Goal: Task Accomplishment & Management: Use online tool/utility

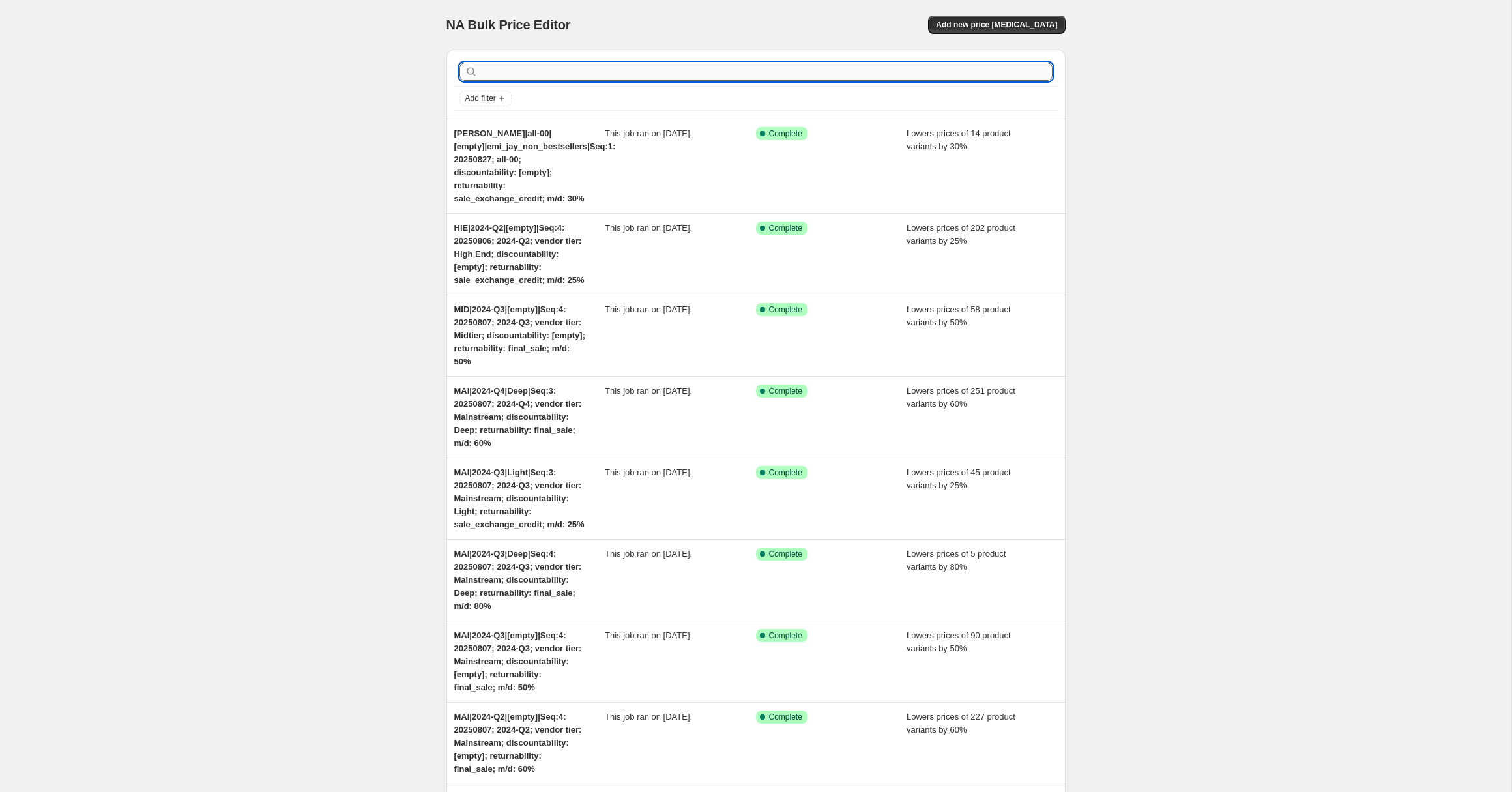
click at [547, 72] on input "text" at bounding box center [766, 72] width 572 height 18
type input "MID"
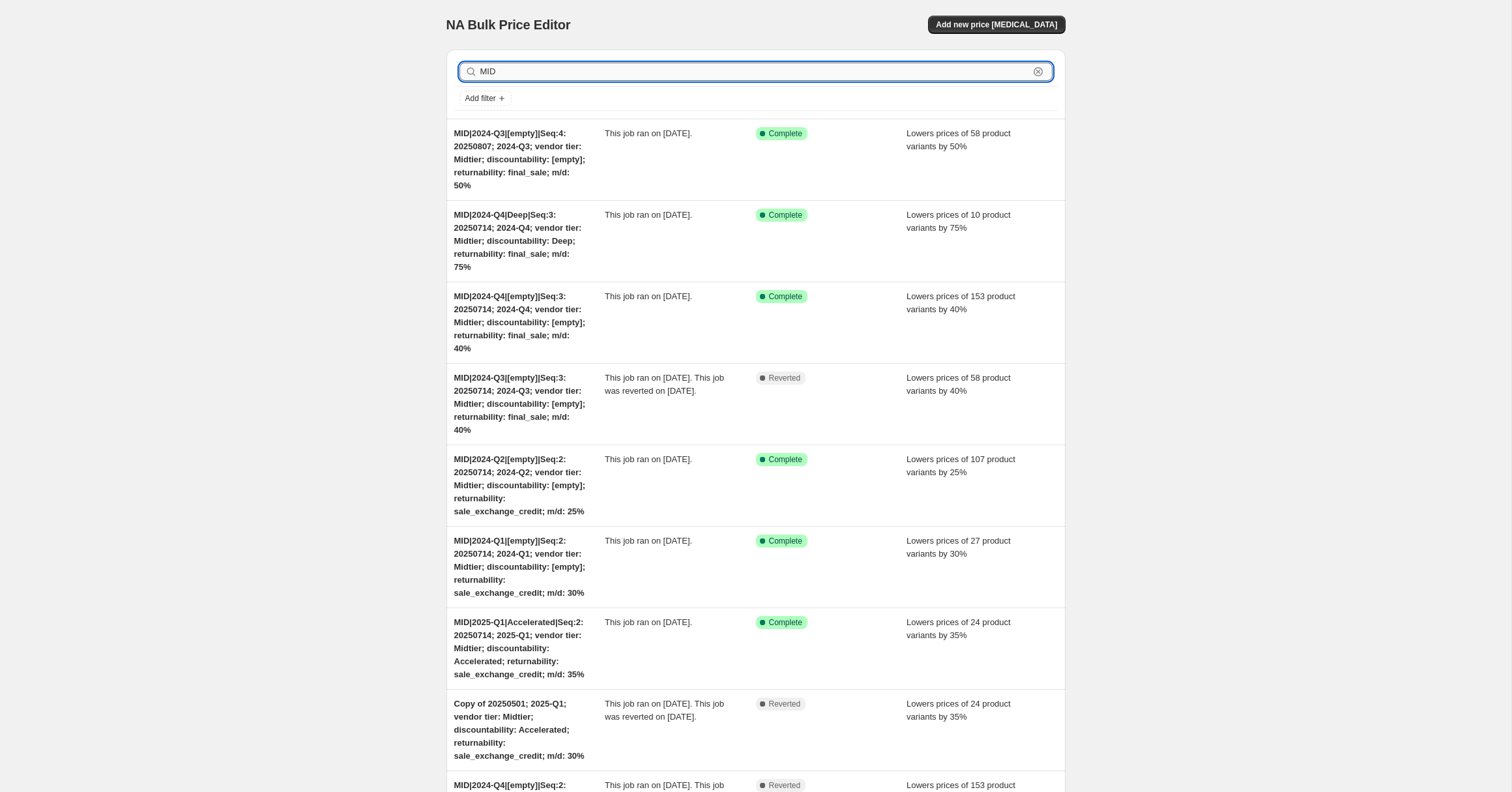
click at [488, 70] on input "MID" at bounding box center [755, 72] width 549 height 18
paste input "|2024-Q1|[empty]|Seq:2"
type input "MID|2024-Q1|[empty]|Seq:2"
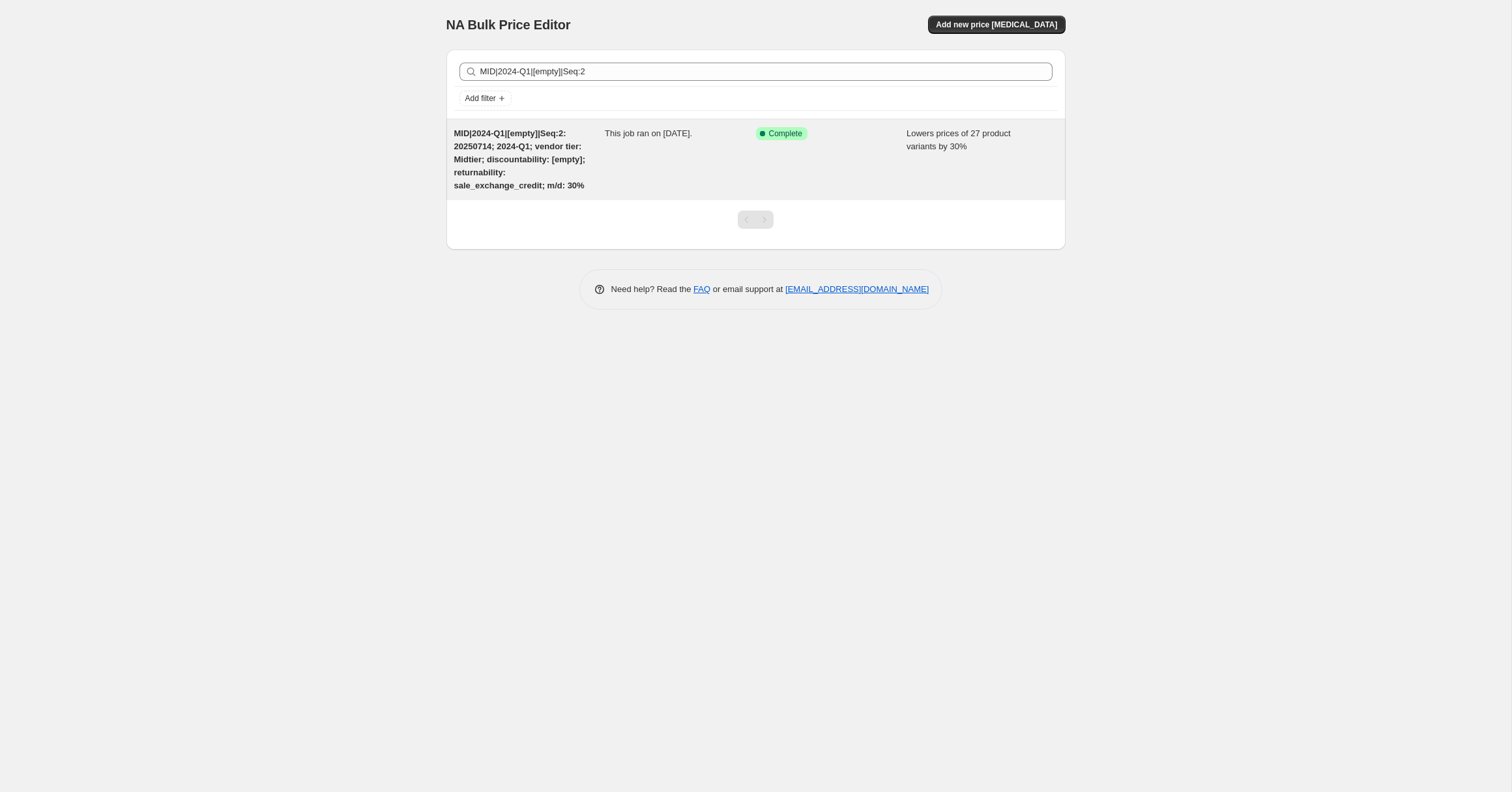
click at [494, 161] on span "MID|2024-Q1|[empty]|Seq:2: 20250714; 2024-Q1; vendor tier: Midtier; discountabi…" at bounding box center [519, 159] width 132 height 62
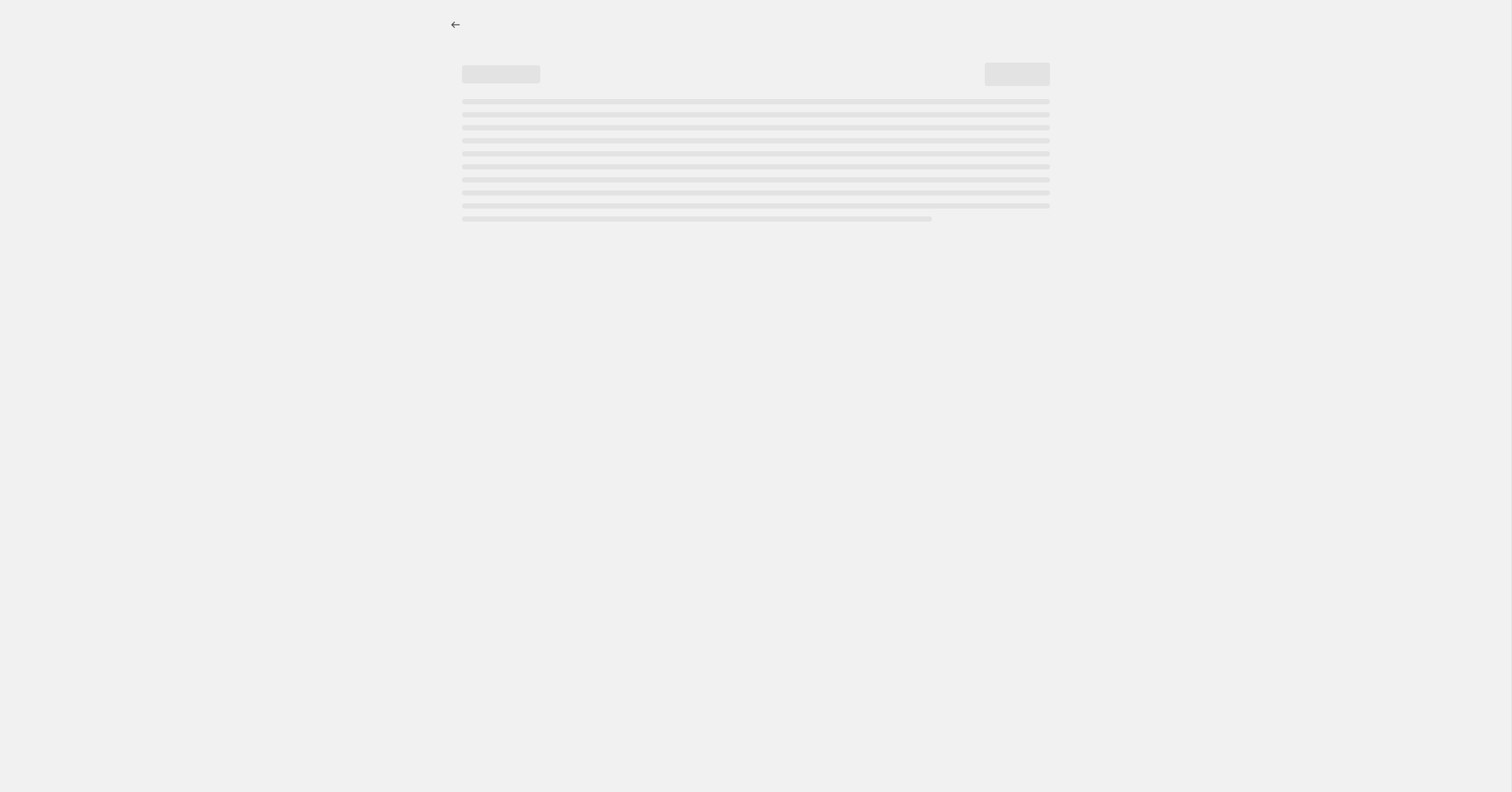
select select "percentage"
select select "no_change"
select select "not_equal"
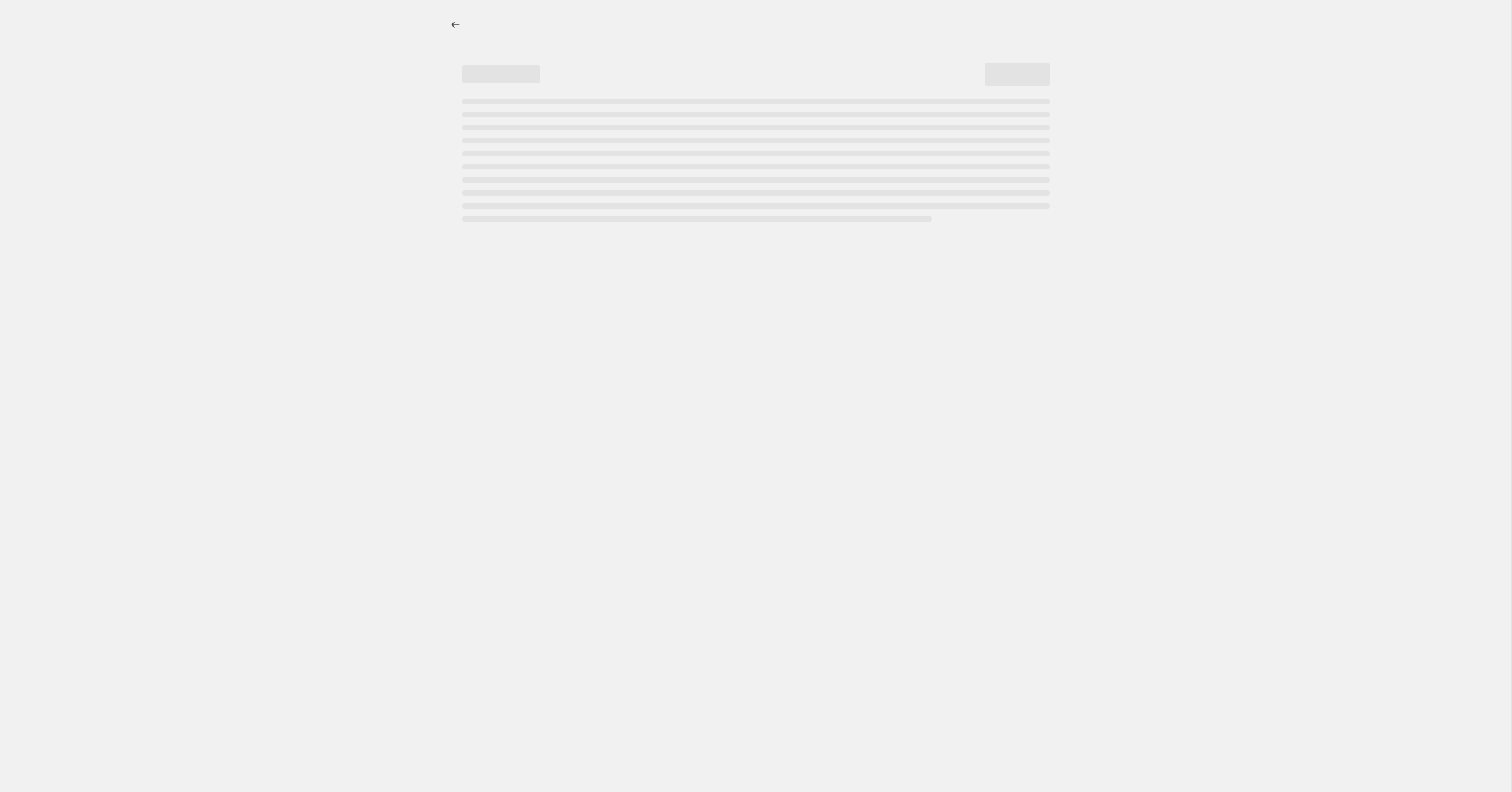
select select "not_equal"
select select "product_status"
select select "not_equal"
select select "archived"
select select "not_equal"
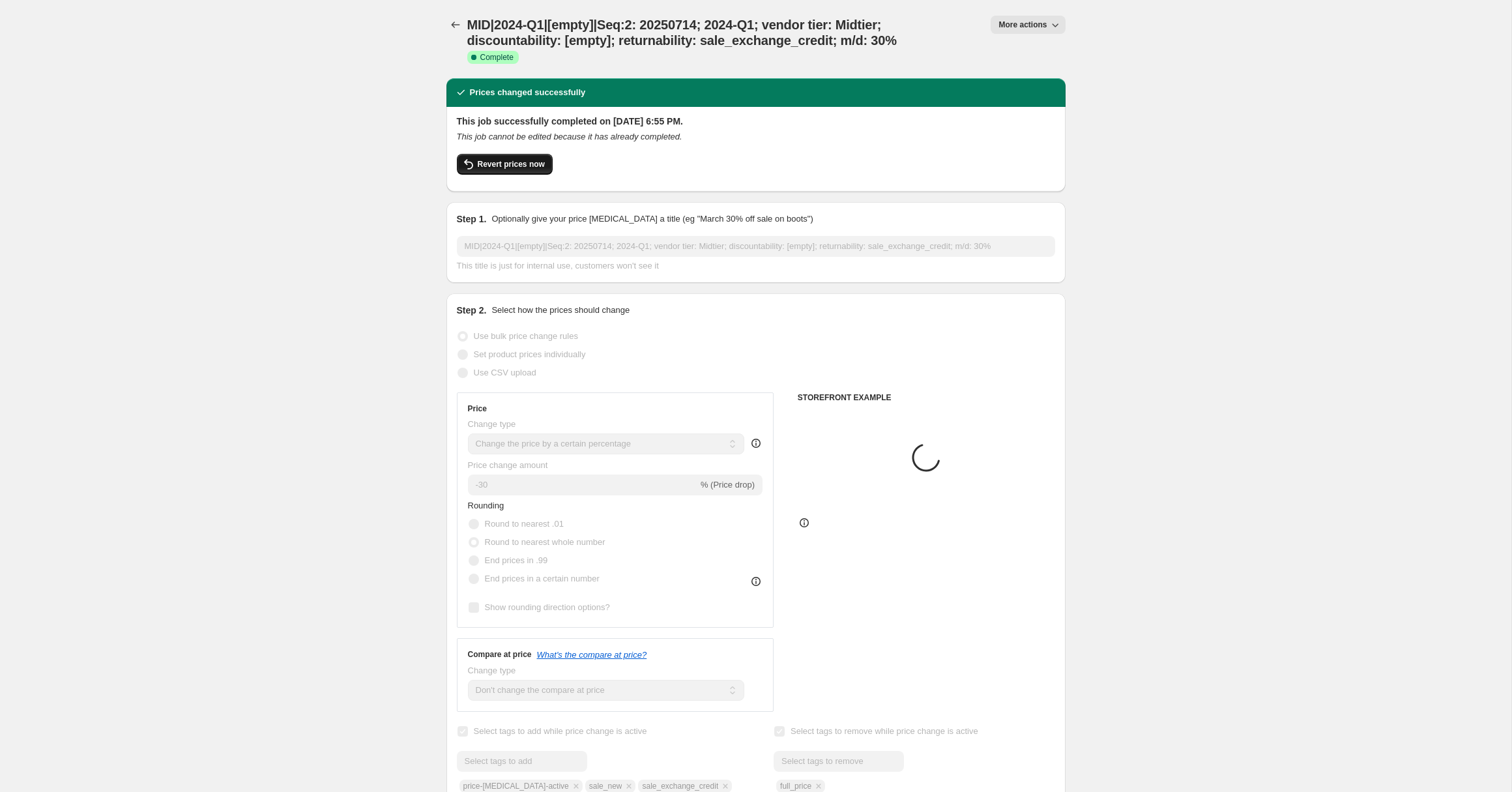
select select "collection"
select select "tag"
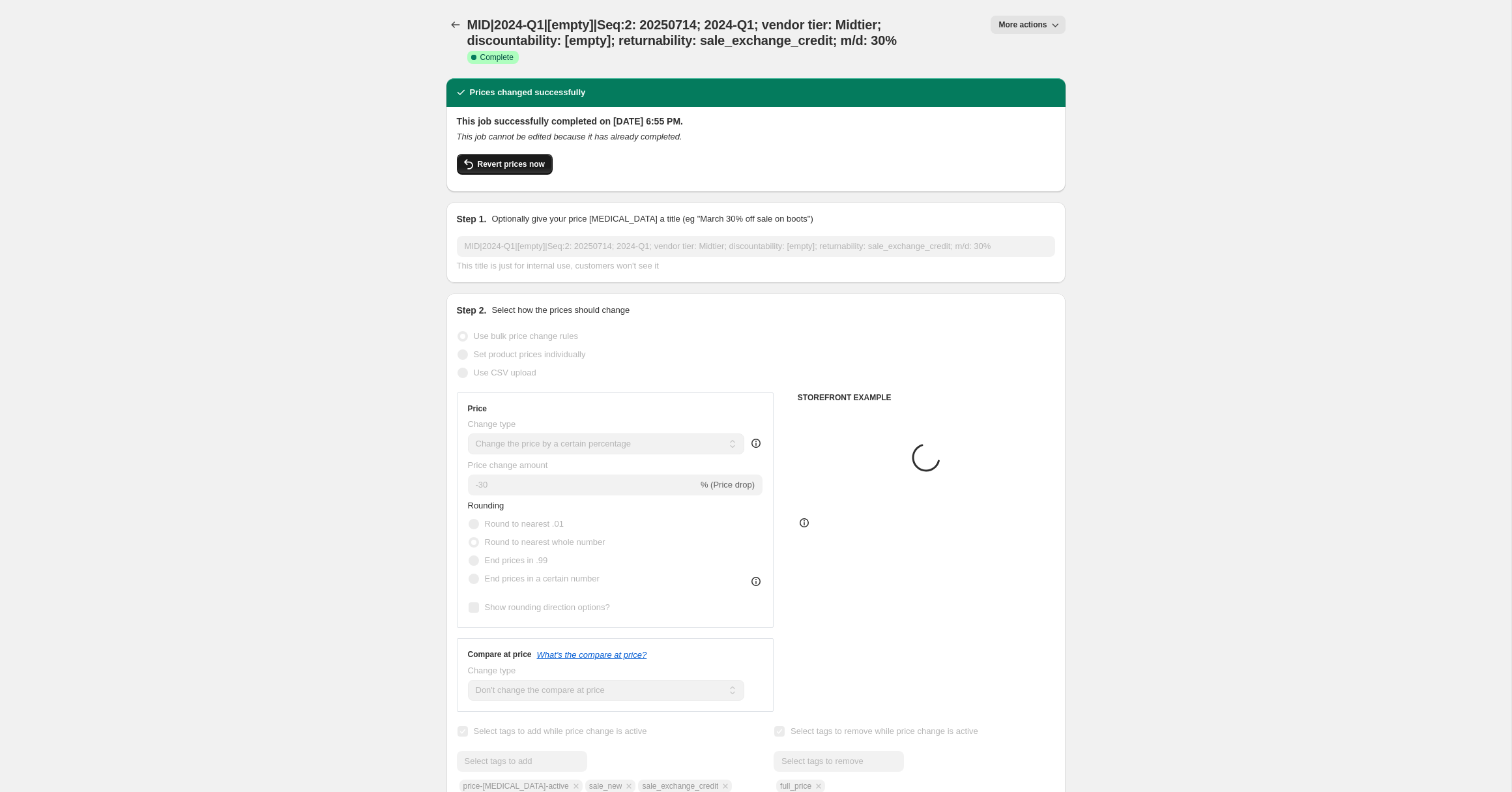
select select "tag"
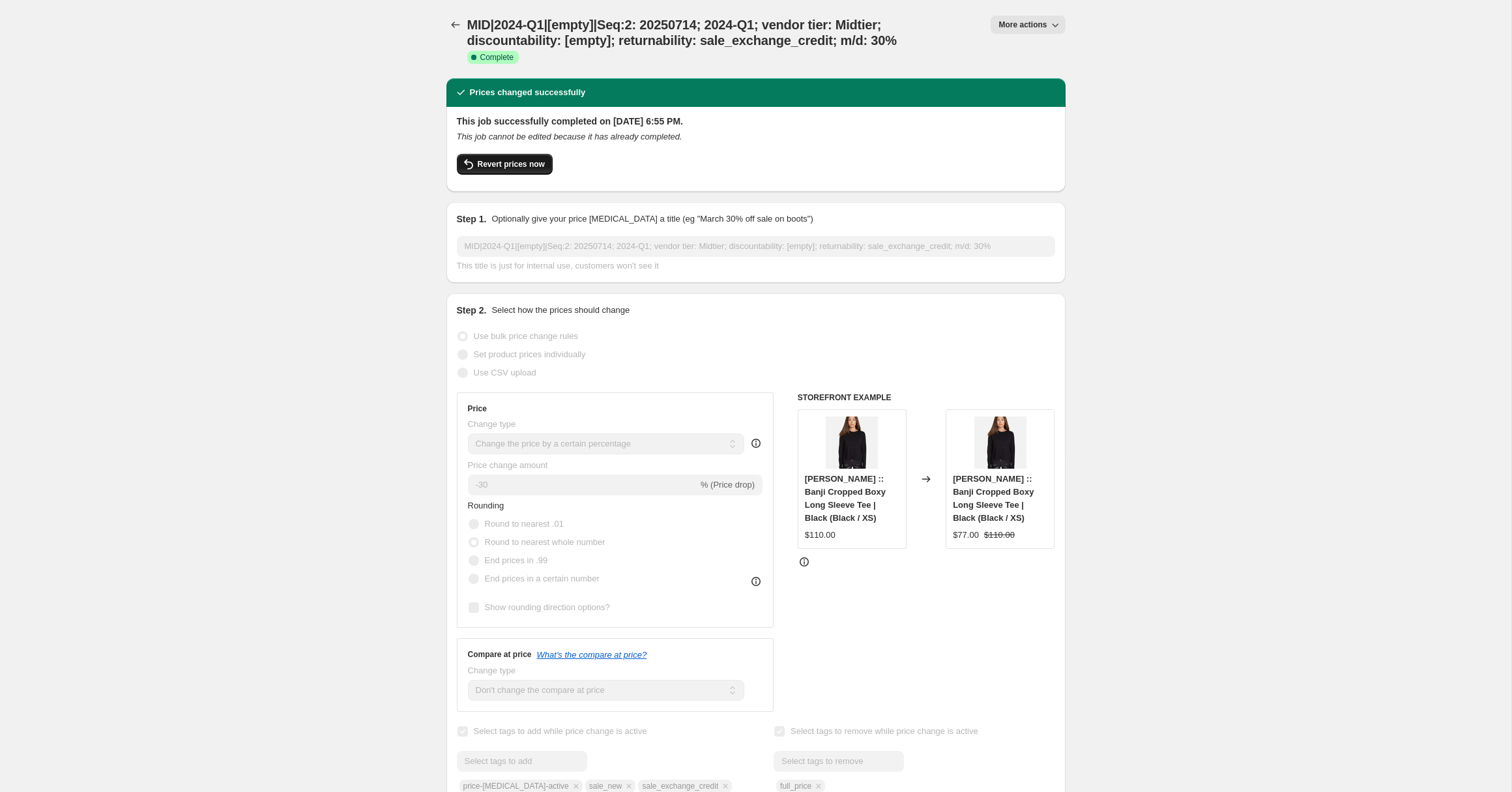
click at [505, 167] on span "Revert prices now" at bounding box center [511, 164] width 67 height 11
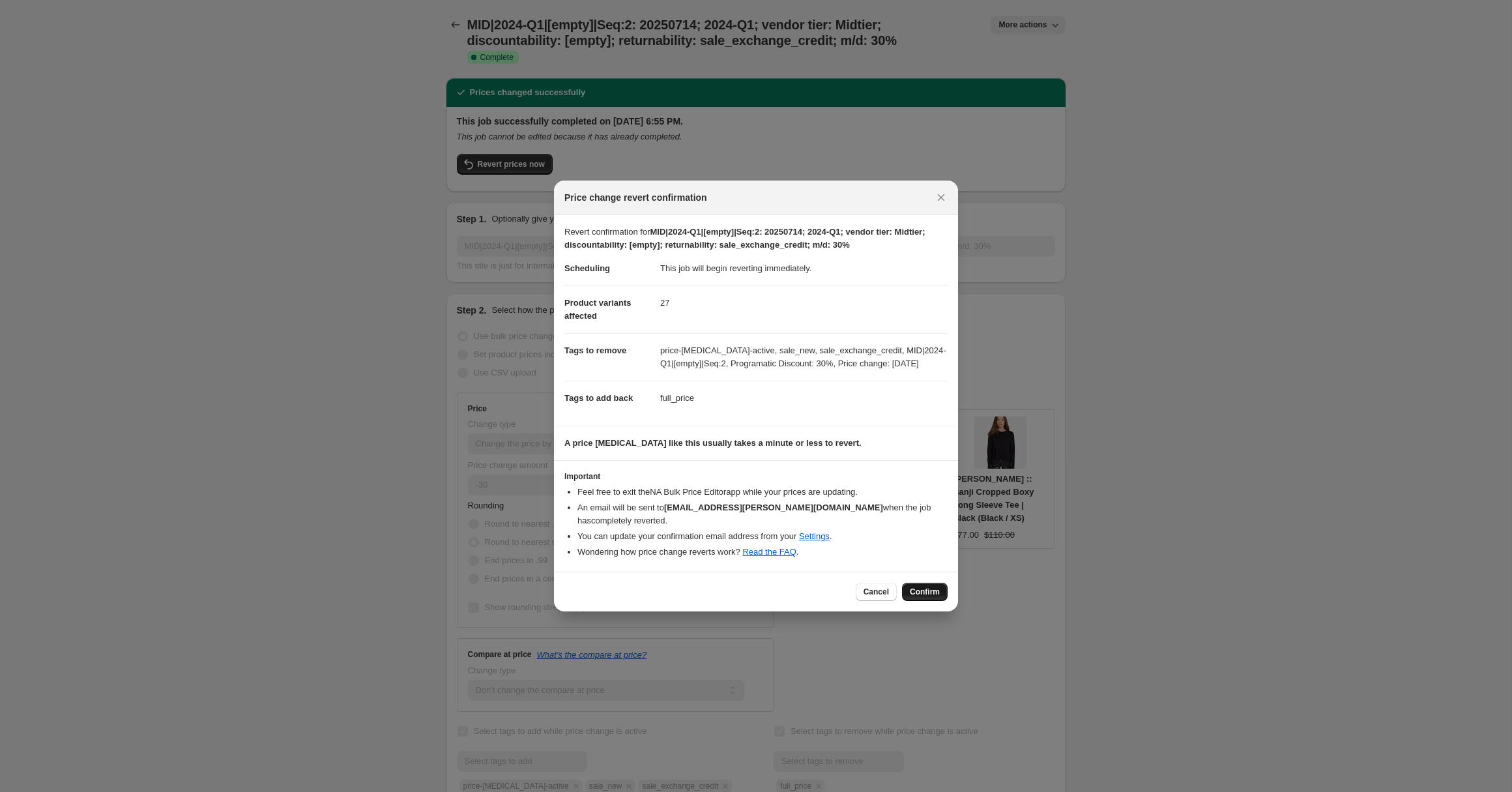
click at [924, 587] on span "Confirm" at bounding box center [925, 592] width 30 height 11
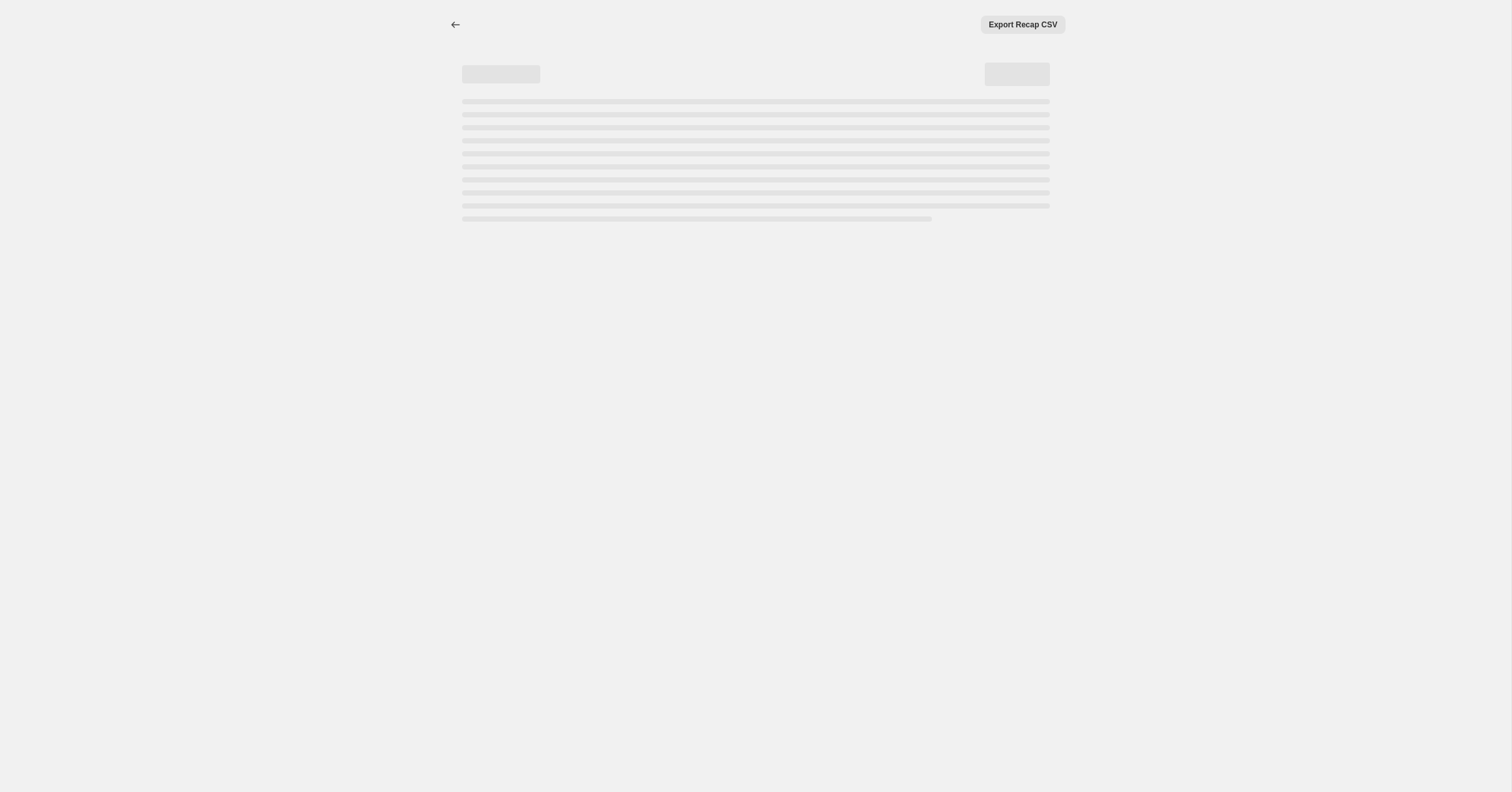
select select "percentage"
select select "no_change"
select select "collection"
select select "tag"
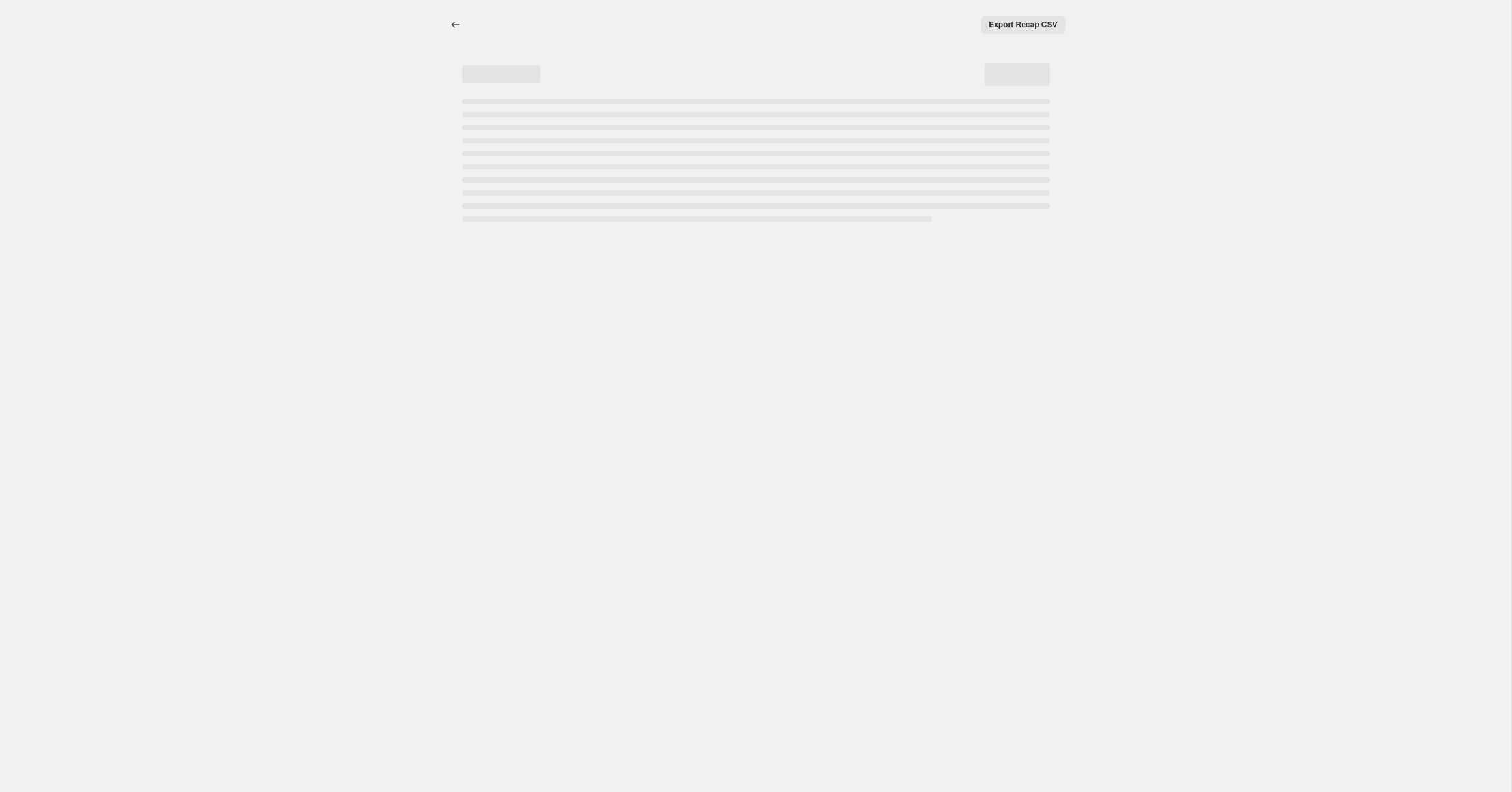
select select "not_equal"
select select "tag"
select select "not_equal"
select select "tag"
select select "not_equal"
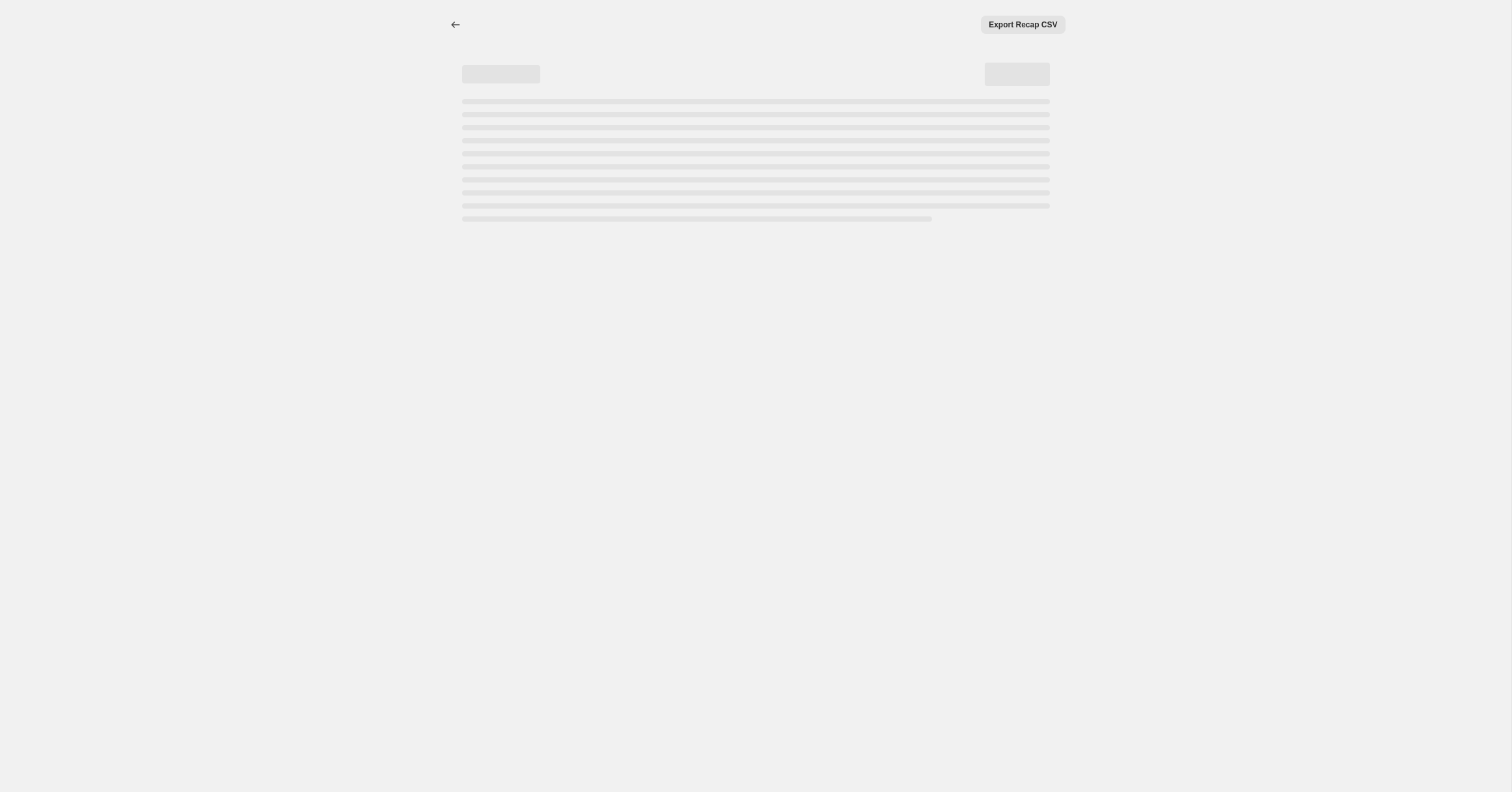
select select "tag"
select select "not_equal"
select select "product_status"
select select "not_equal"
select select "archived"
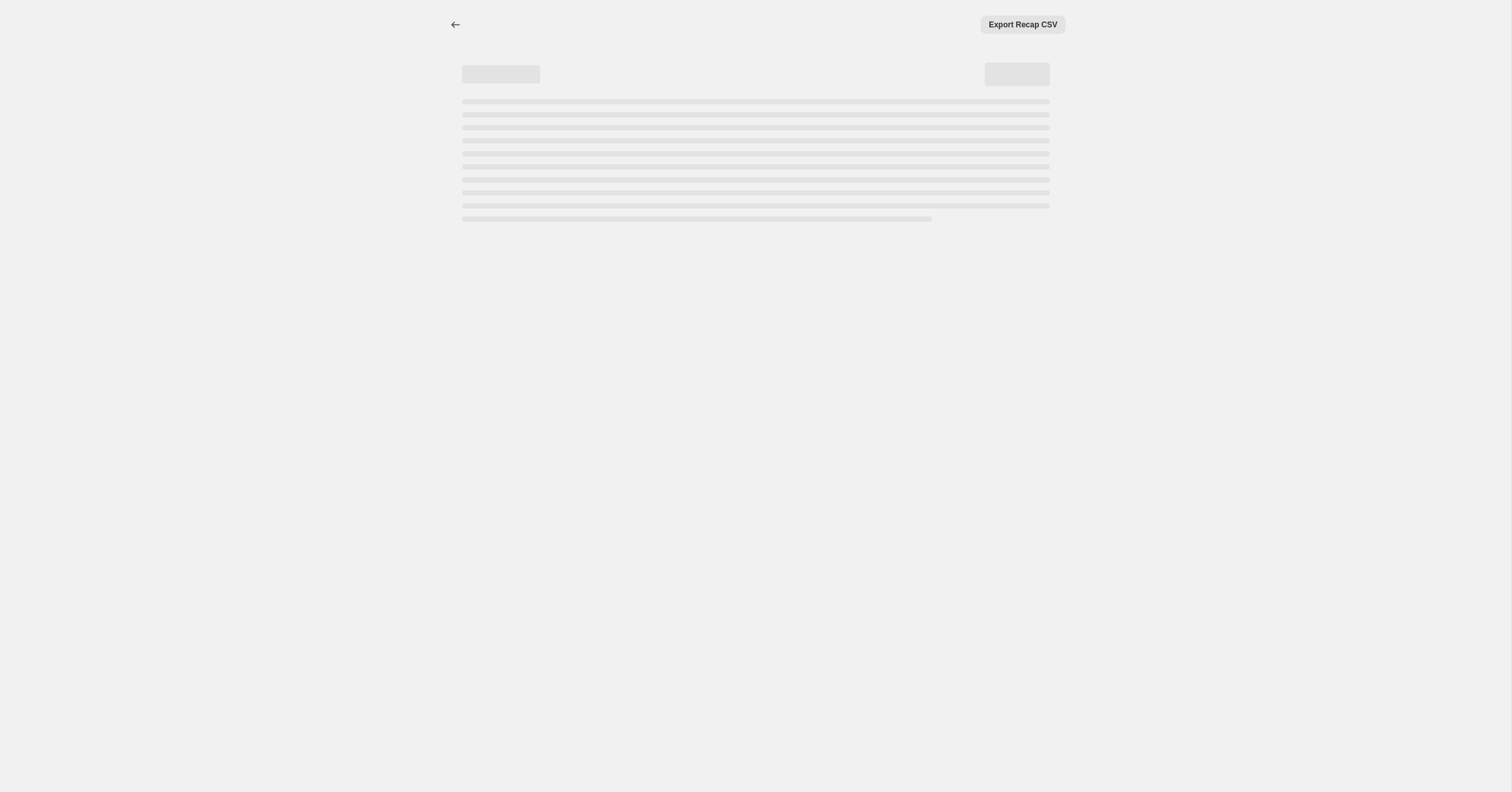
select select "tag"
select select "not_equal"
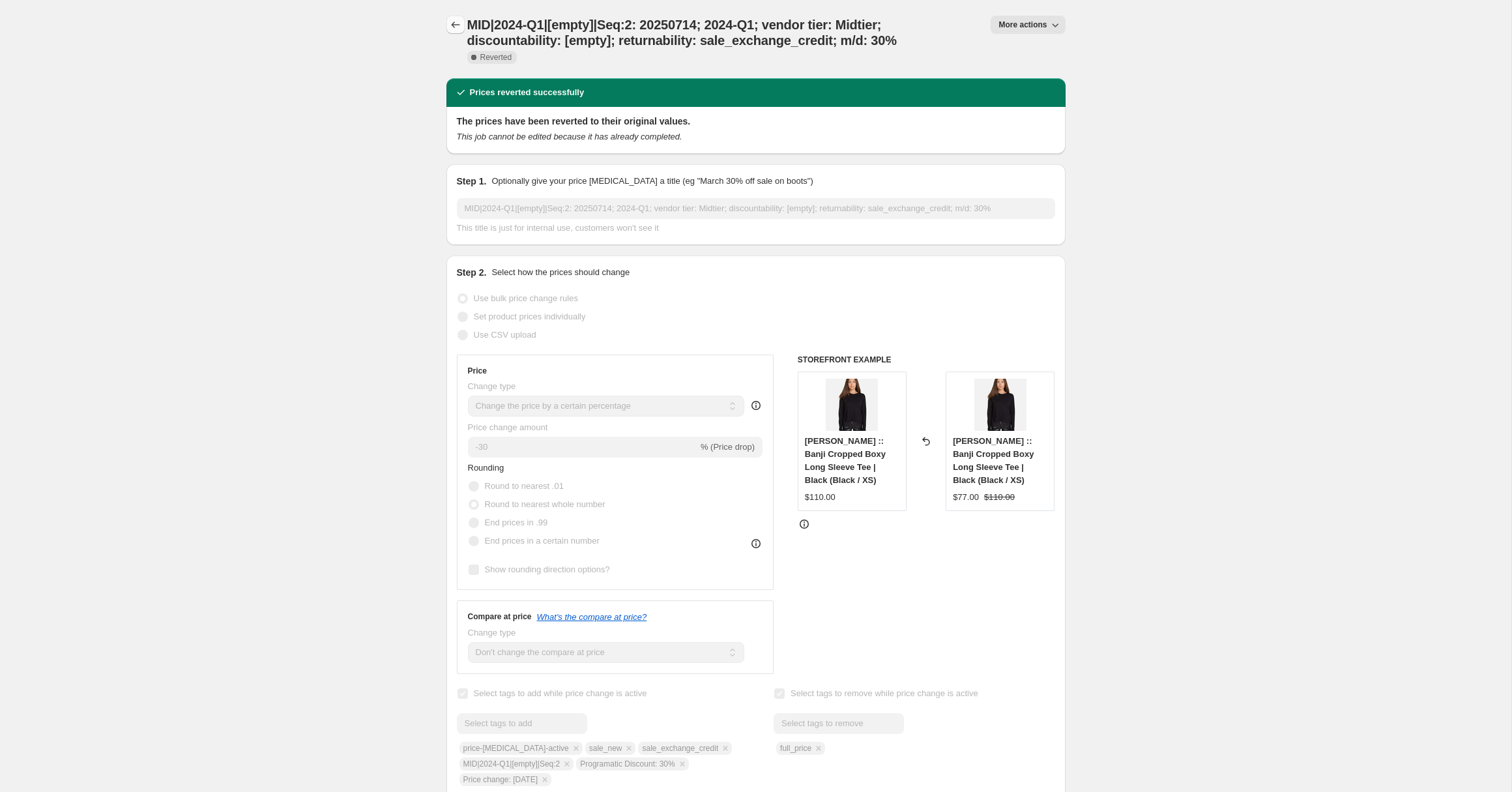
click at [450, 21] on icon "Price change jobs" at bounding box center [456, 25] width 13 height 13
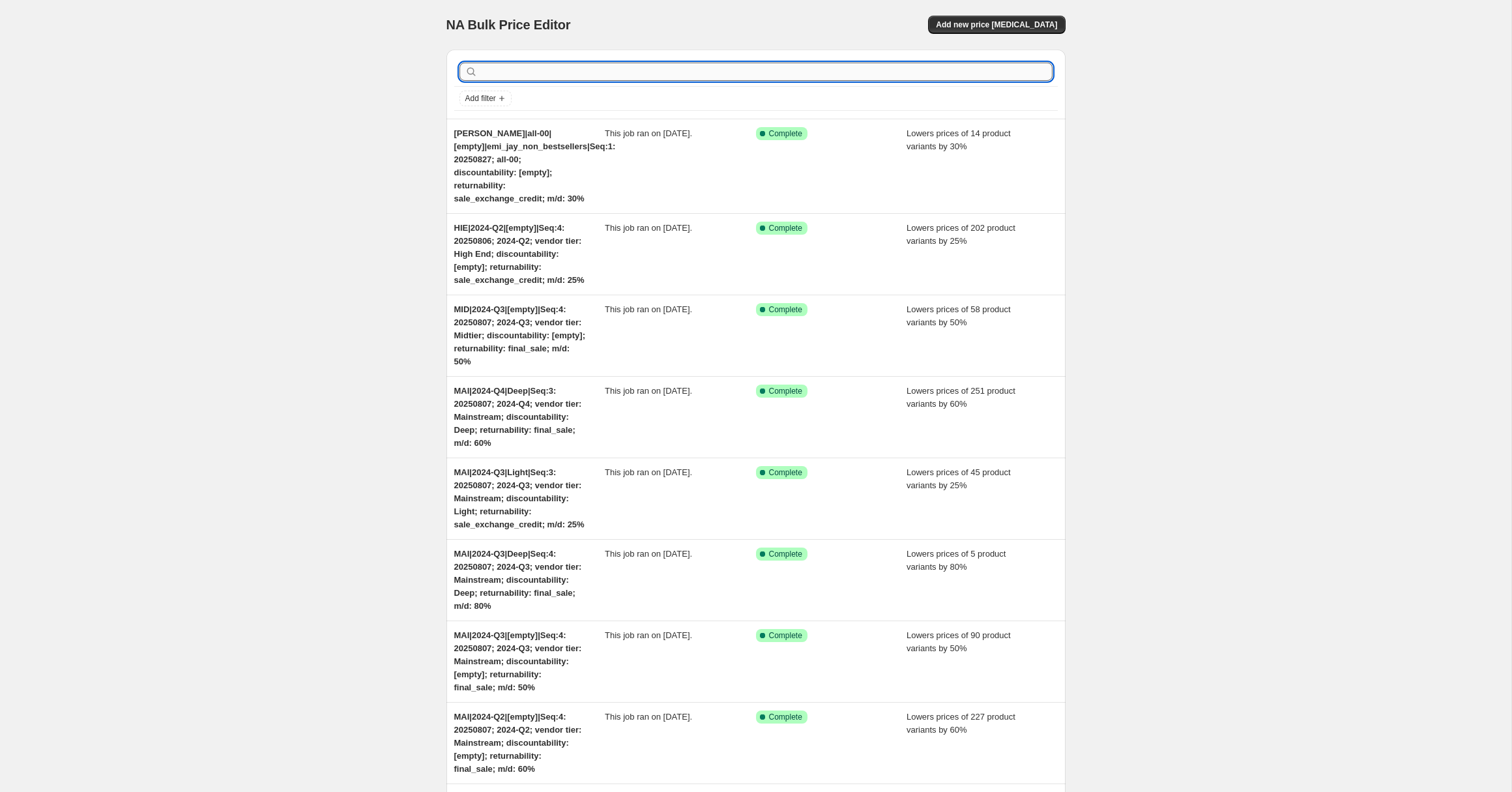
click at [505, 66] on input "text" at bounding box center [766, 72] width 572 height 18
paste input "MID|2024-Q2|[empty]|Seq:2"
type input "MID|2024-Q2|[empty]|Seq:2"
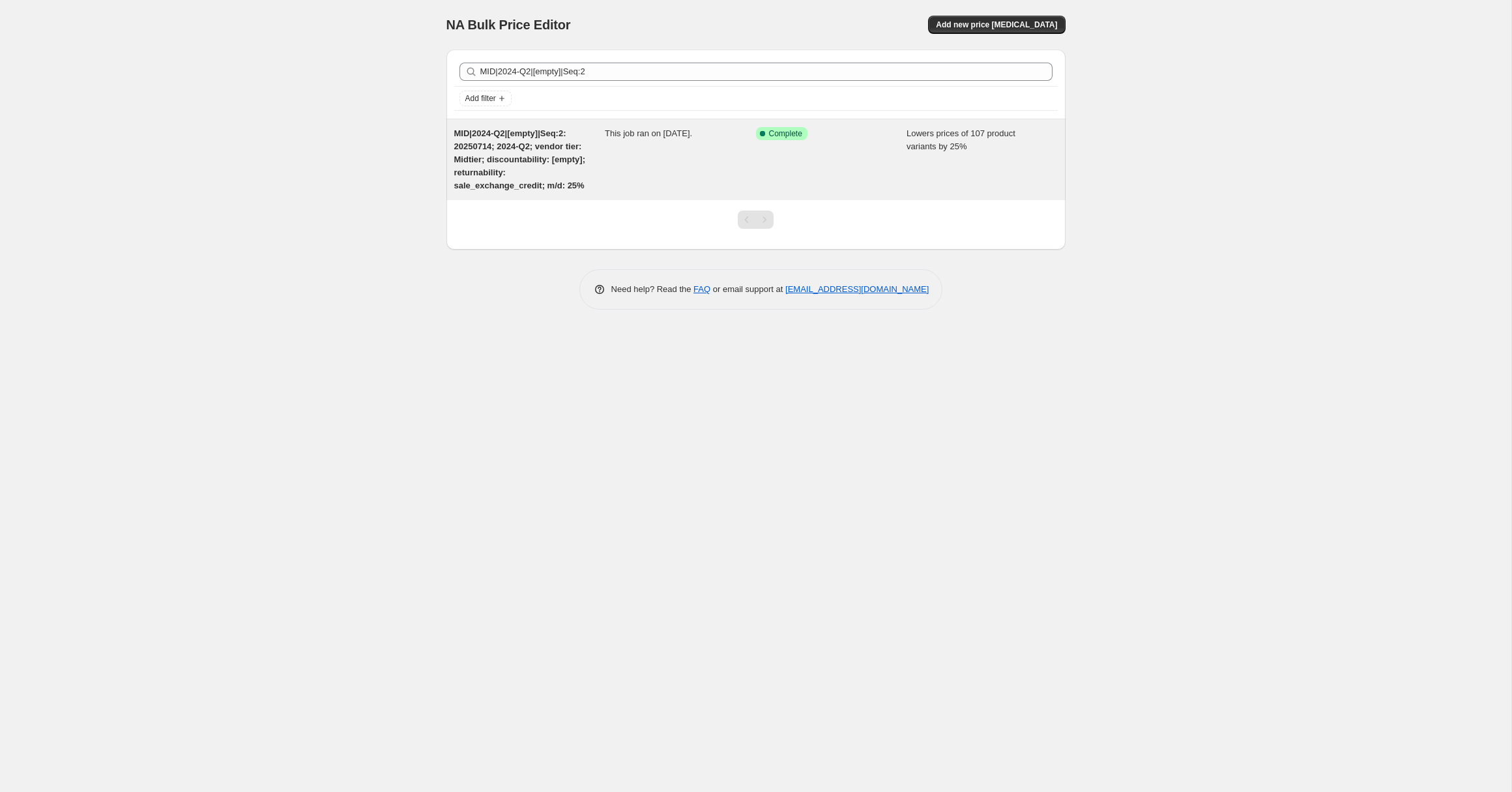
click at [505, 148] on span "MID|2024-Q2|[empty]|Seq:2: 20250714; 2024-Q2; vendor tier: Midtier; discountabi…" at bounding box center [519, 159] width 132 height 62
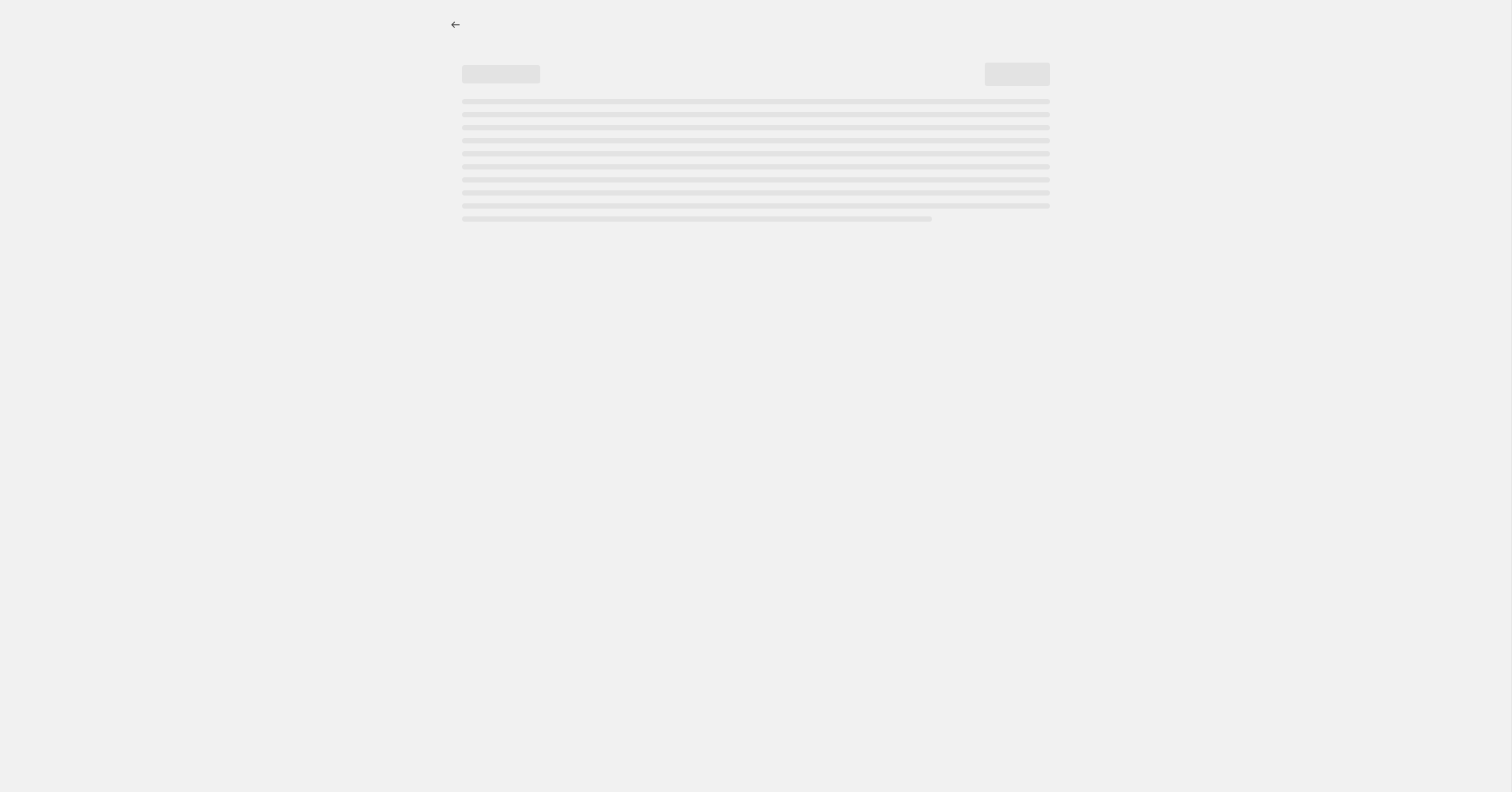
select select "percentage"
select select "no_change"
select select "collection"
select select "tag"
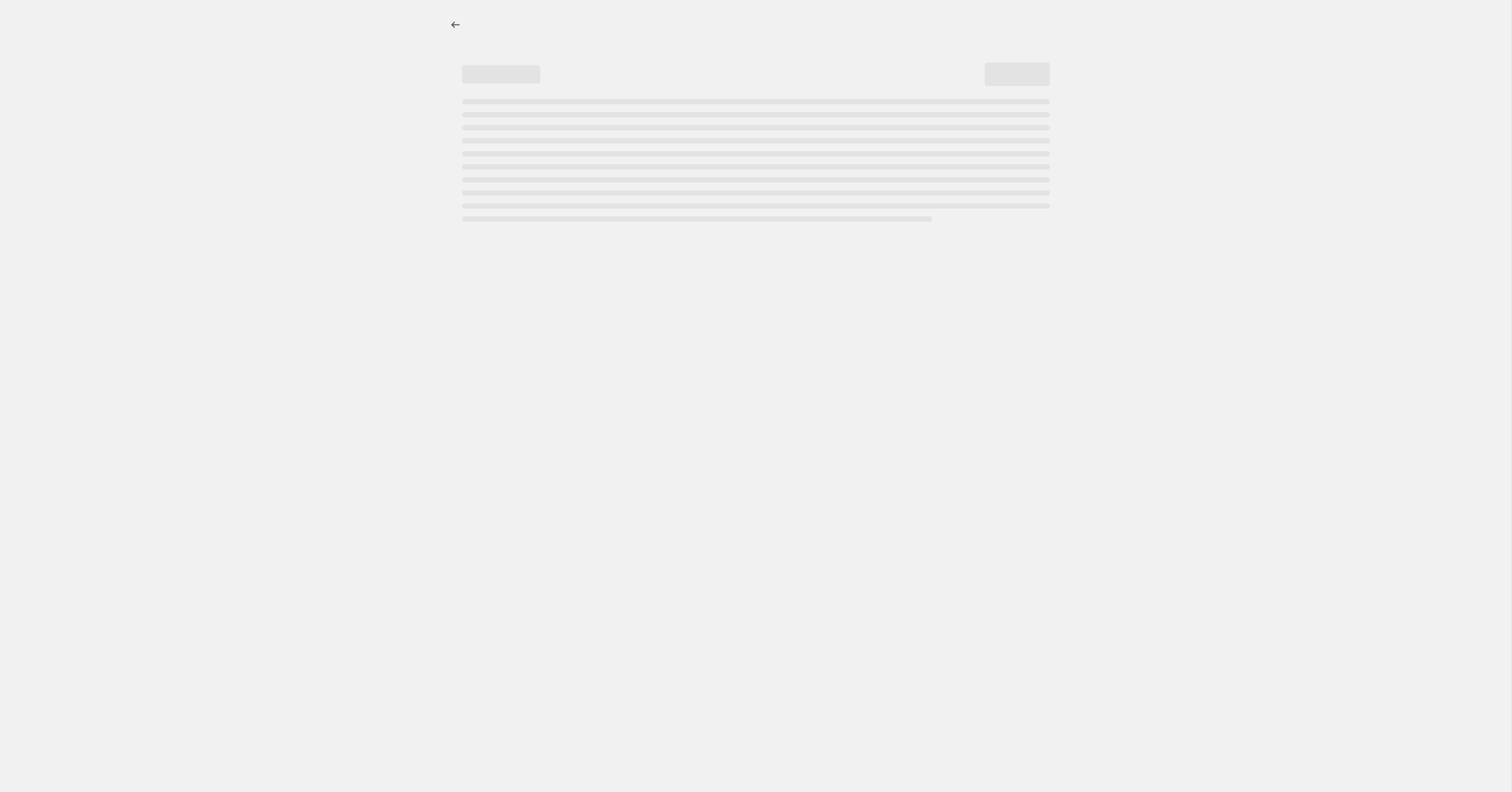
select select "not_equal"
select select "tag"
select select "not_equal"
select select "tag"
select select "not_equal"
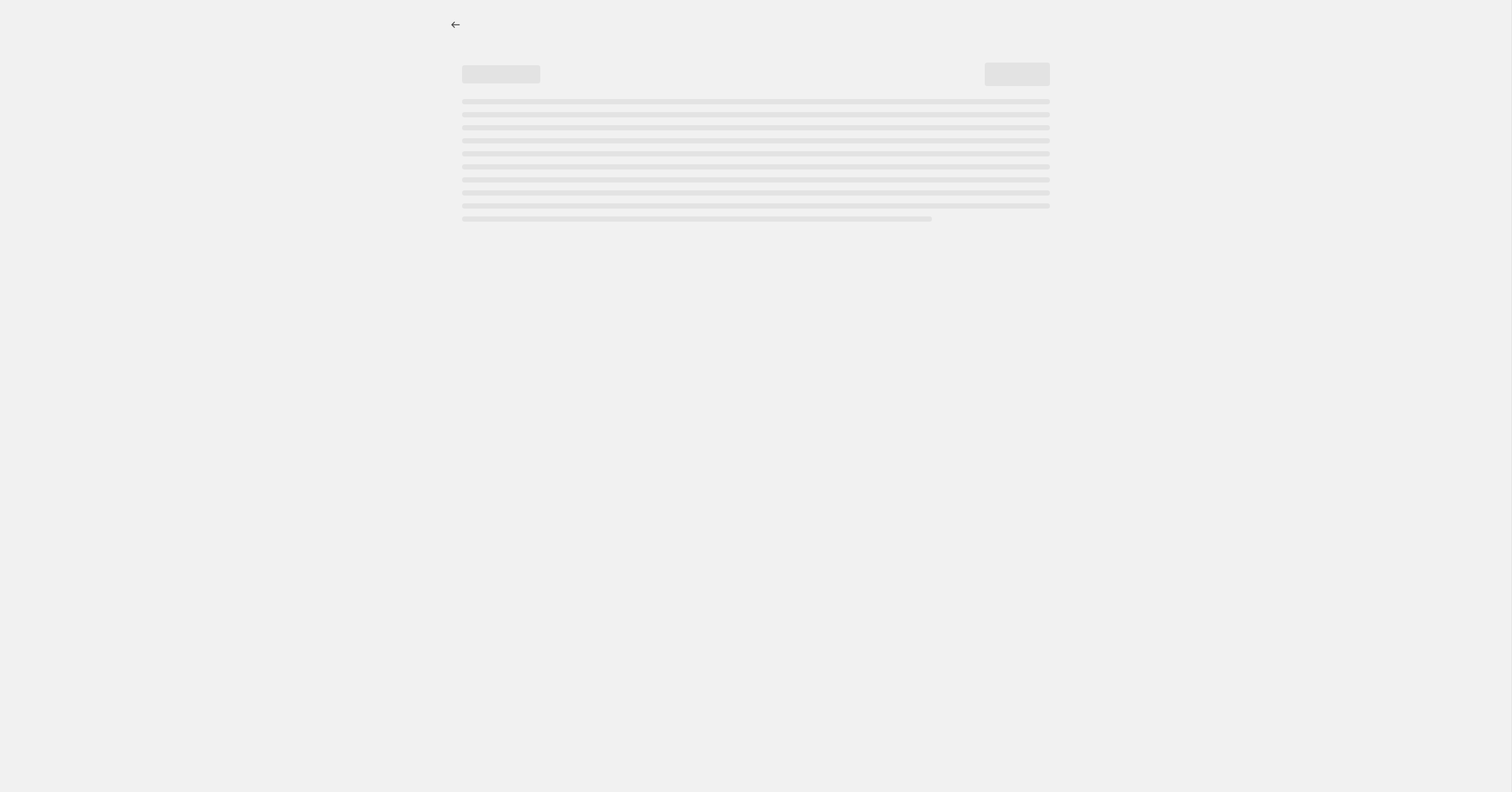
select select "tag"
select select "not_equal"
select select "product_status"
select select "not_equal"
select select "archived"
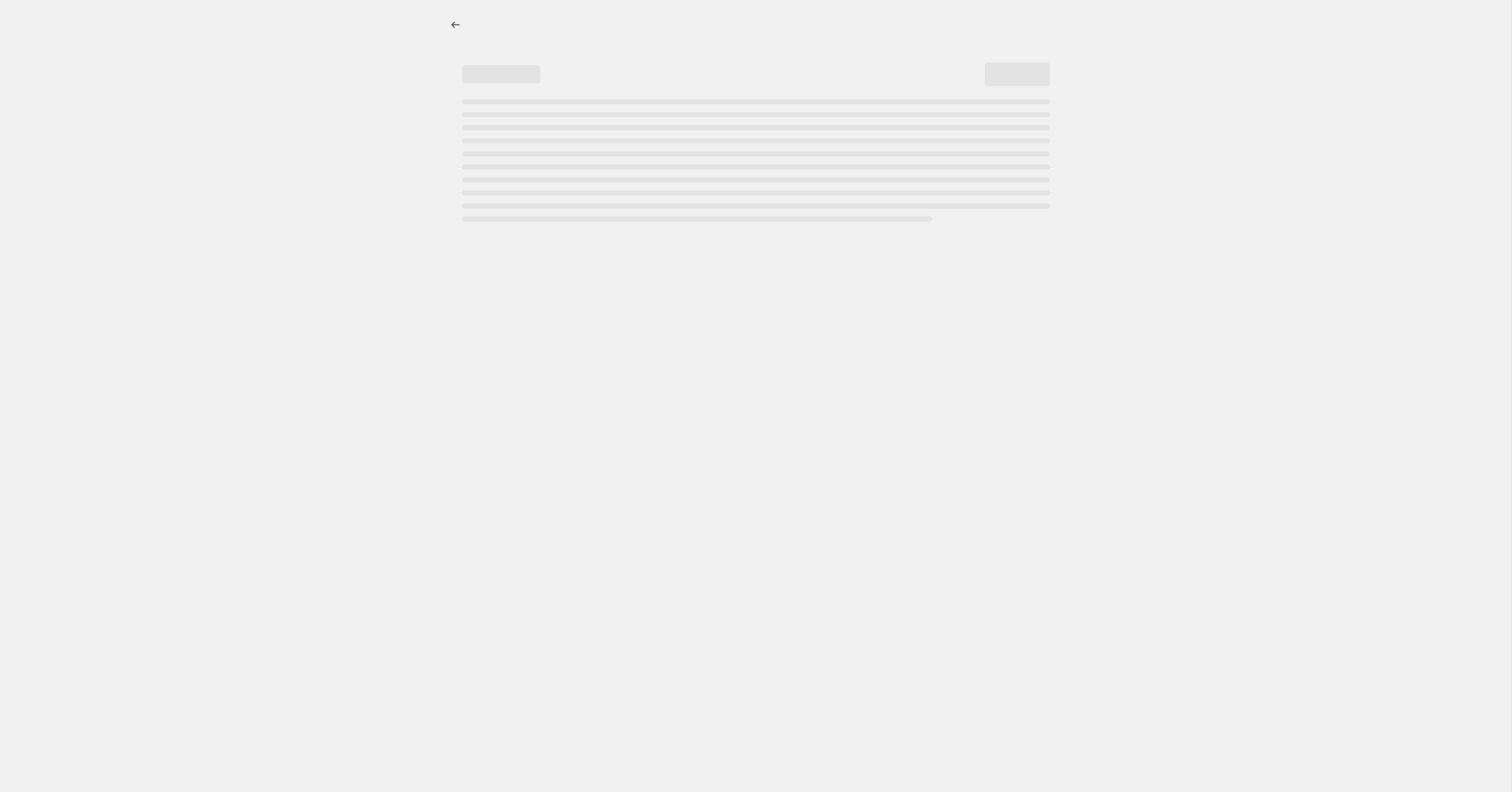
select select "tag"
select select "not_equal"
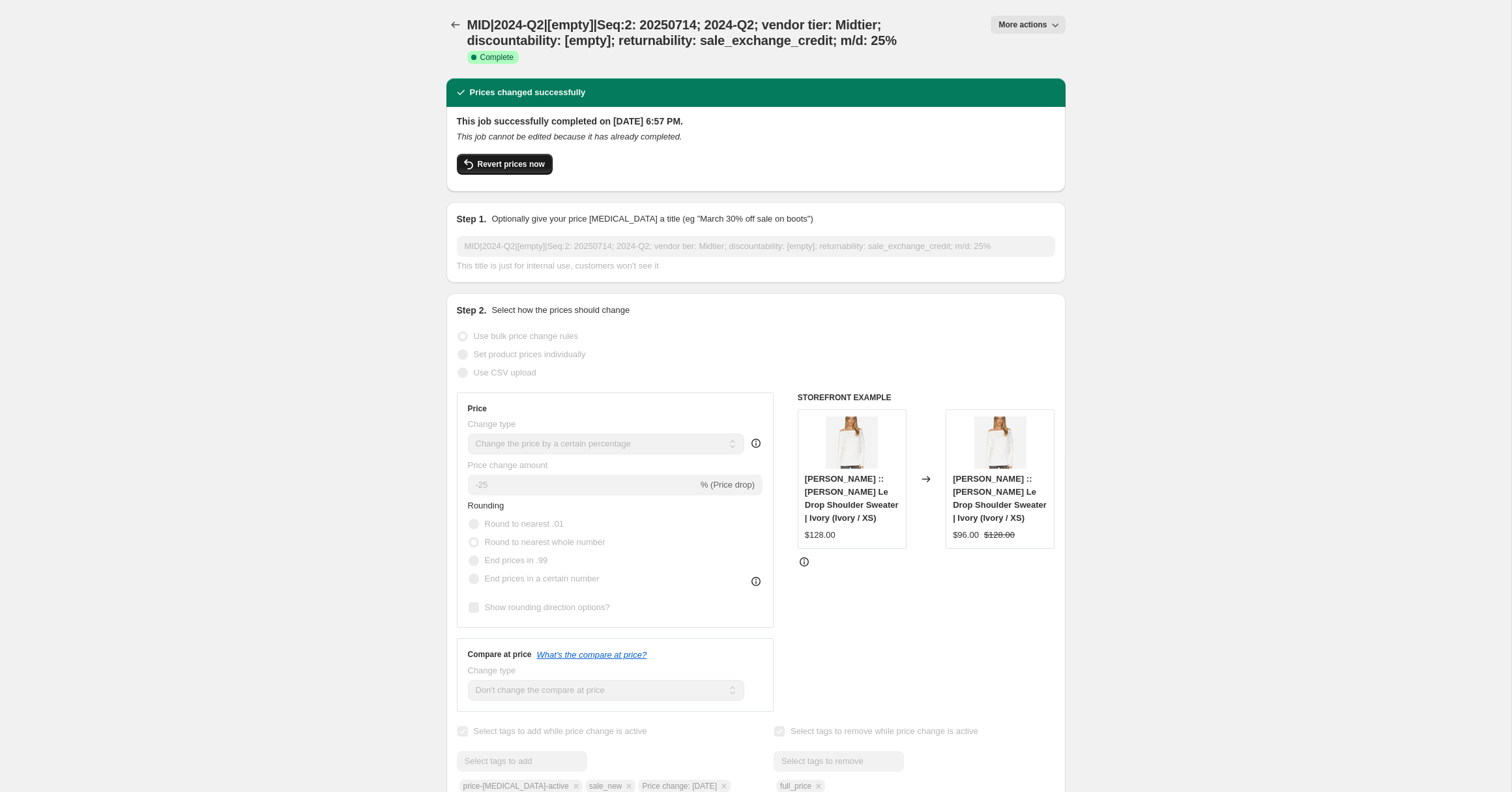
click at [506, 170] on button "Revert prices now" at bounding box center [505, 164] width 96 height 21
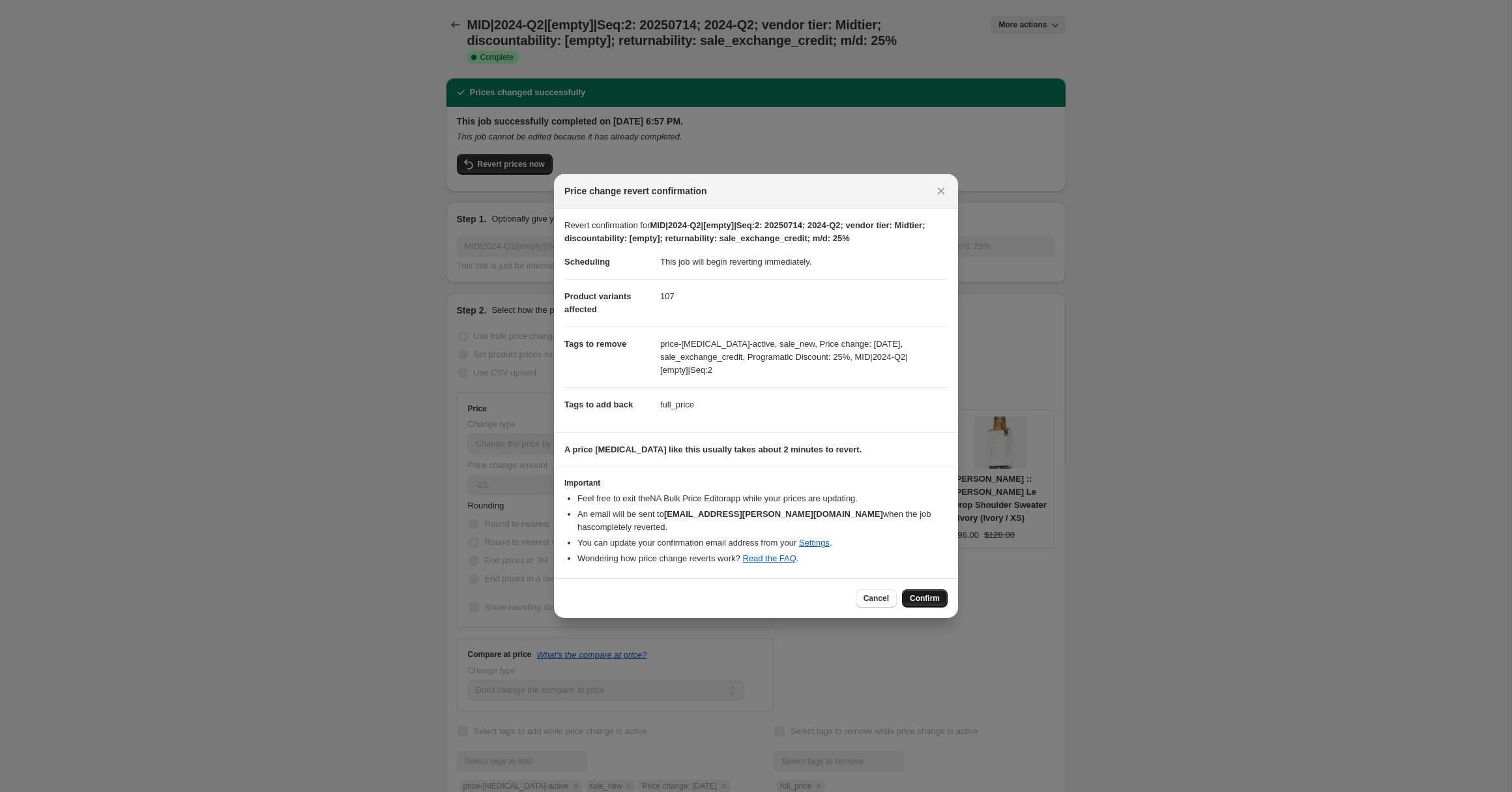
click at [918, 593] on span "Confirm" at bounding box center [925, 598] width 30 height 11
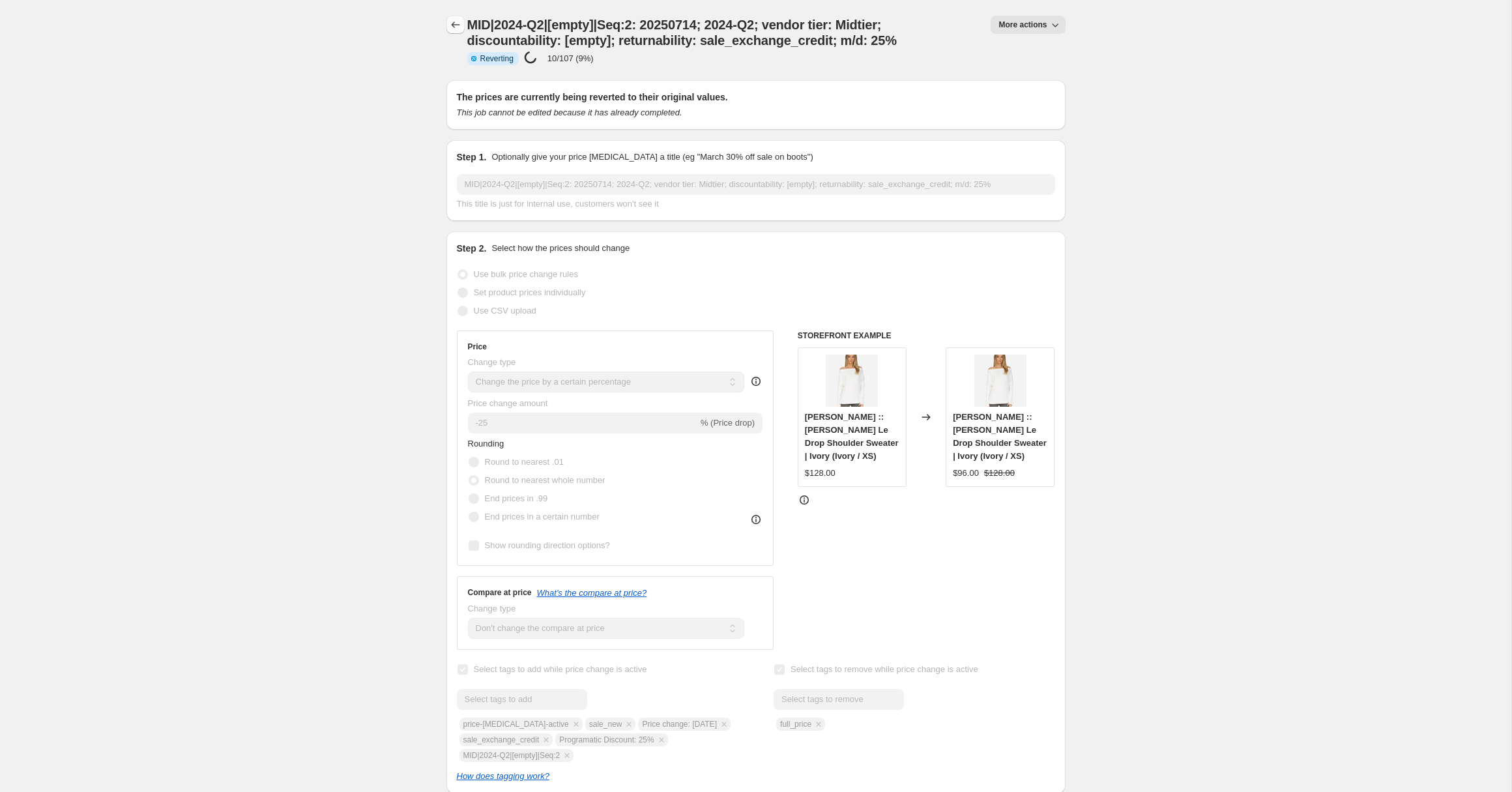
click at [457, 26] on icon "Price change jobs" at bounding box center [456, 25] width 13 height 13
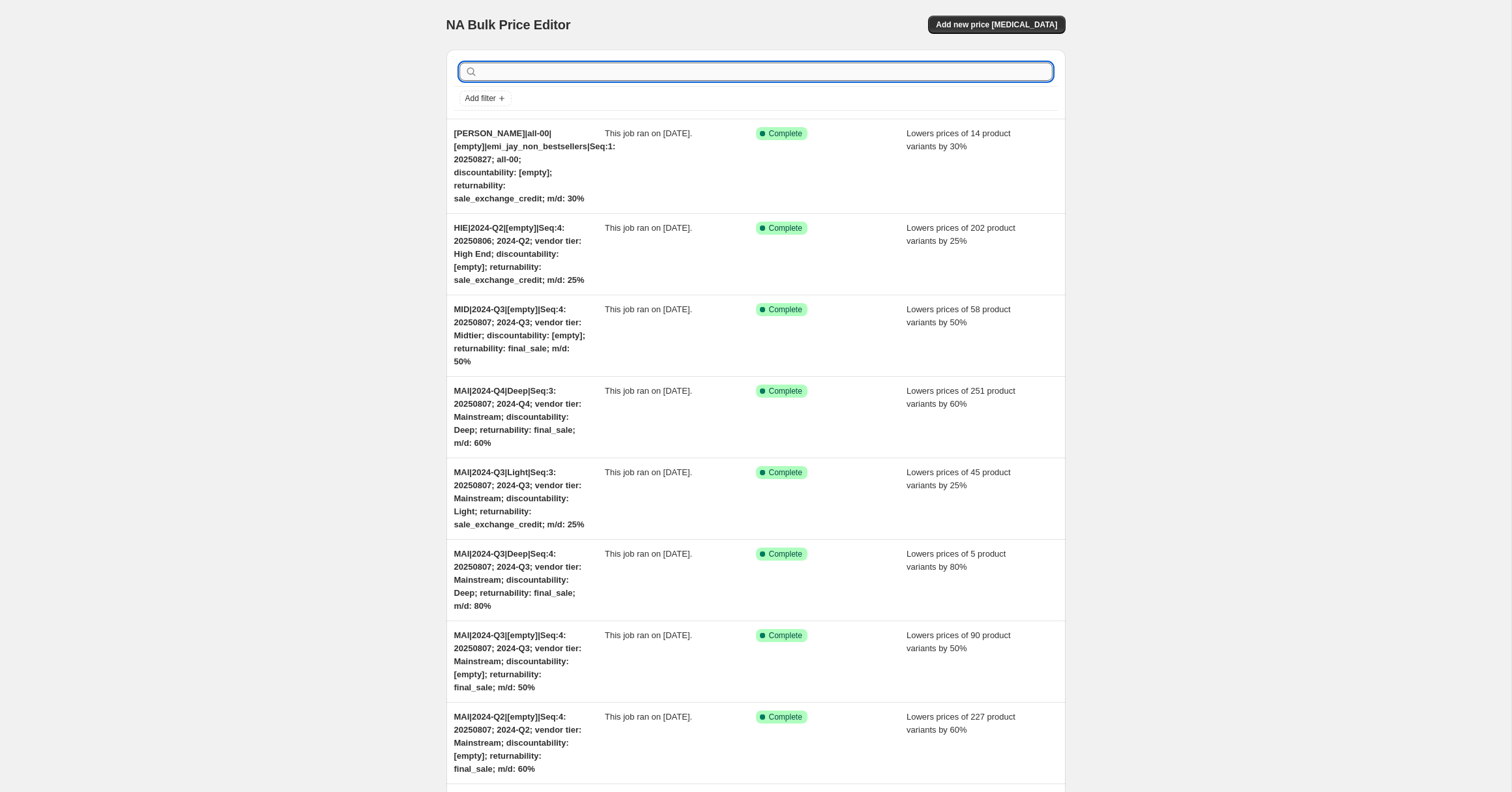
click at [515, 75] on input "text" at bounding box center [766, 72] width 572 height 18
paste input "MID|2024-Q3|[empty]|Seq:4"
type input "MID|2024-Q3|[empty]|Seq:4"
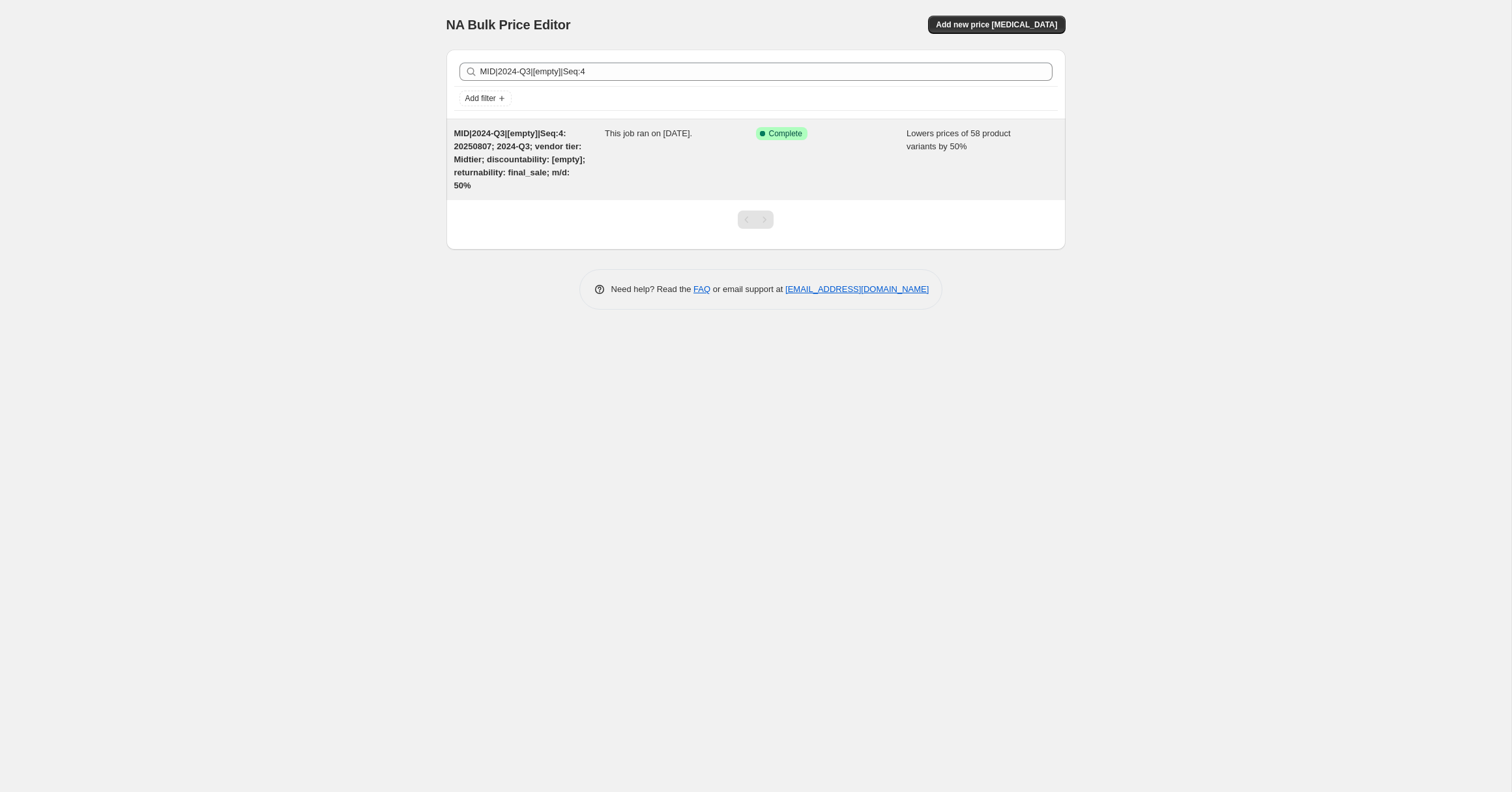
click at [510, 159] on span "MID|2024-Q3|[empty]|Seq:4: 20250807; 2024-Q3; vendor tier: Midtier; discountabi…" at bounding box center [519, 159] width 132 height 62
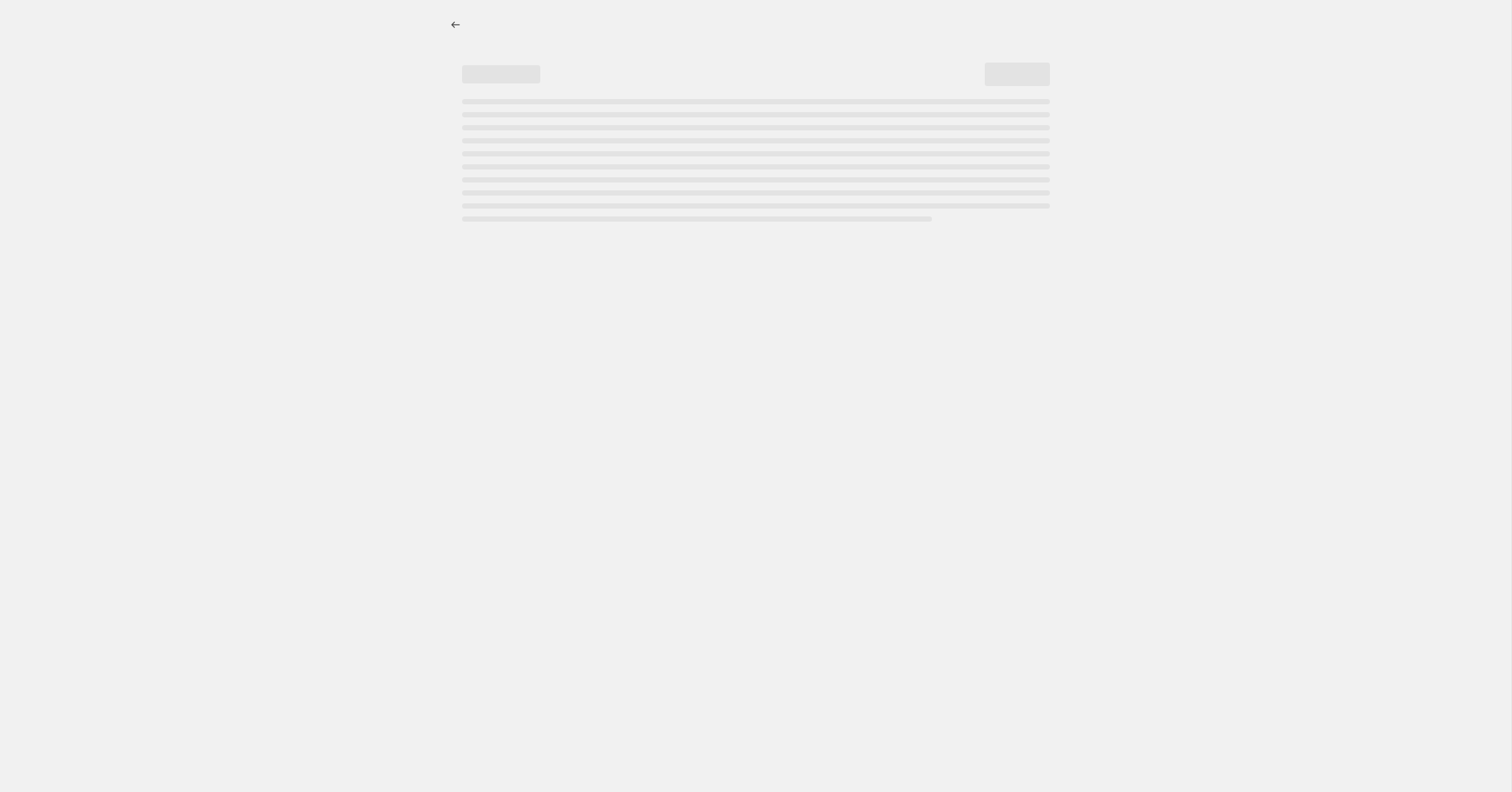
select select "percentage"
select select "no_change"
select select "collection"
select select "tag"
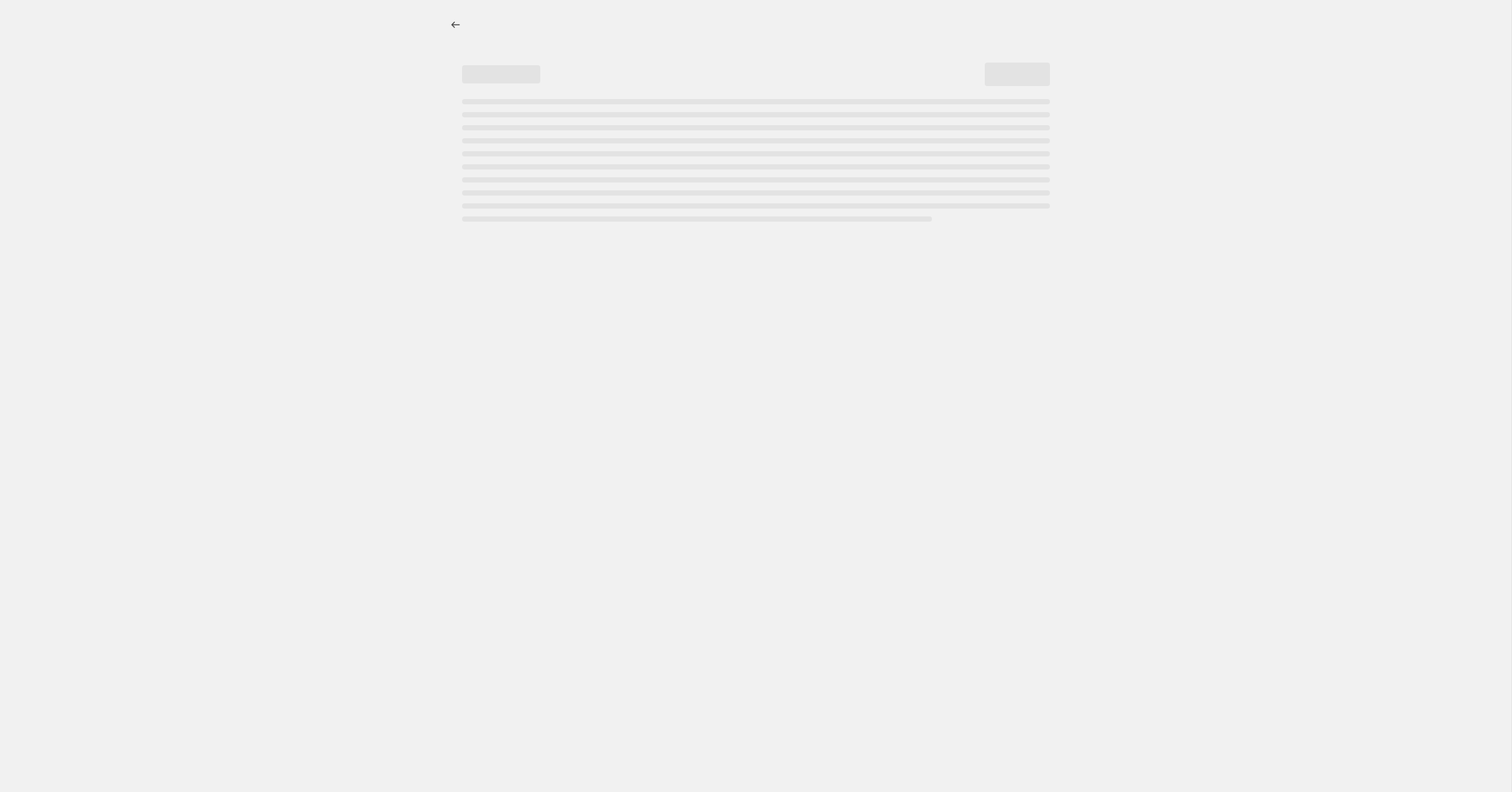
select select "not_equal"
select select "tag"
select select "not_equal"
select select "tag"
select select "not_equal"
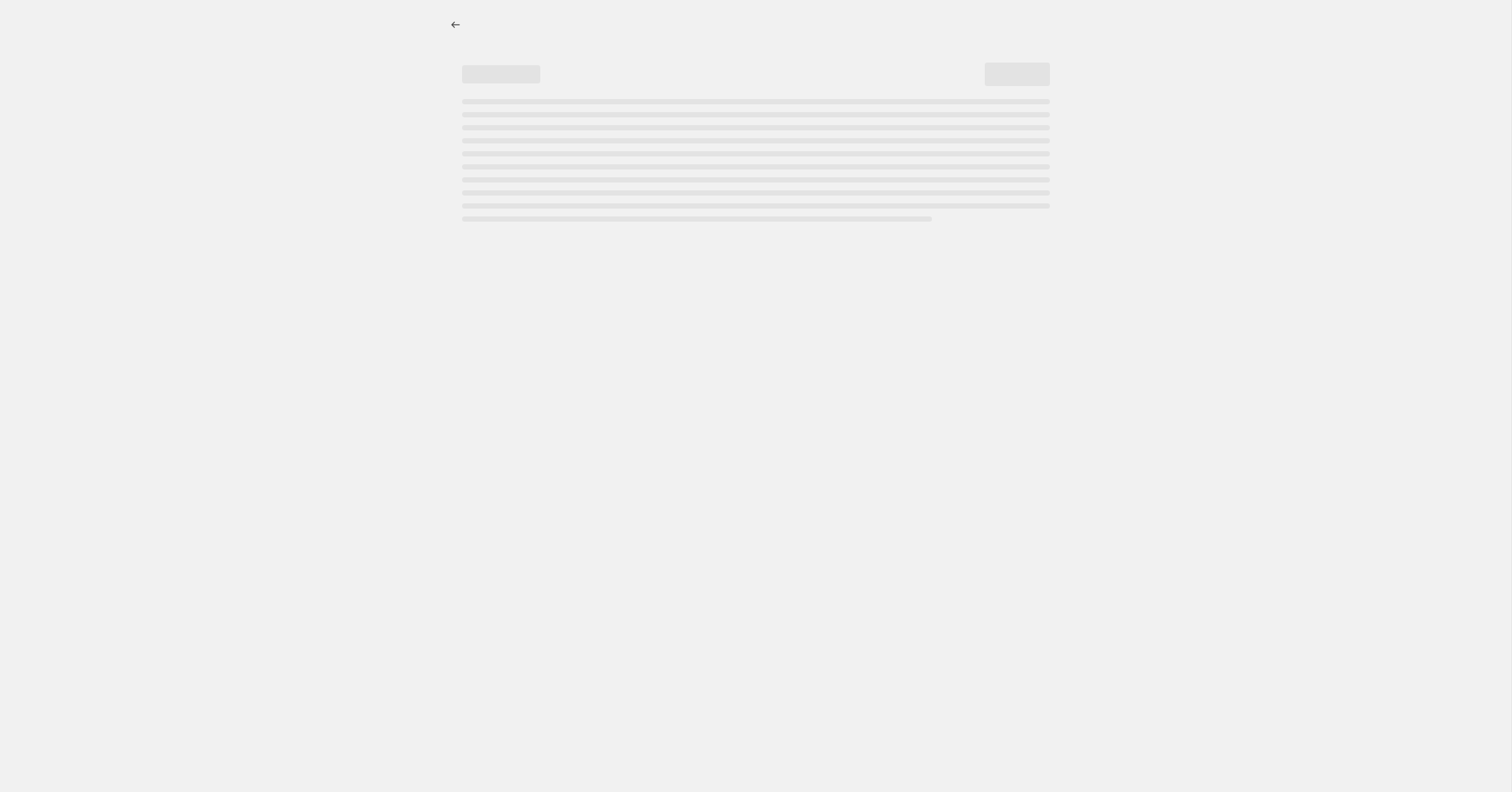
select select "tag"
select select "not_equal"
select select "product_status"
select select "not_equal"
select select "archived"
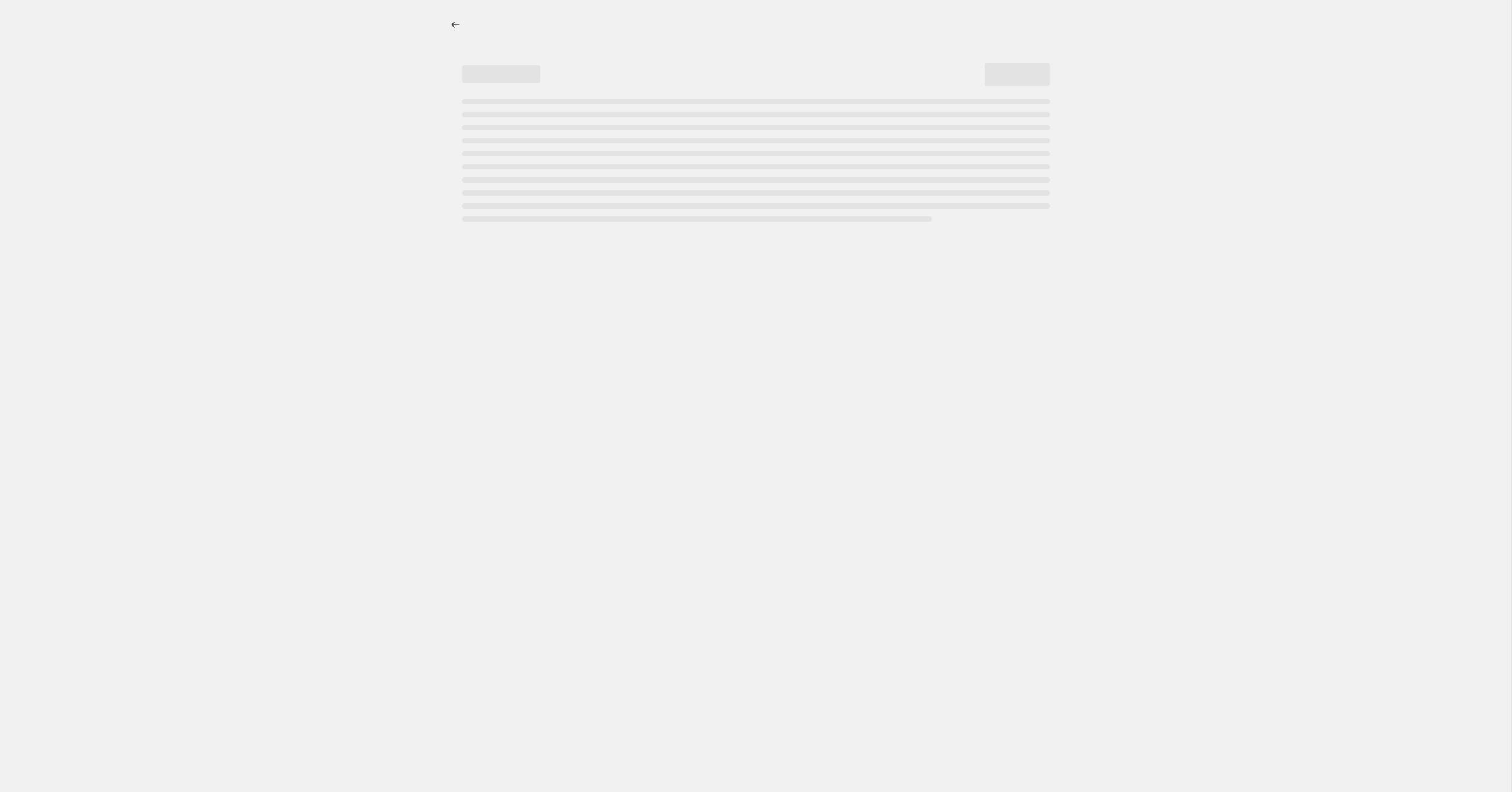
select select "tag"
select select "not_equal"
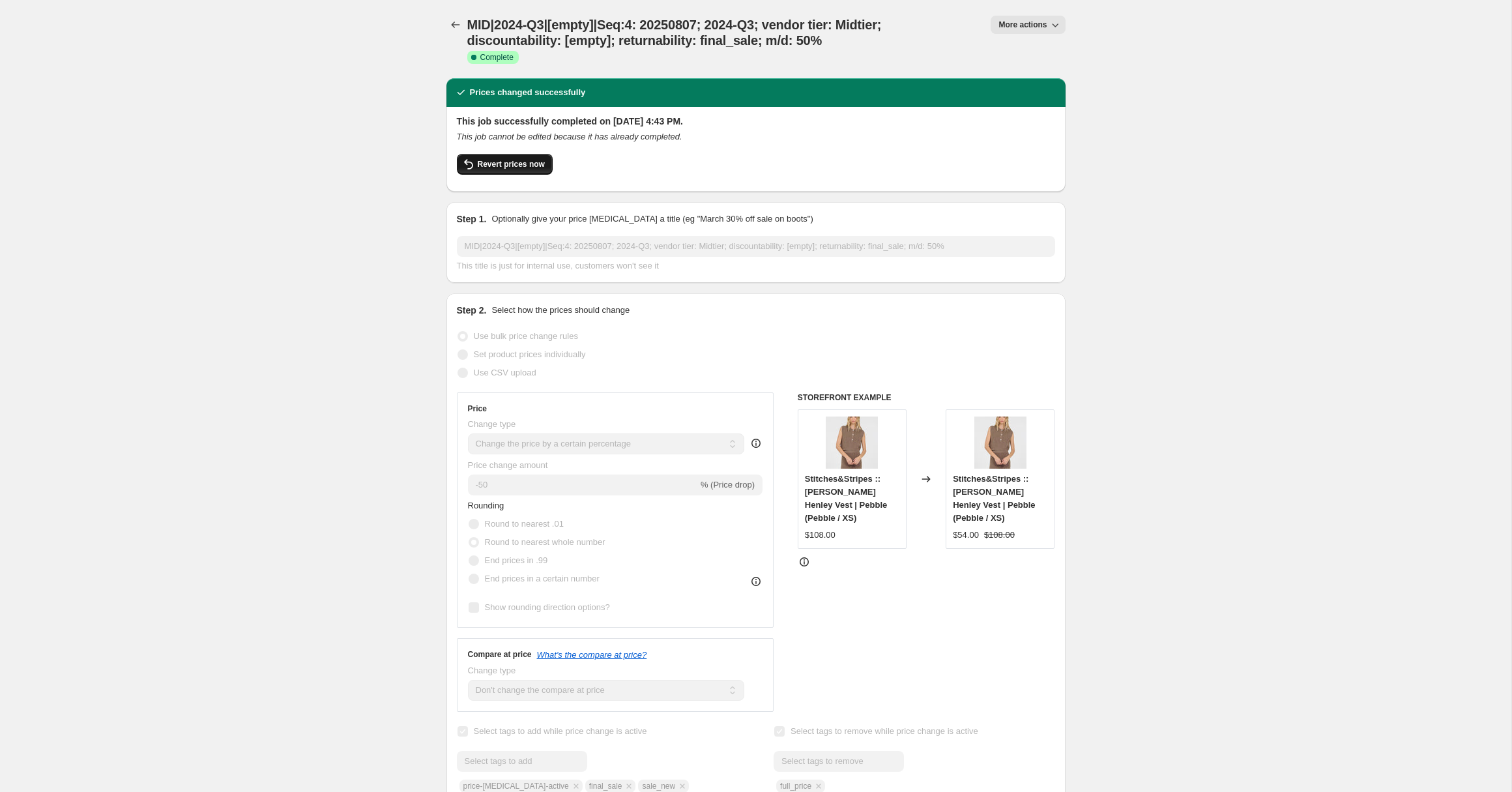
click at [522, 163] on span "Revert prices now" at bounding box center [511, 164] width 67 height 11
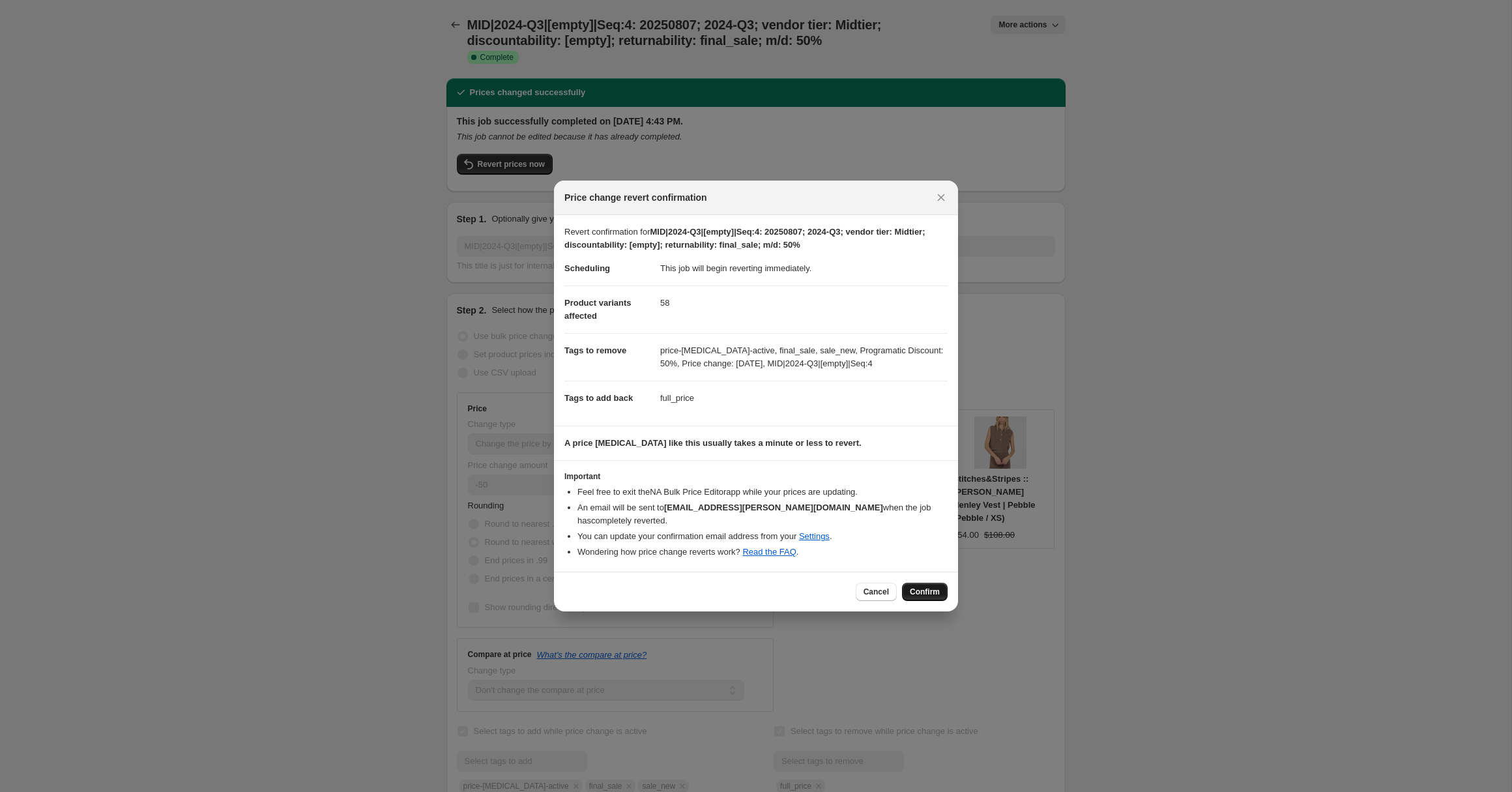
click at [914, 587] on span "Confirm" at bounding box center [925, 592] width 30 height 11
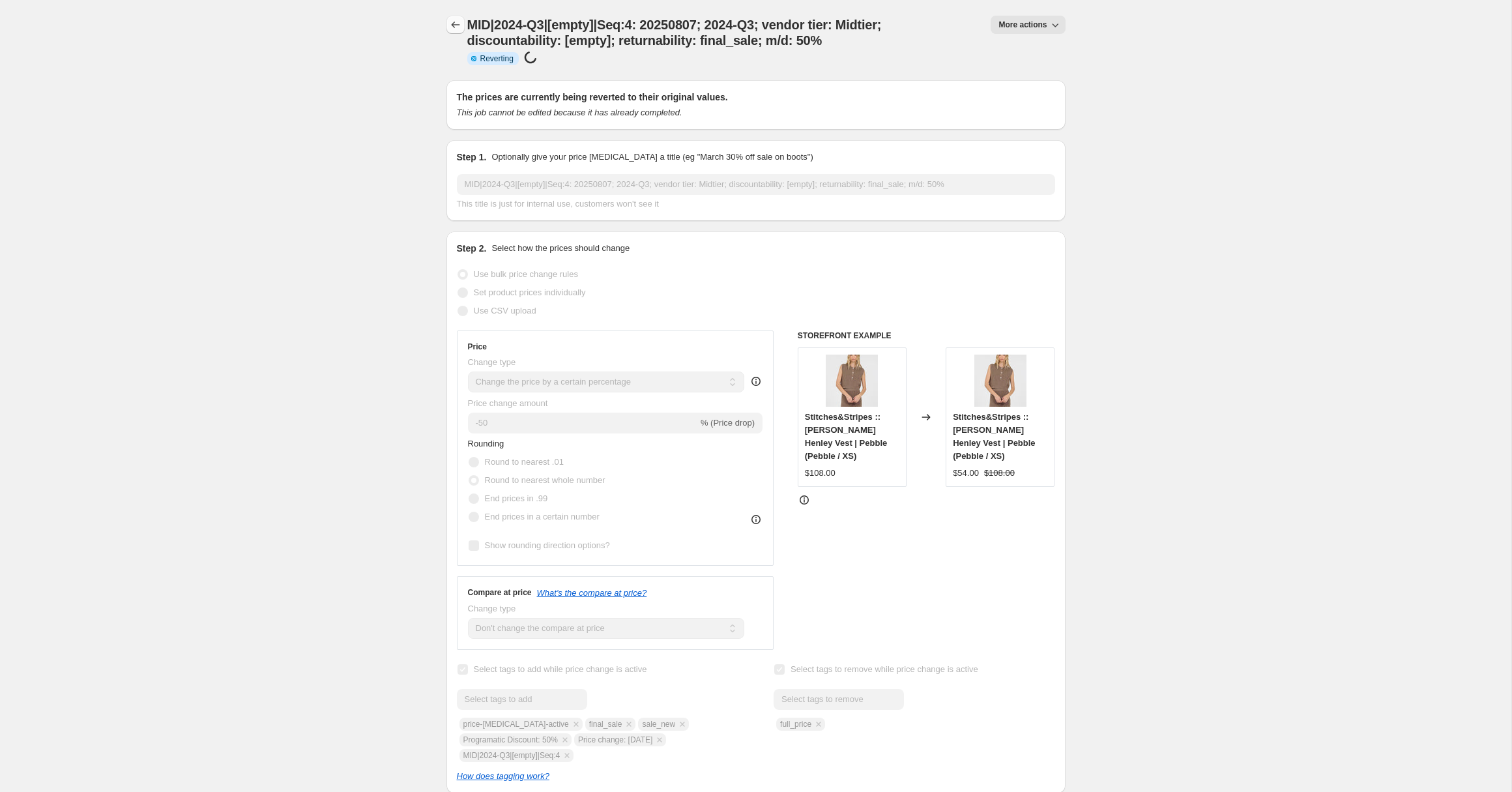
click at [456, 23] on icon "Price change jobs" at bounding box center [456, 25] width 13 height 13
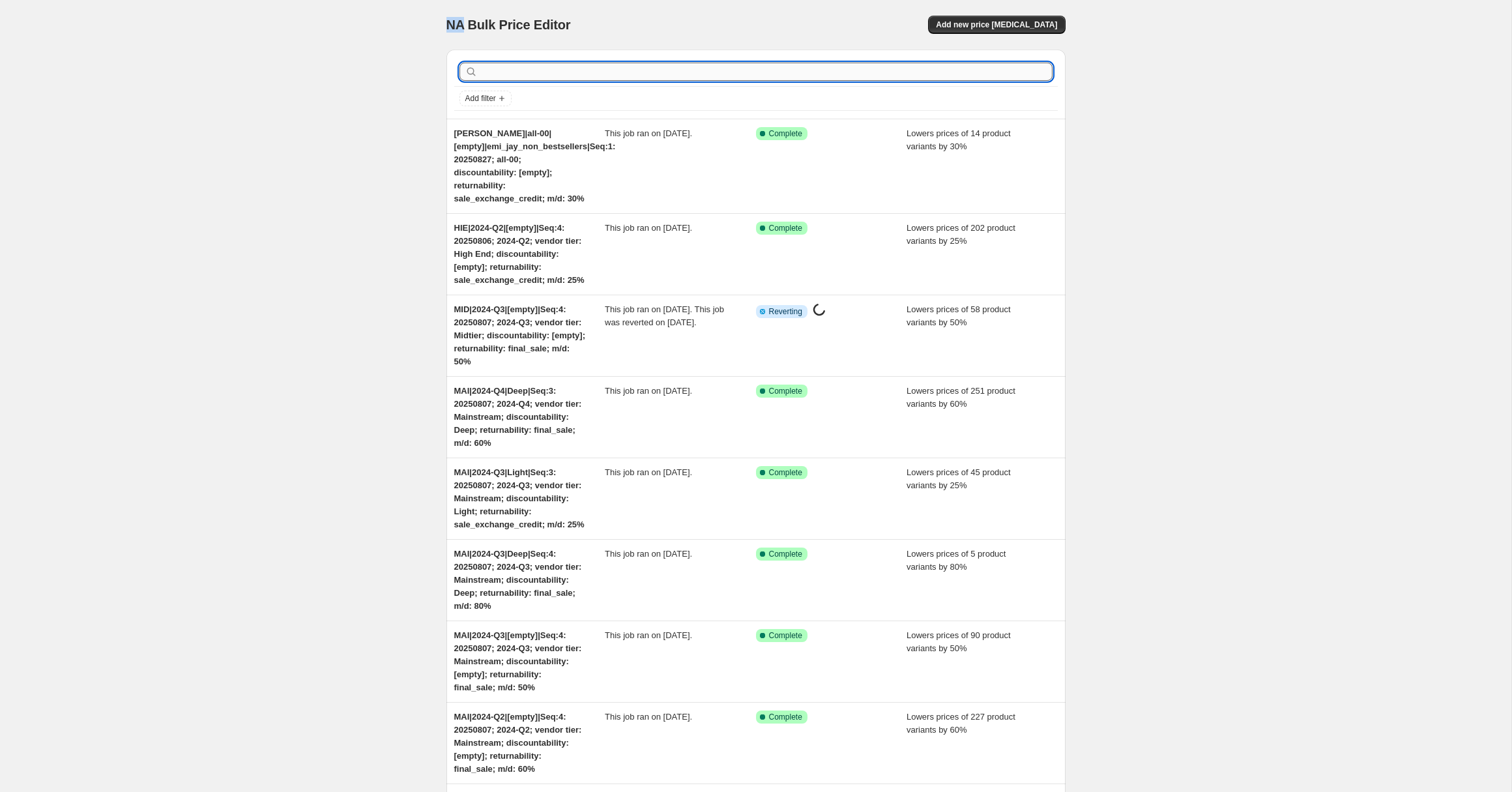
click at [504, 75] on input "text" at bounding box center [766, 72] width 572 height 18
paste input "MID|2024-Q4|[empty]|Seq:3"
type input "MID|2024-Q4|[empty]|Seq:3"
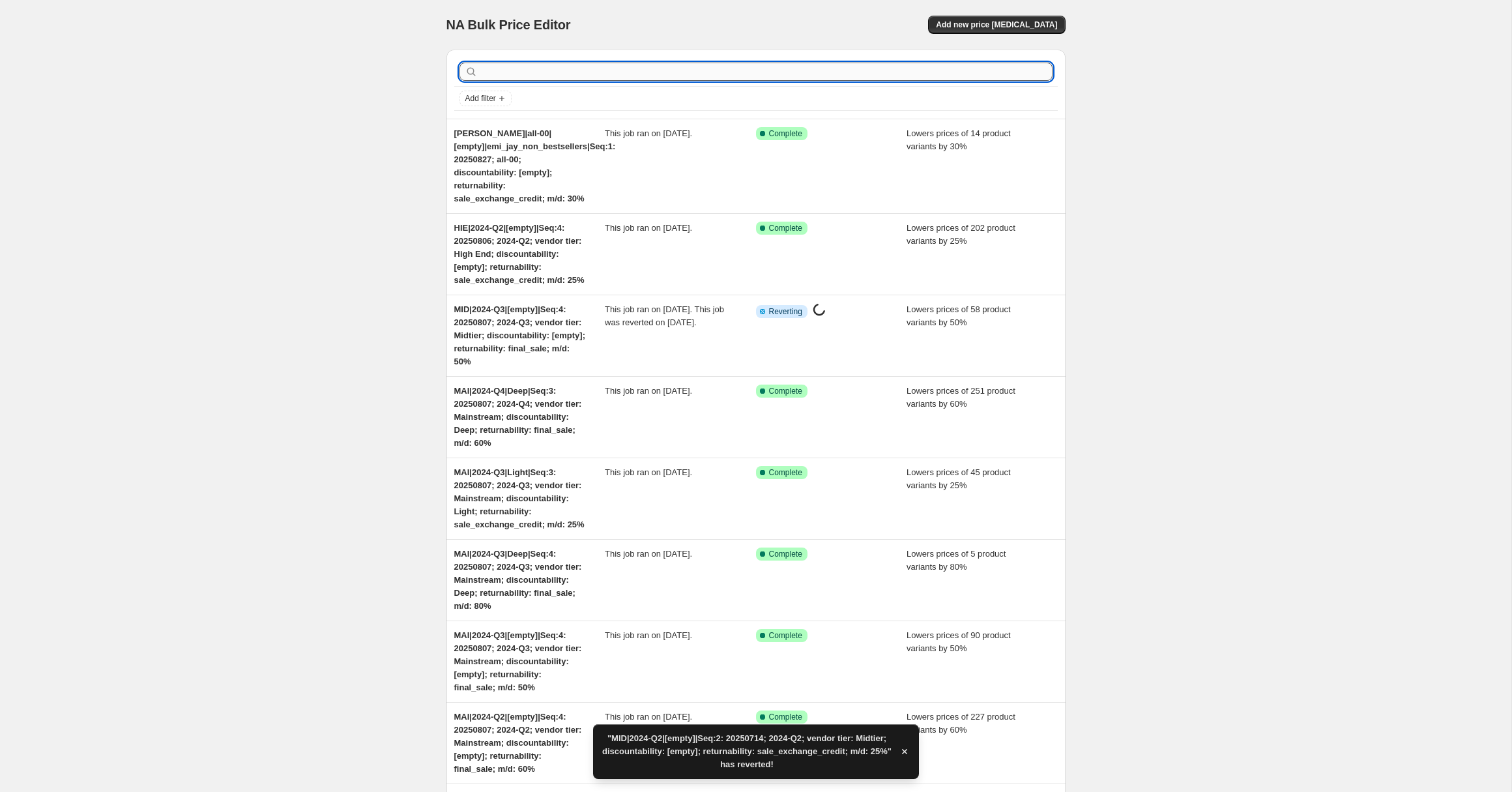
click at [507, 70] on input "text" at bounding box center [766, 72] width 572 height 18
paste input "MID|2024-Q4|[empty]|Seq:3"
type input "MID|2024-Q4|[empty]|Seq:3"
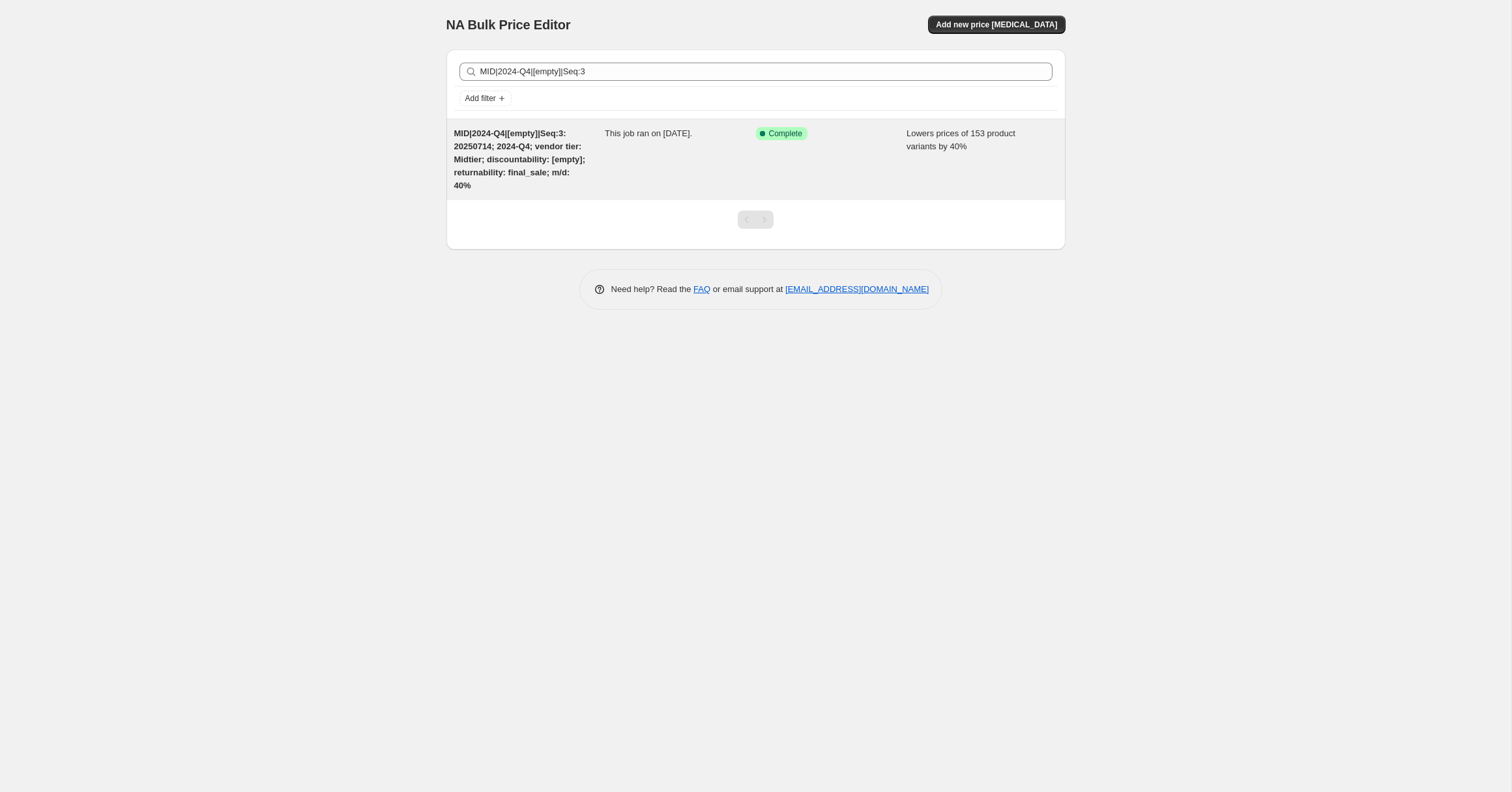
click at [512, 152] on div "MID|2024-Q4|[empty]|Seq:3: 20250714; 2024-Q4; vendor tier: Midtier; discountabi…" at bounding box center [529, 159] width 152 height 65
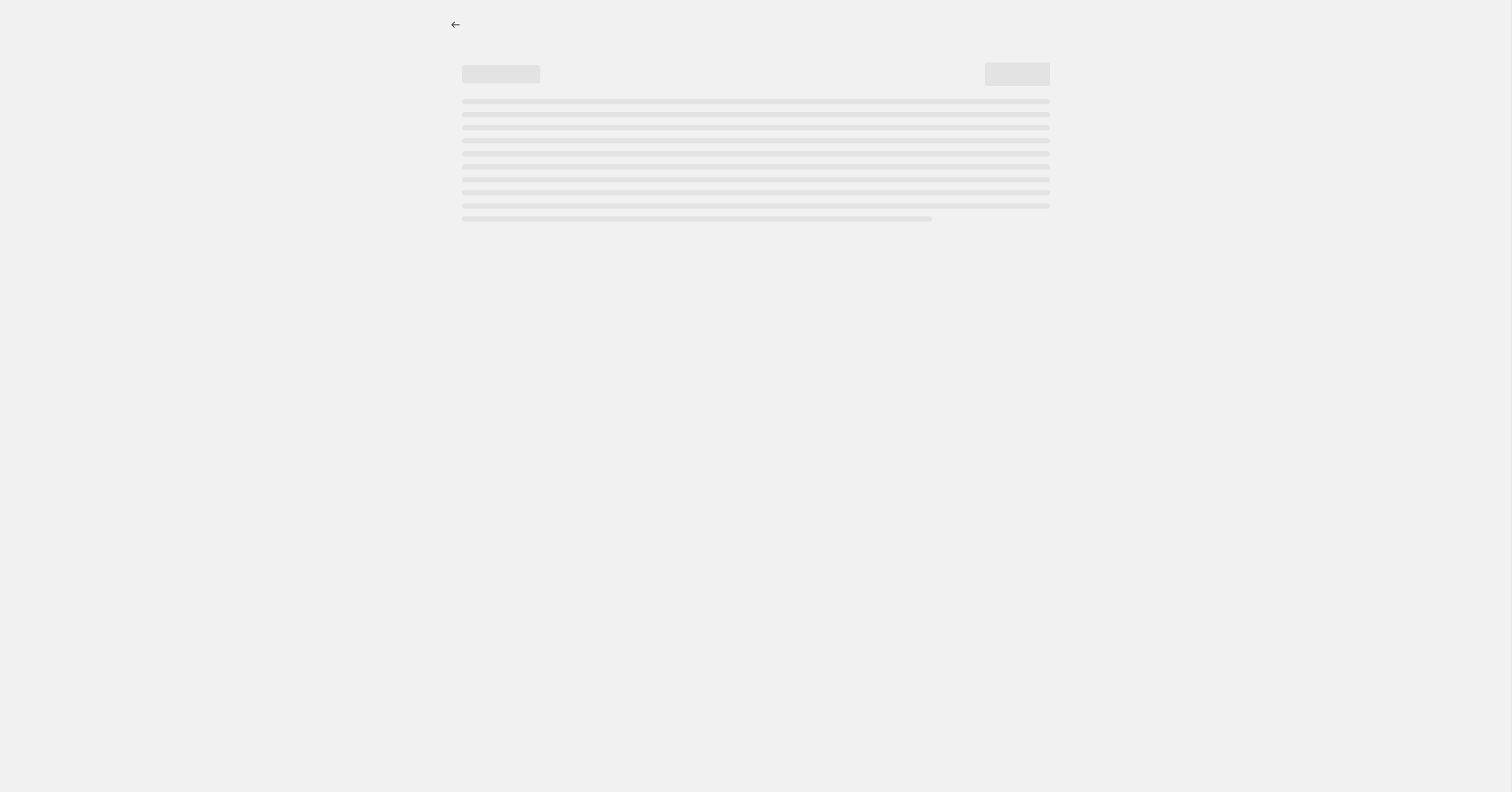
select select "percentage"
select select "no_change"
select select "collection"
select select "tag"
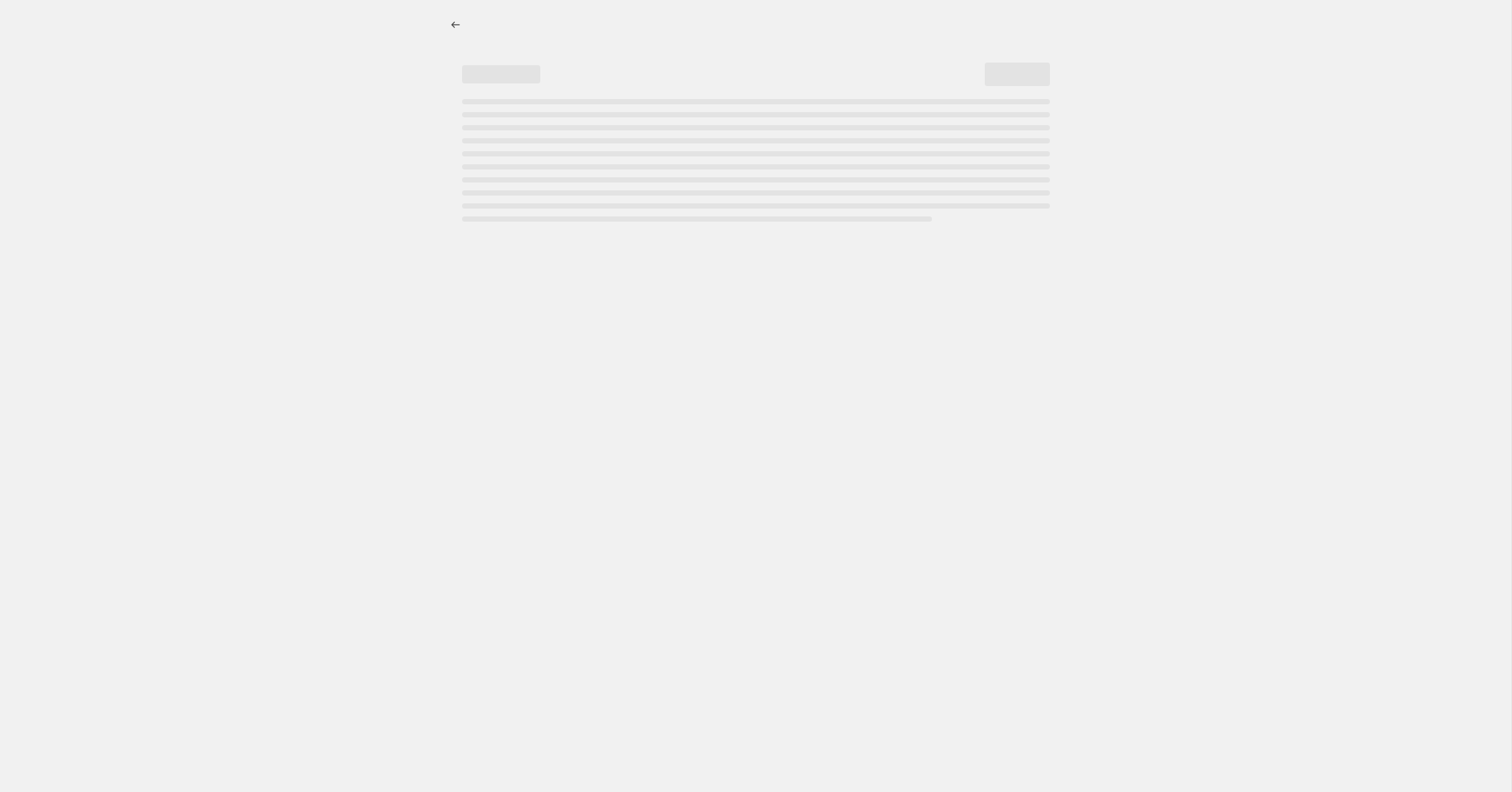
select select "not_equal"
select select "tag"
select select "not_equal"
select select "tag"
select select "not_equal"
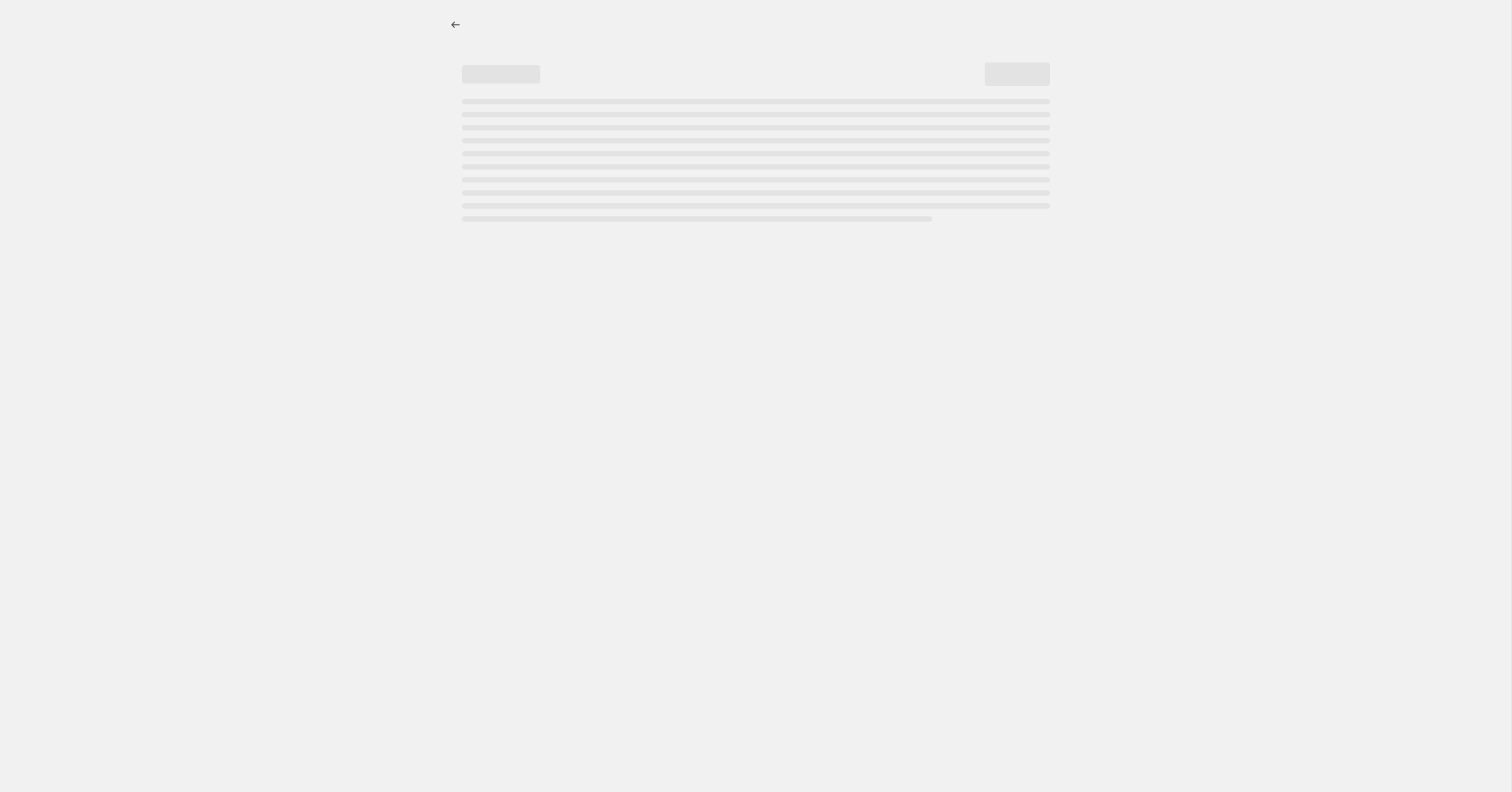
select select "tag"
select select "not_equal"
select select "product_status"
select select "not_equal"
select select "archived"
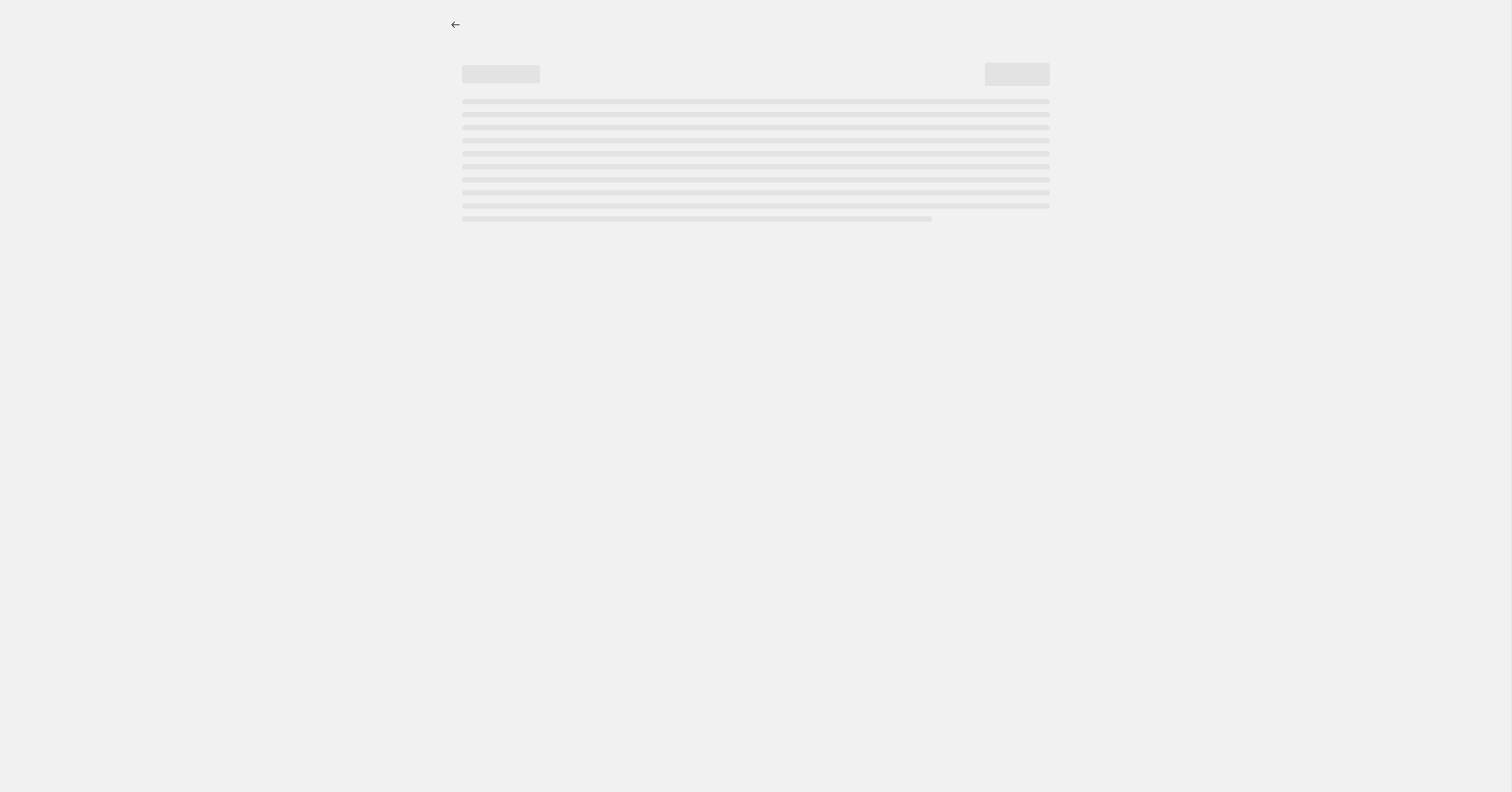
select select "tag"
select select "not_equal"
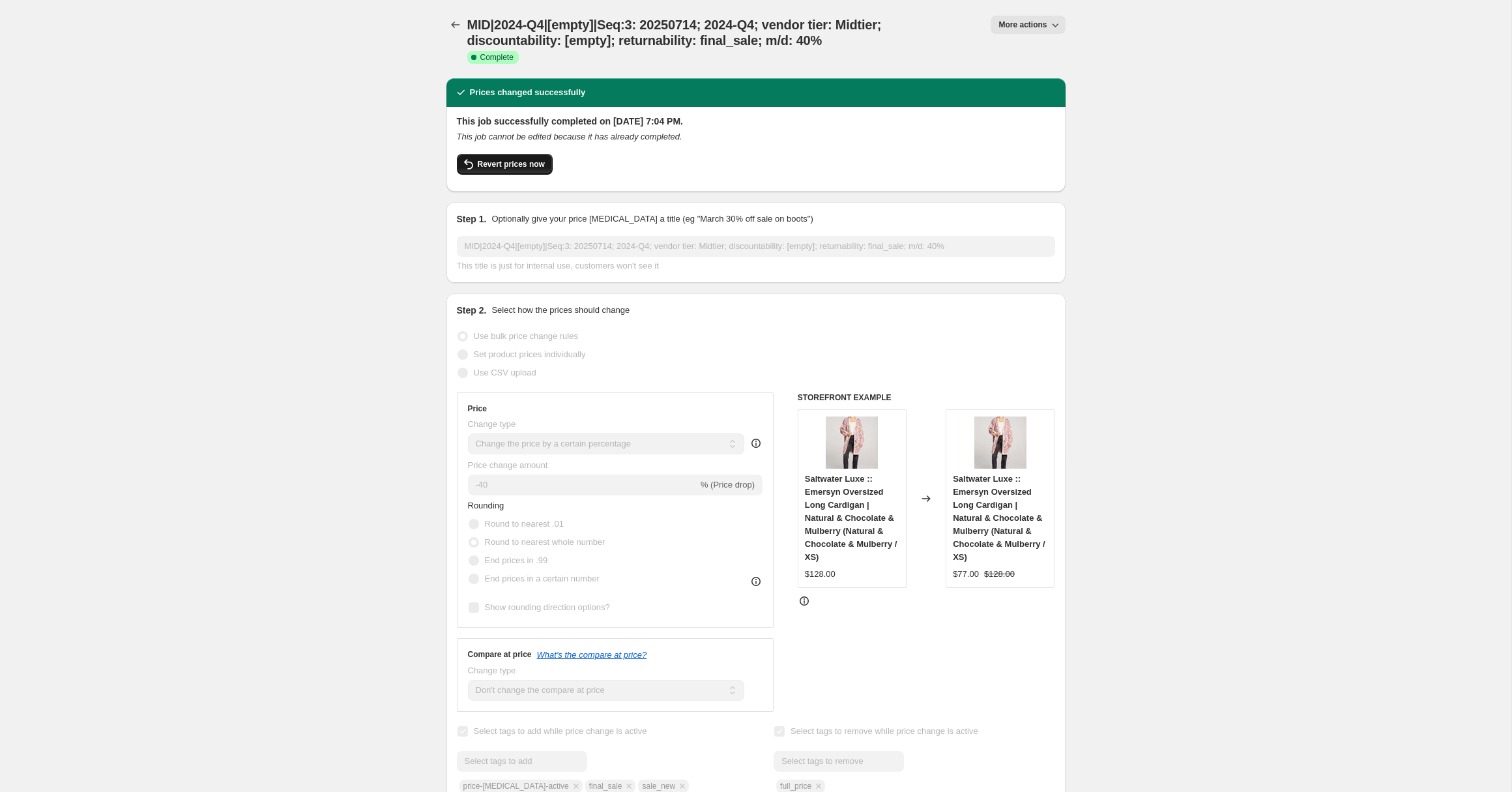
click at [500, 167] on span "Revert prices now" at bounding box center [511, 164] width 67 height 11
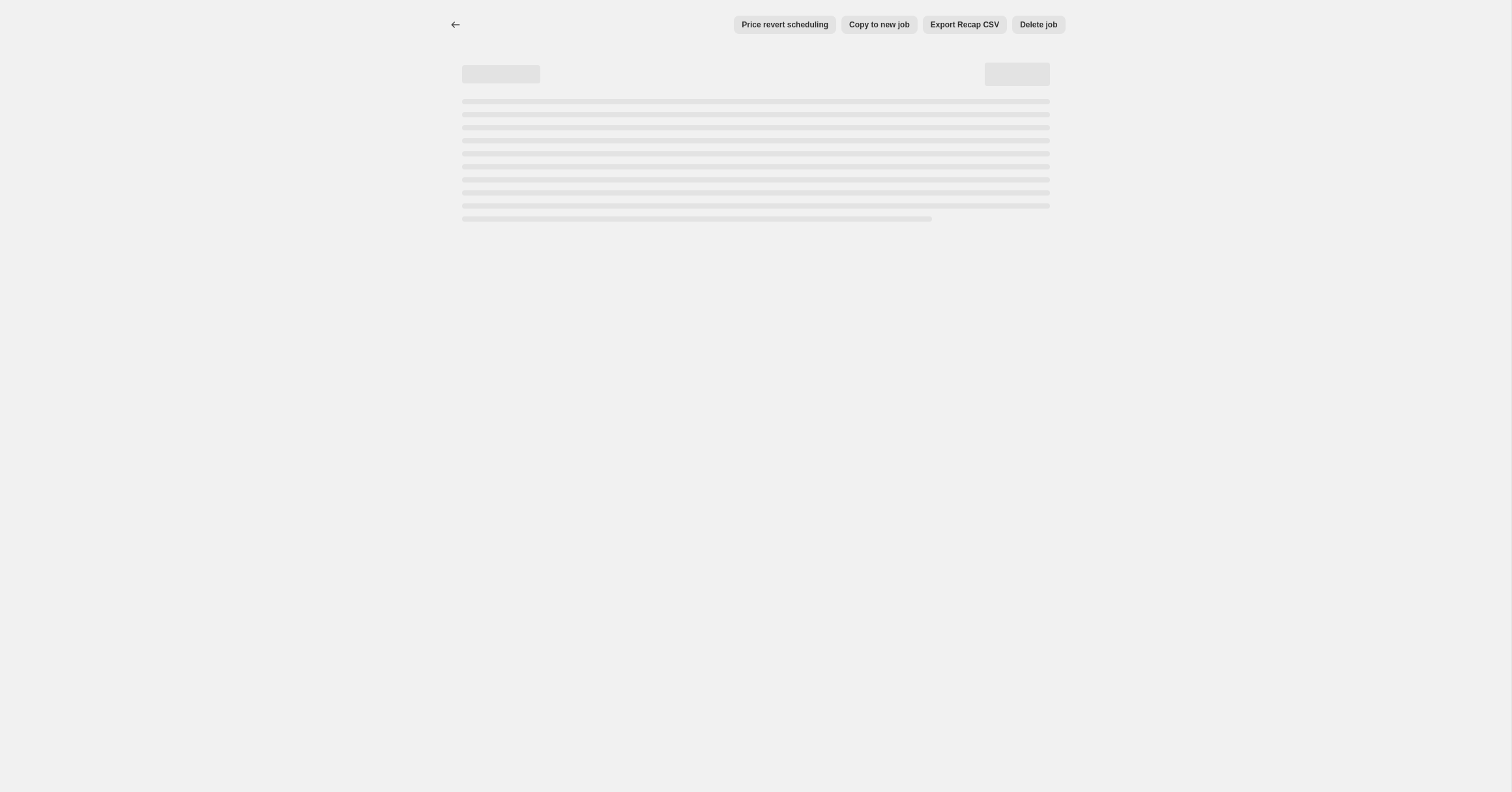
select select "percentage"
select select "no_change"
select select "collection"
select select "tag"
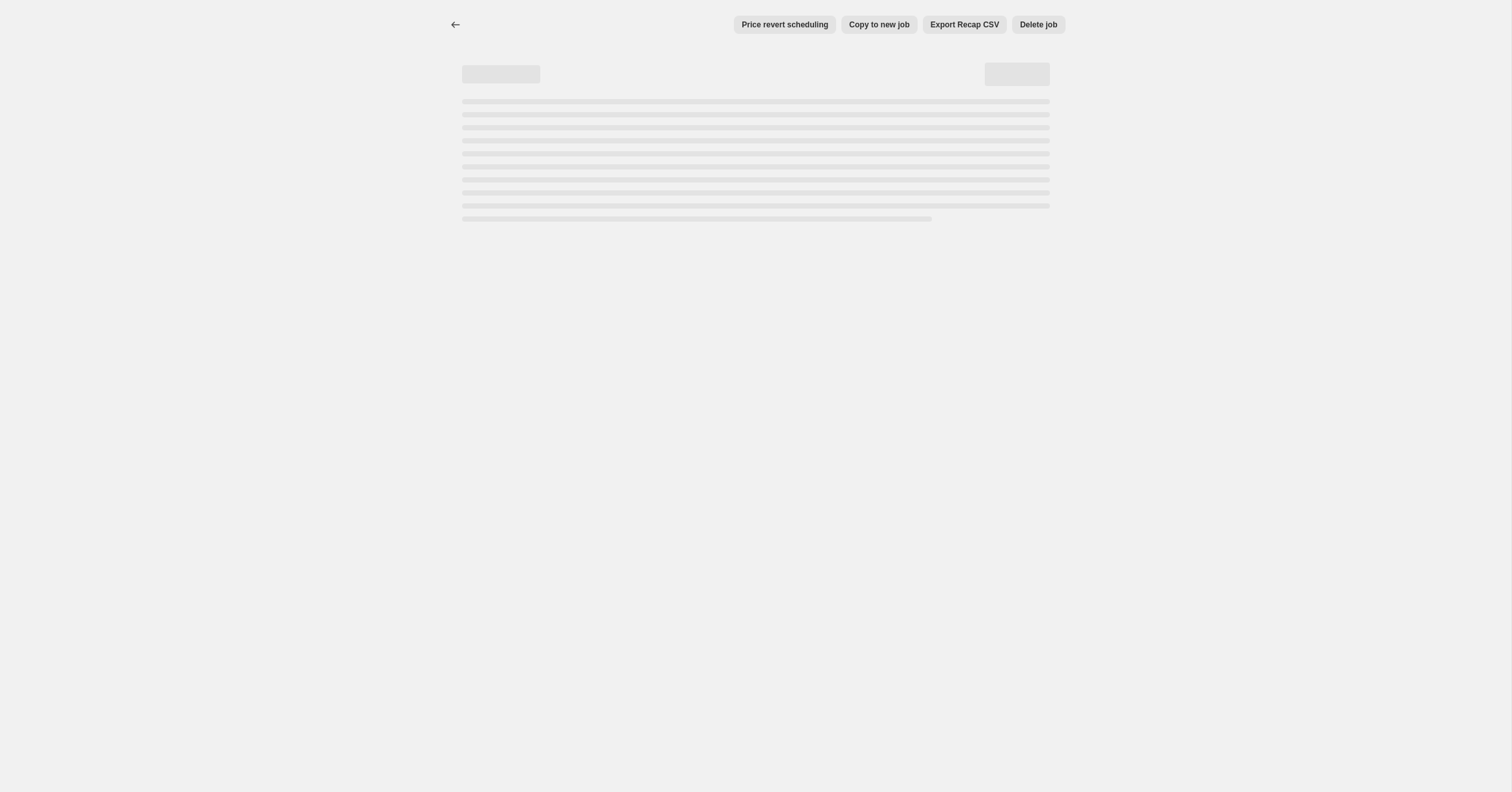
select select "not_equal"
select select "tag"
select select "not_equal"
select select "tag"
select select "not_equal"
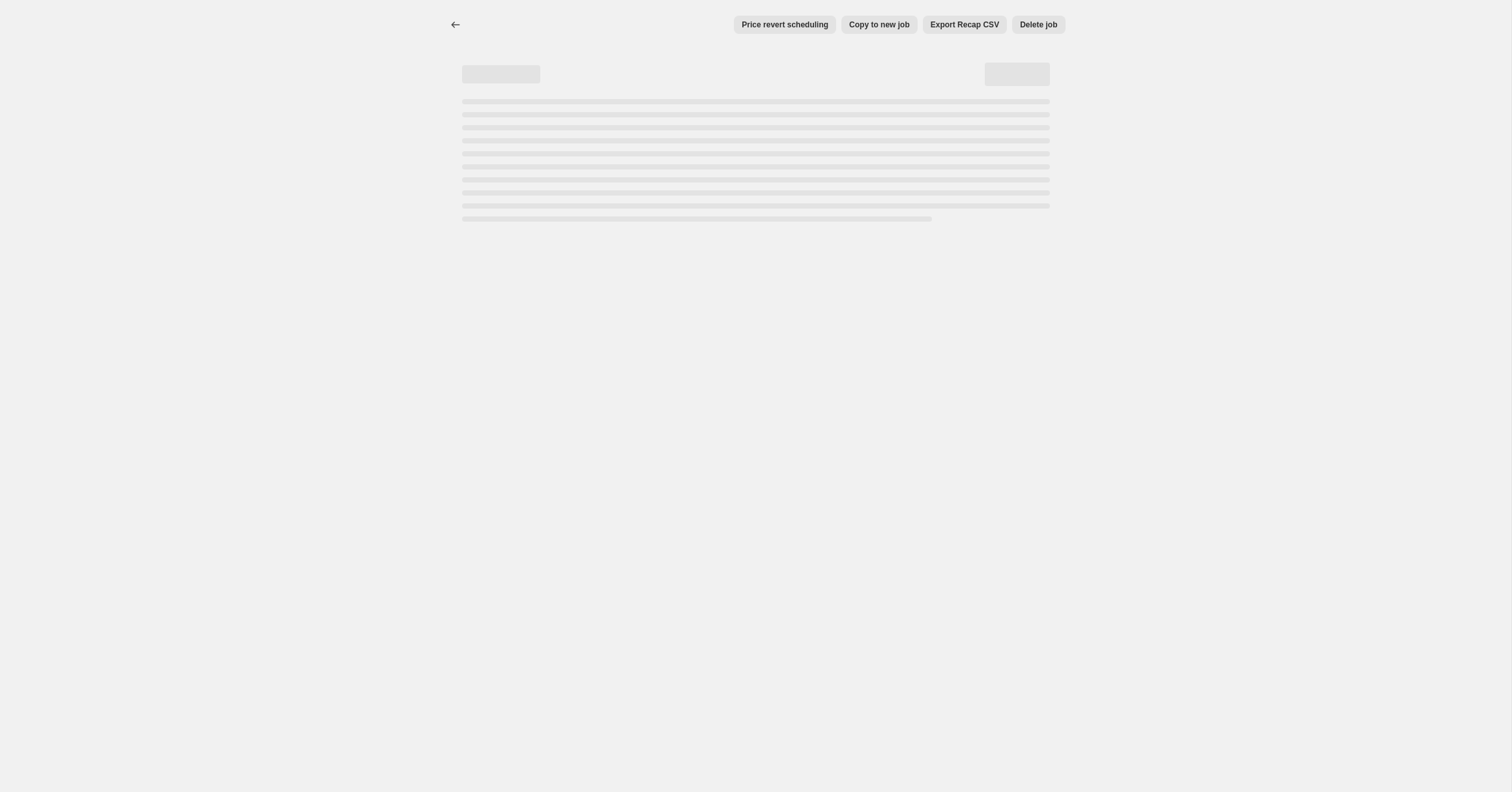
select select "tag"
select select "not_equal"
select select "product_status"
select select "not_equal"
select select "archived"
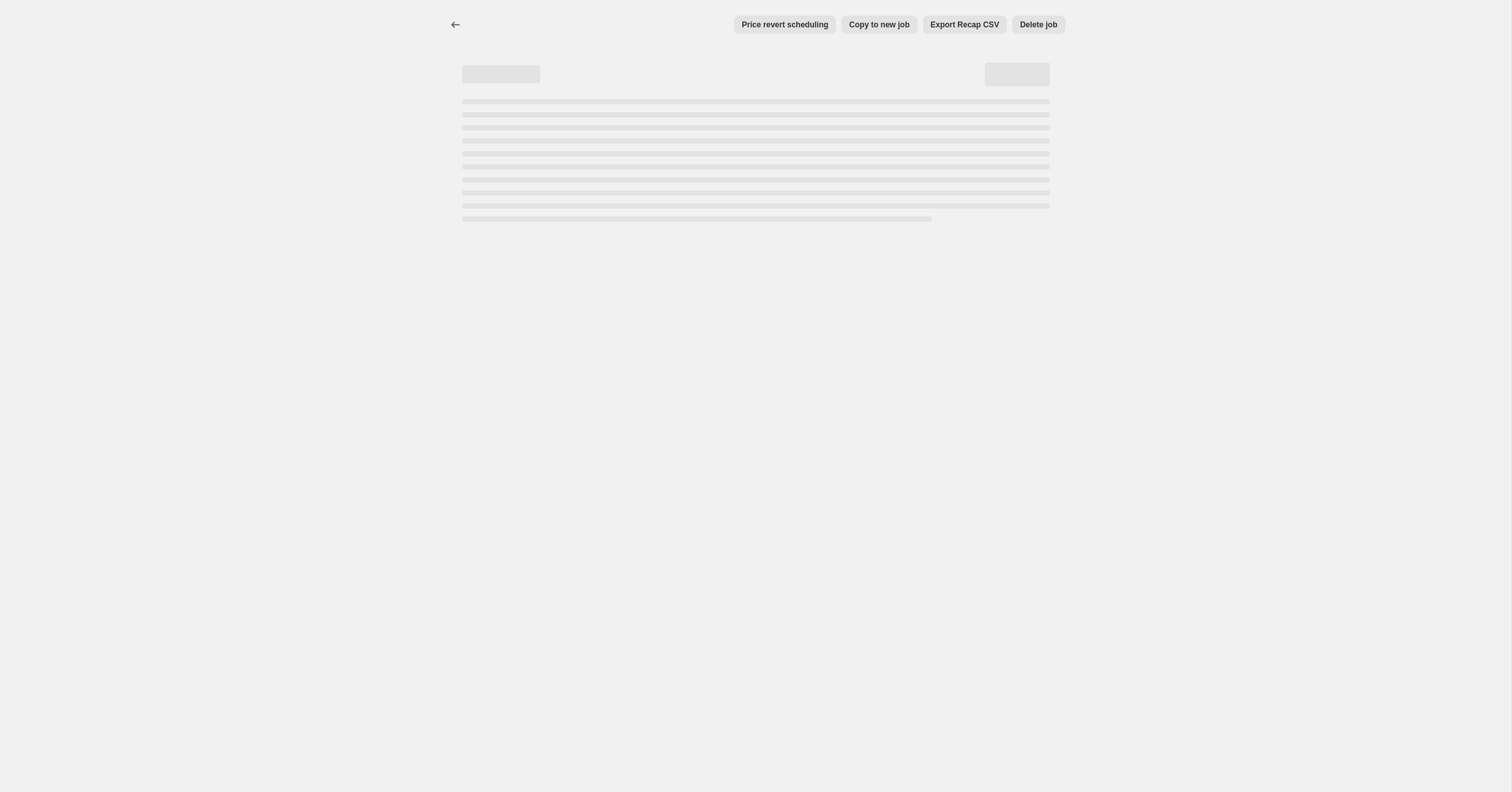
select select "tag"
select select "not_equal"
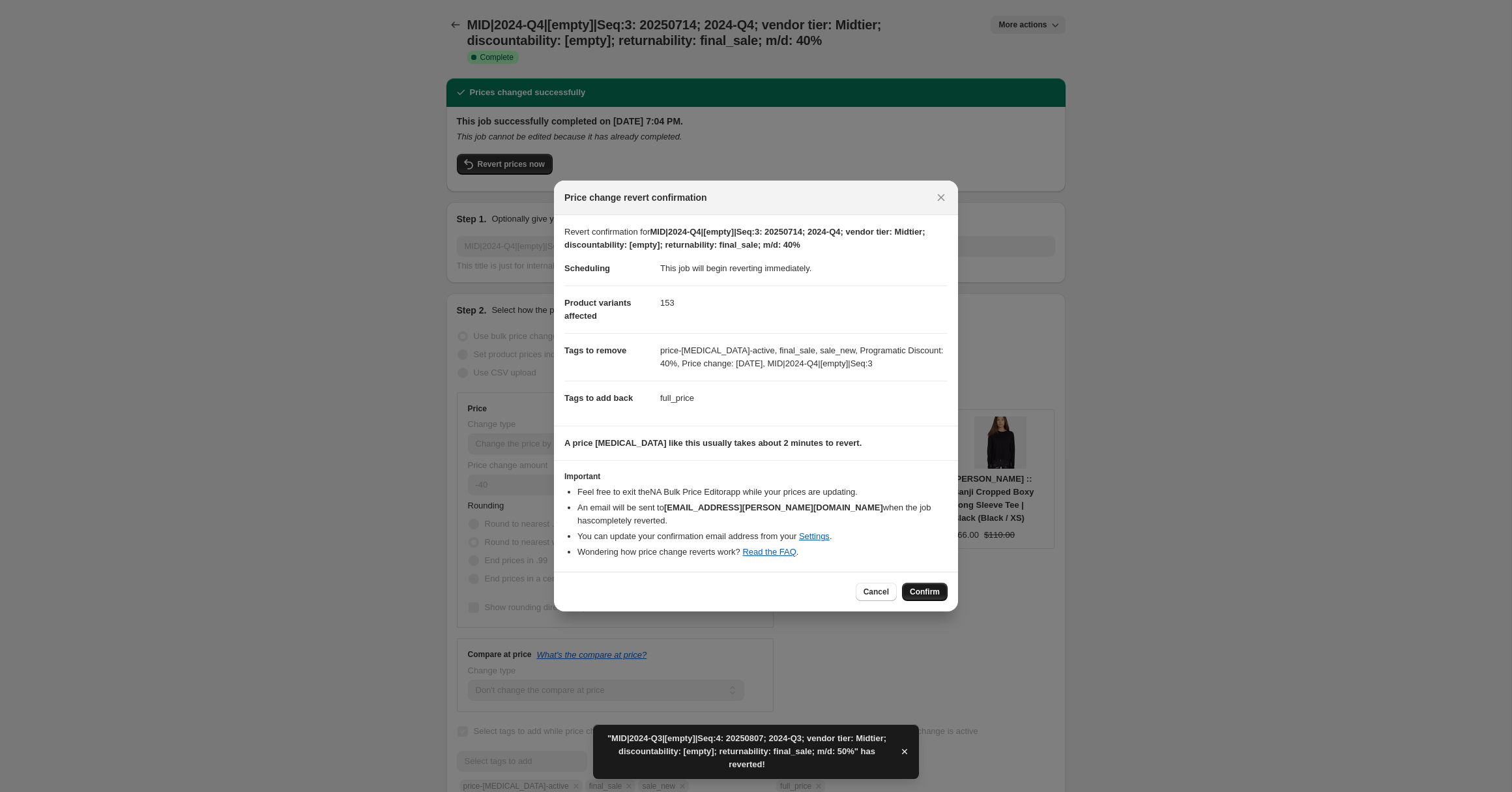
click at [924, 587] on span "Confirm" at bounding box center [925, 592] width 30 height 11
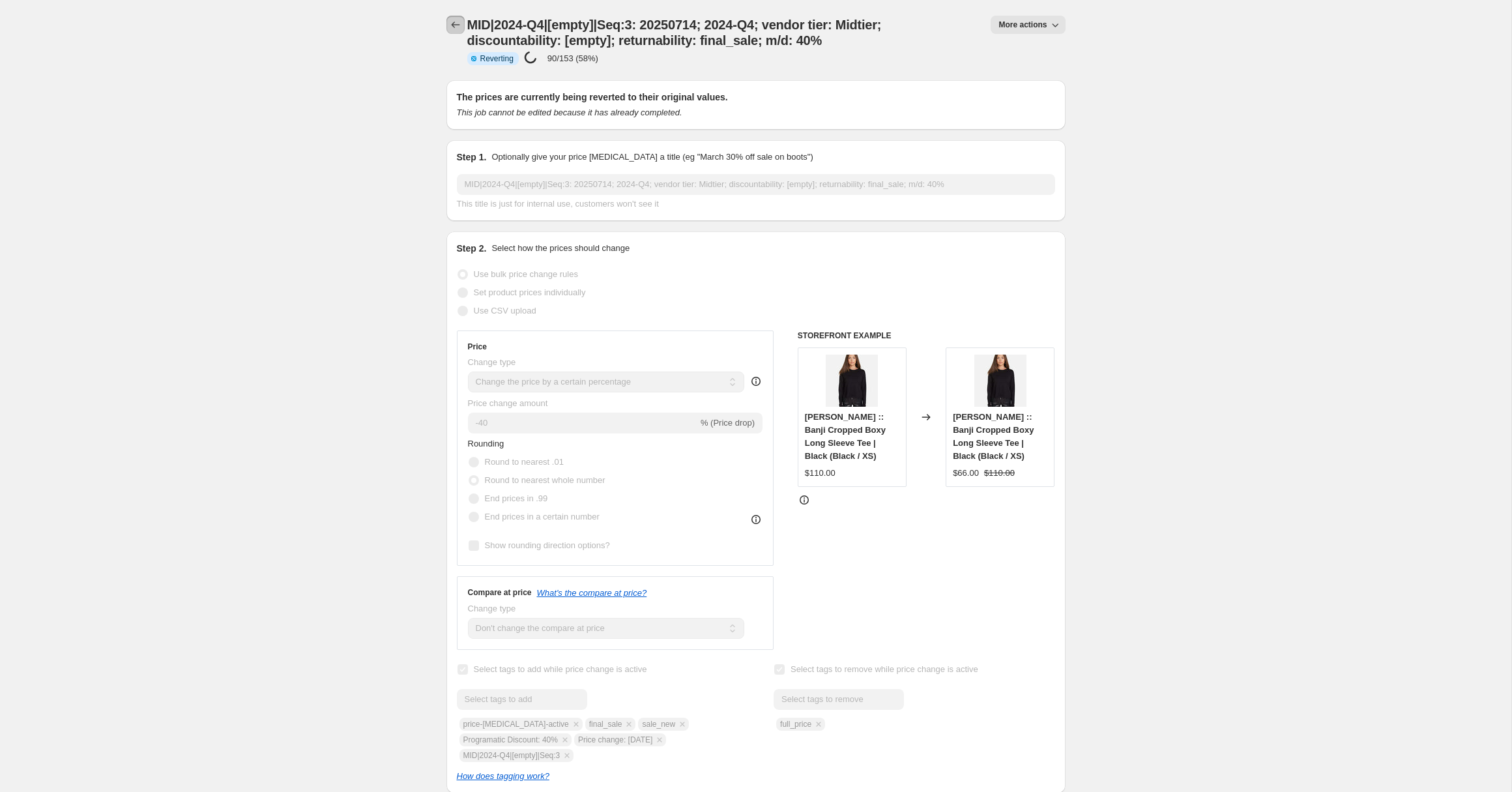
click at [453, 23] on icon "Price change jobs" at bounding box center [456, 25] width 13 height 13
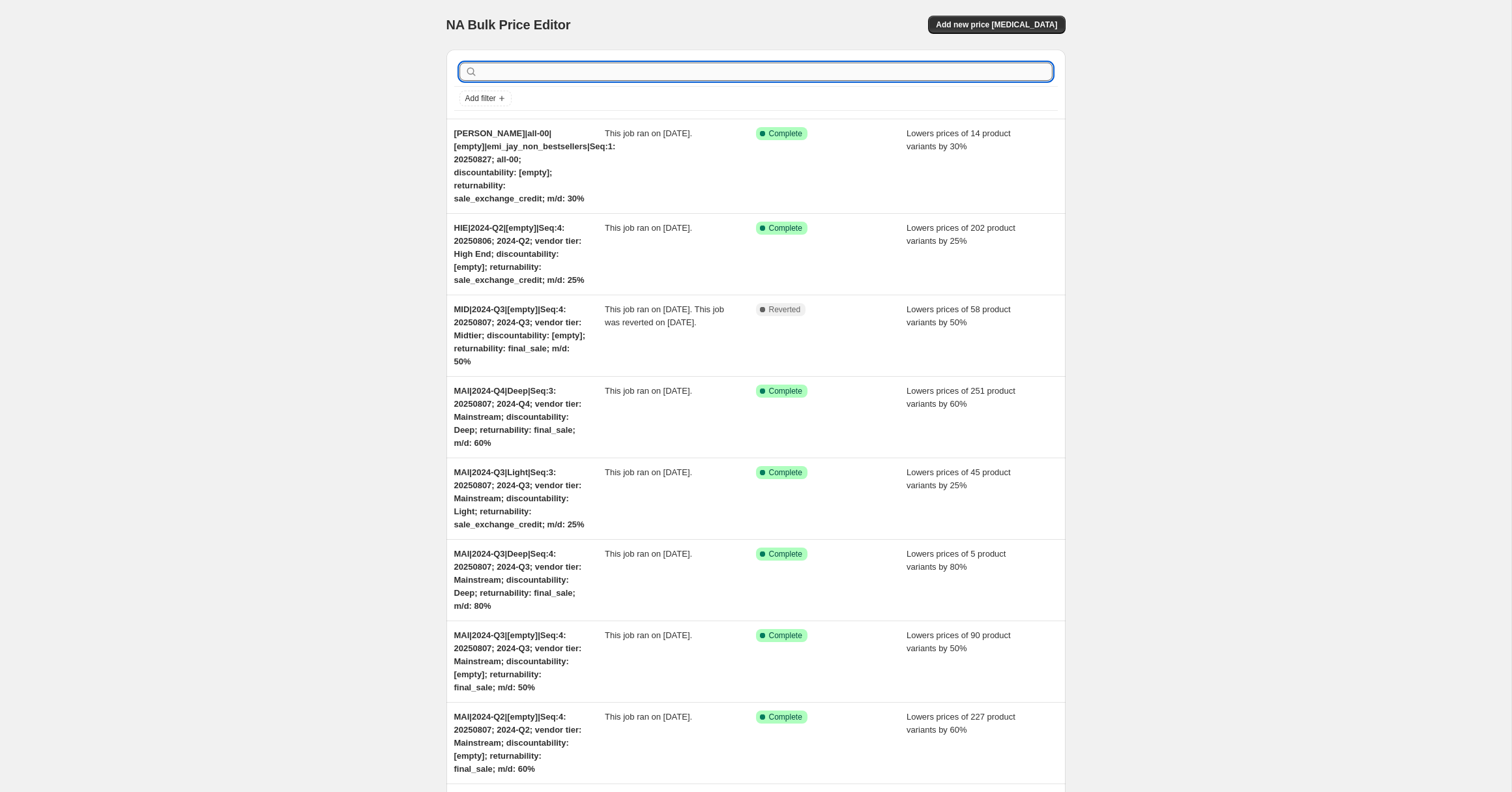
click at [494, 77] on input "text" at bounding box center [766, 72] width 572 height 18
paste input "MID|2024-Q4|Deep|Seq:3"
type input "MID|2024-Q4|Deep|Seq:3"
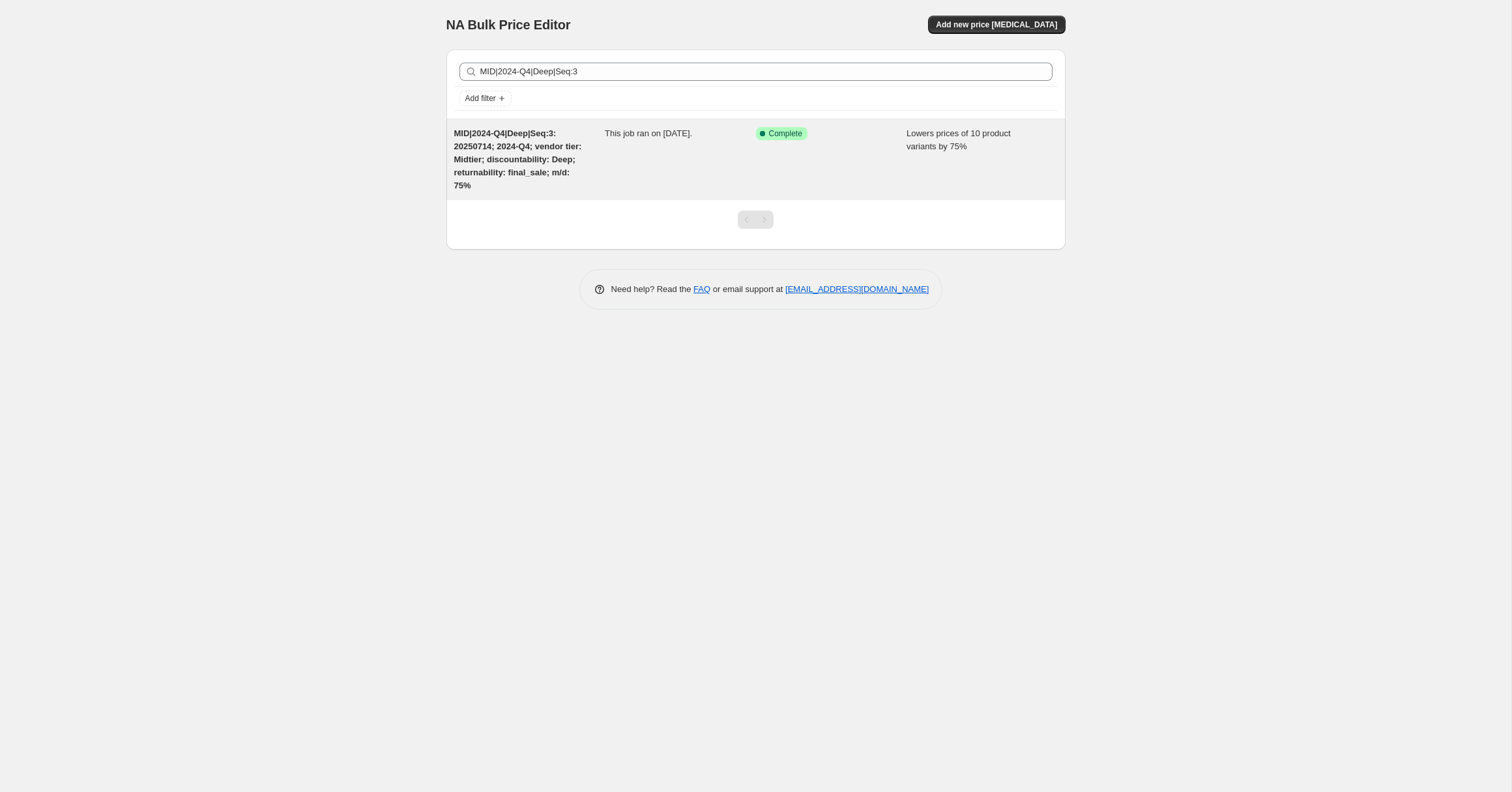
click at [508, 167] on span "MID|2024-Q4|Deep|Seq:3: 20250714; 2024-Q4; vendor tier: Midtier; discountabilit…" at bounding box center [518, 159] width 128 height 62
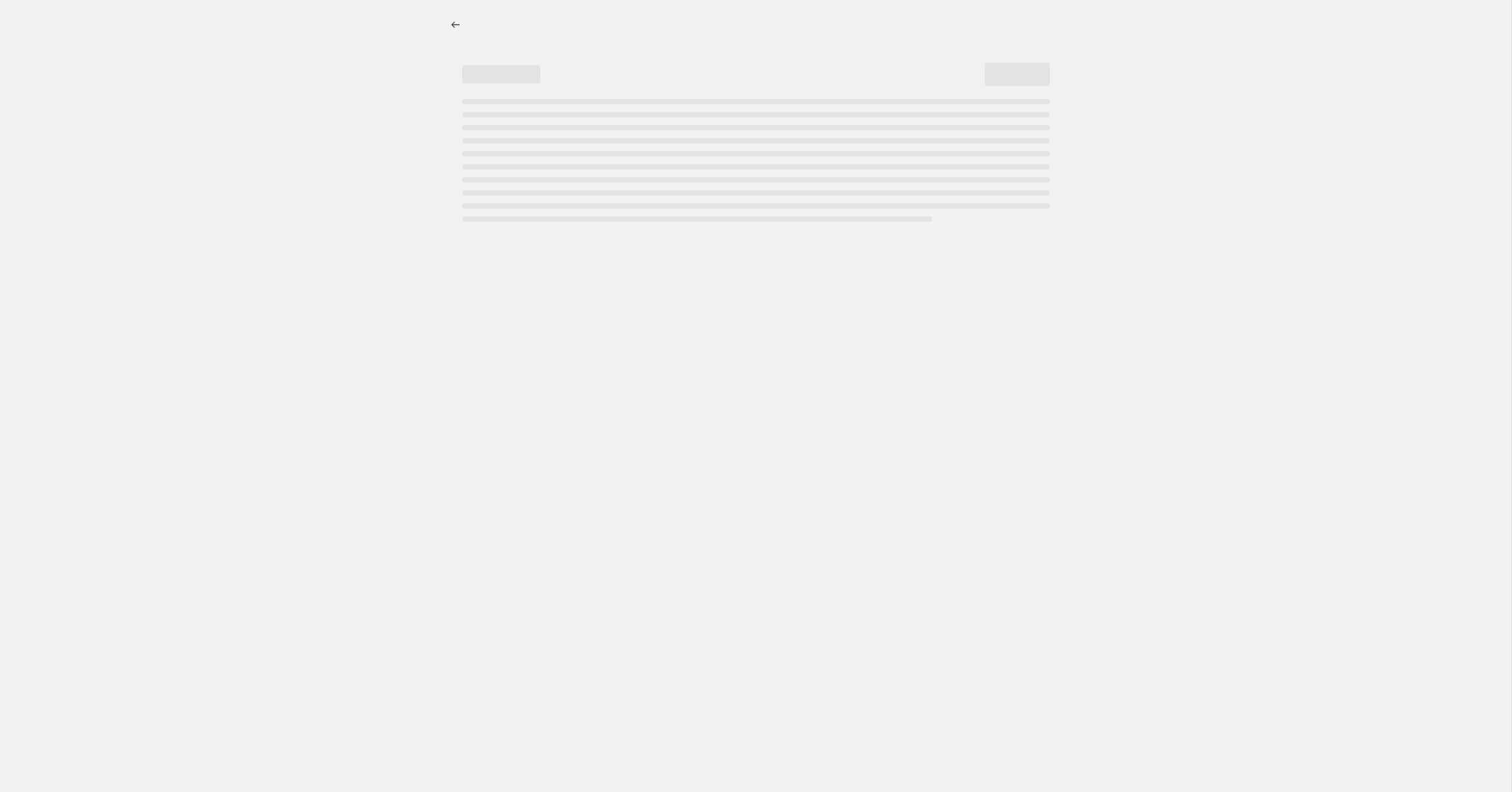
select select "percentage"
select select "no_change"
select select "collection"
select select "tag"
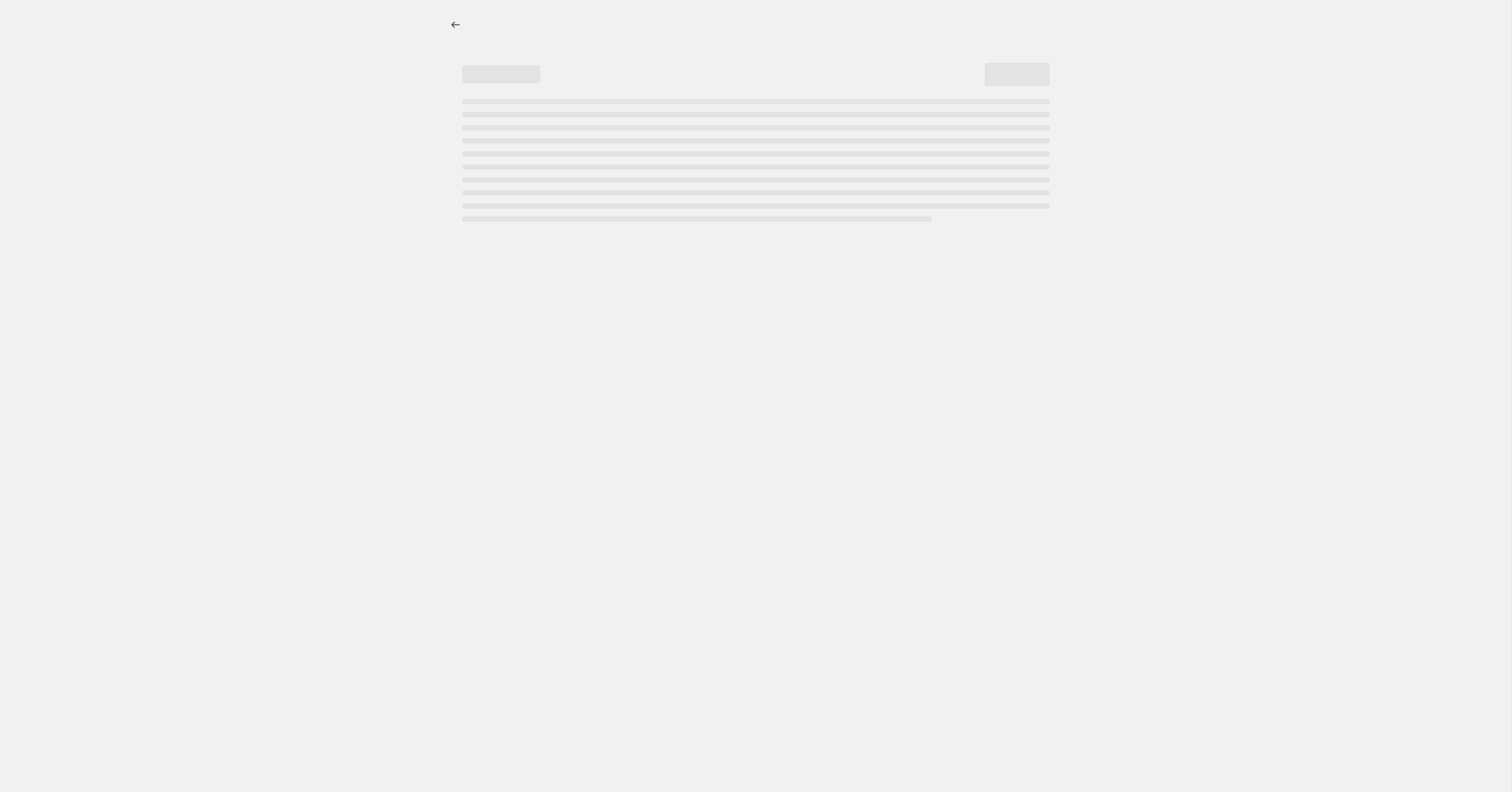
select select "tag"
select select "not_equal"
select select "product_status"
select select "not_equal"
select select "archived"
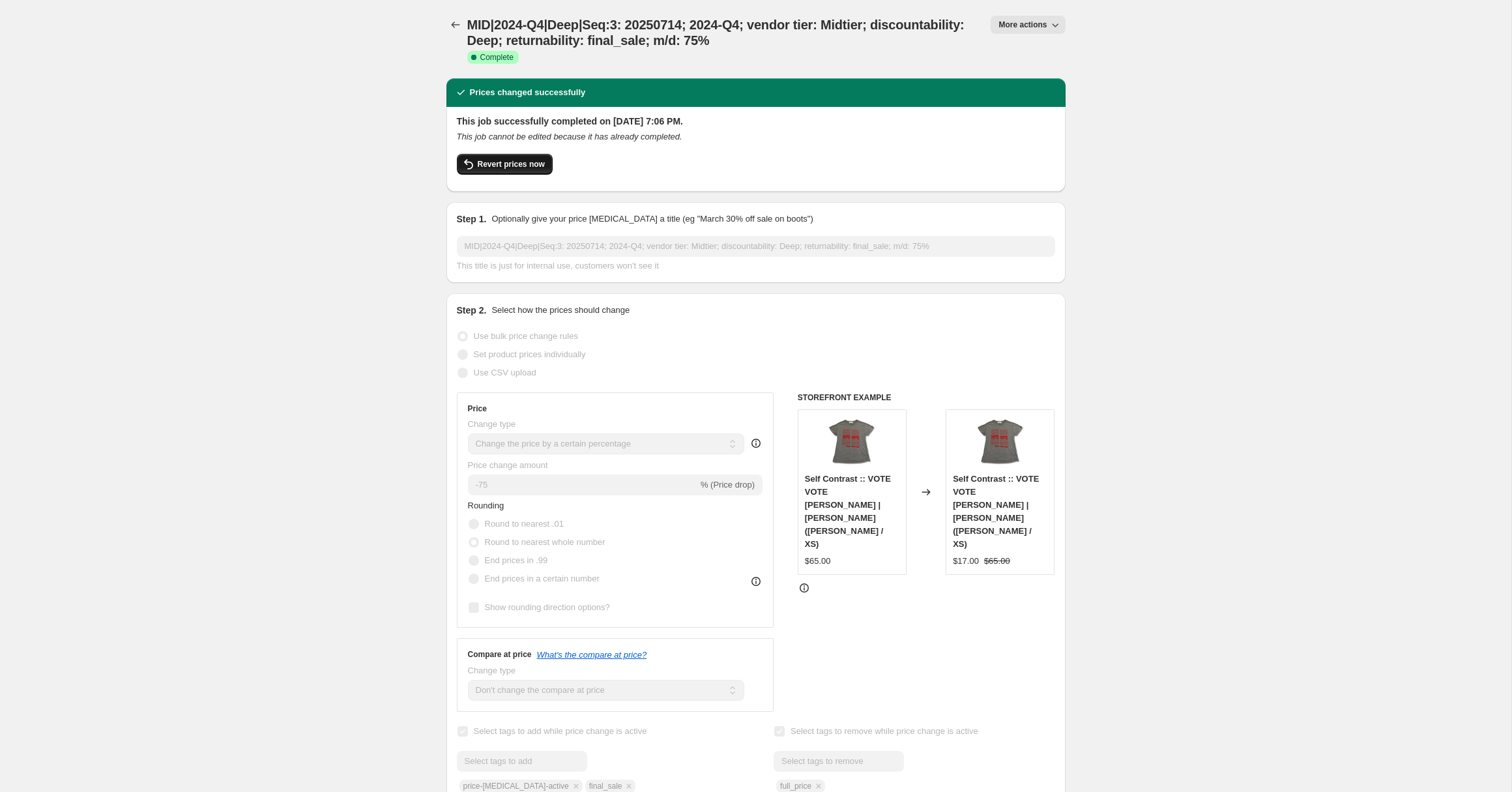
click at [498, 158] on button "Revert prices now" at bounding box center [505, 164] width 96 height 21
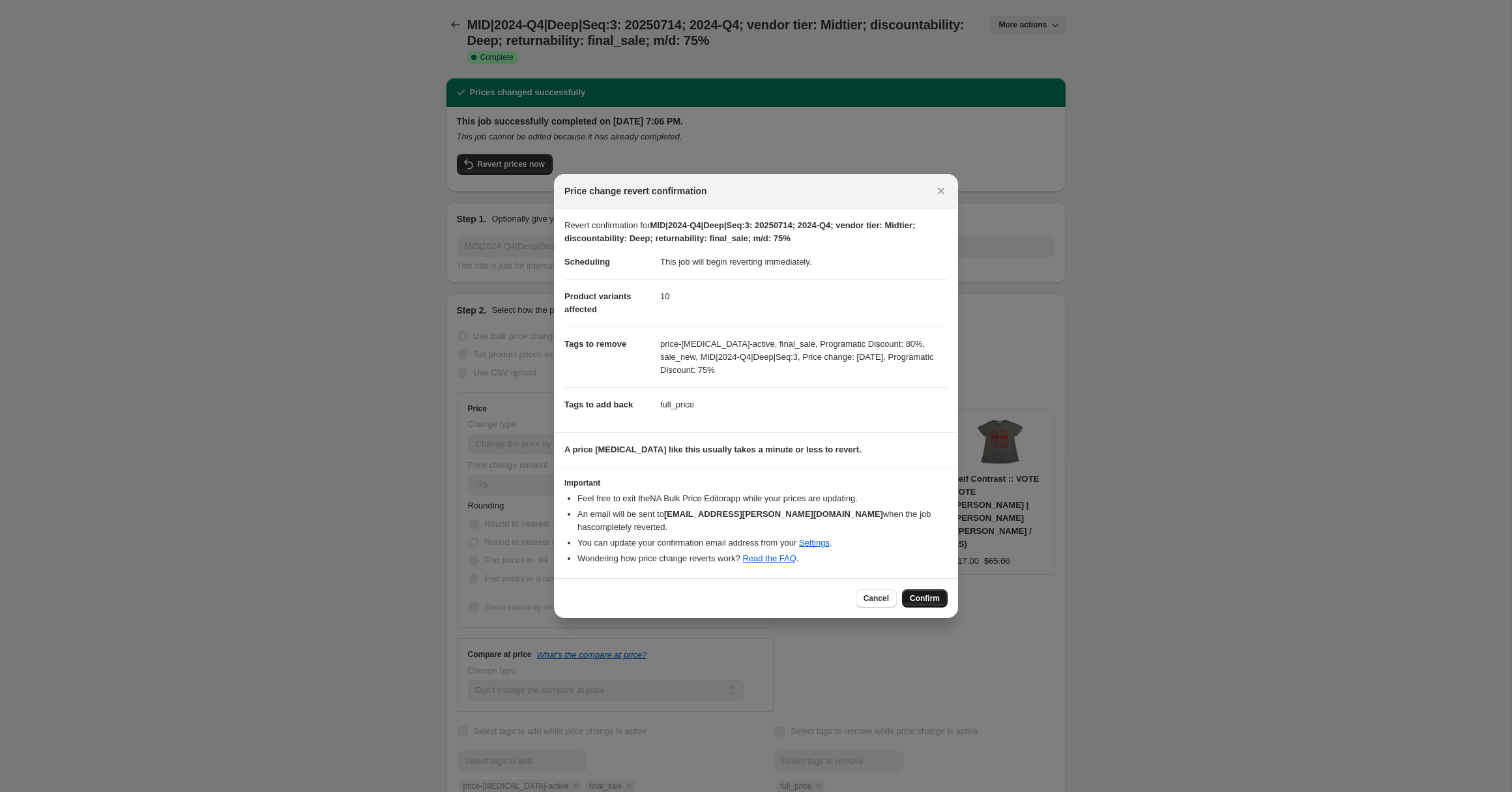
click at [916, 593] on span "Confirm" at bounding box center [925, 598] width 30 height 11
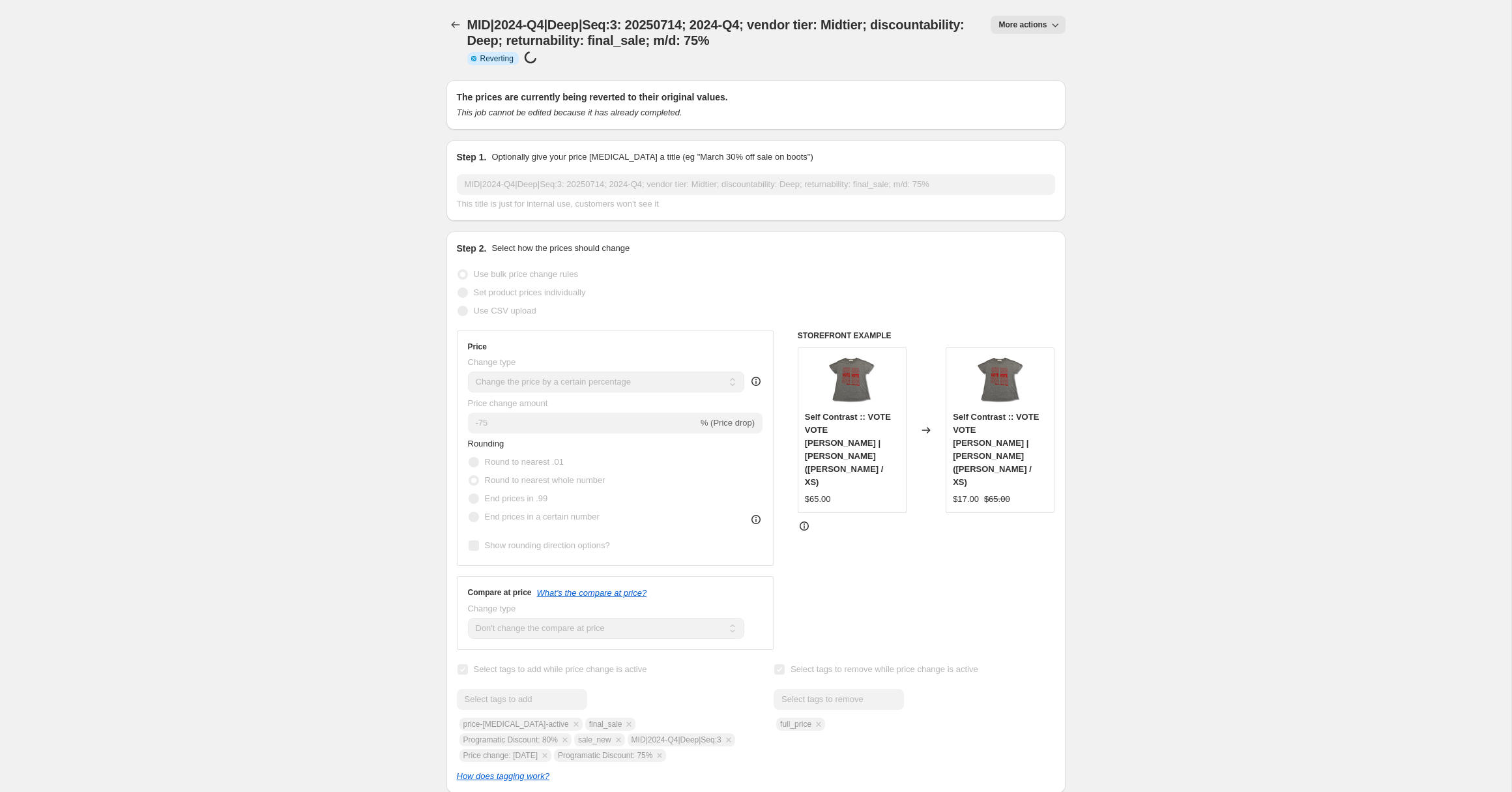
select select "percentage"
select select "no_change"
select select "collection"
select select "tag"
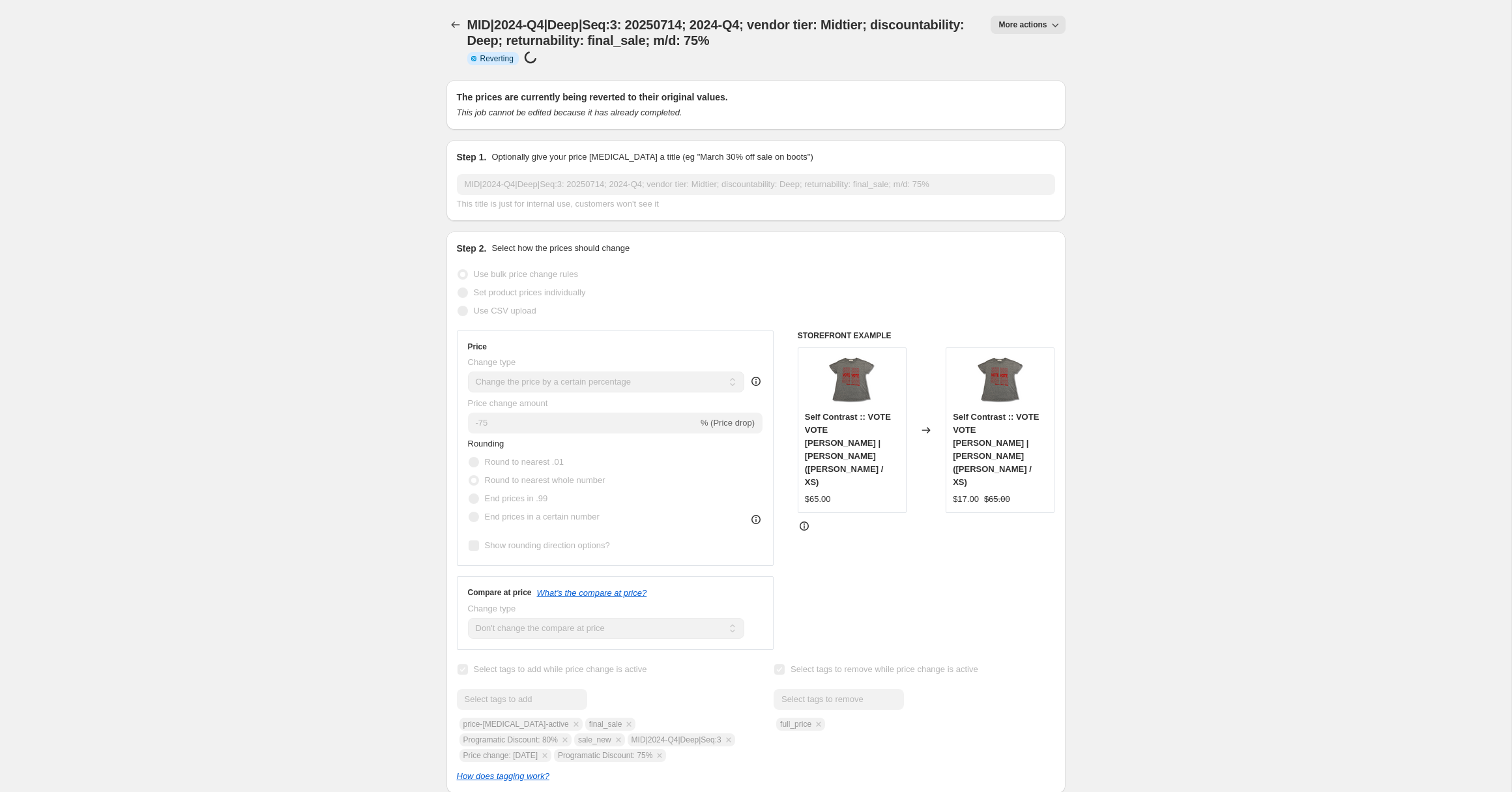
select select "tag"
select select "not_equal"
select select "product_status"
select select "not_equal"
select select "archived"
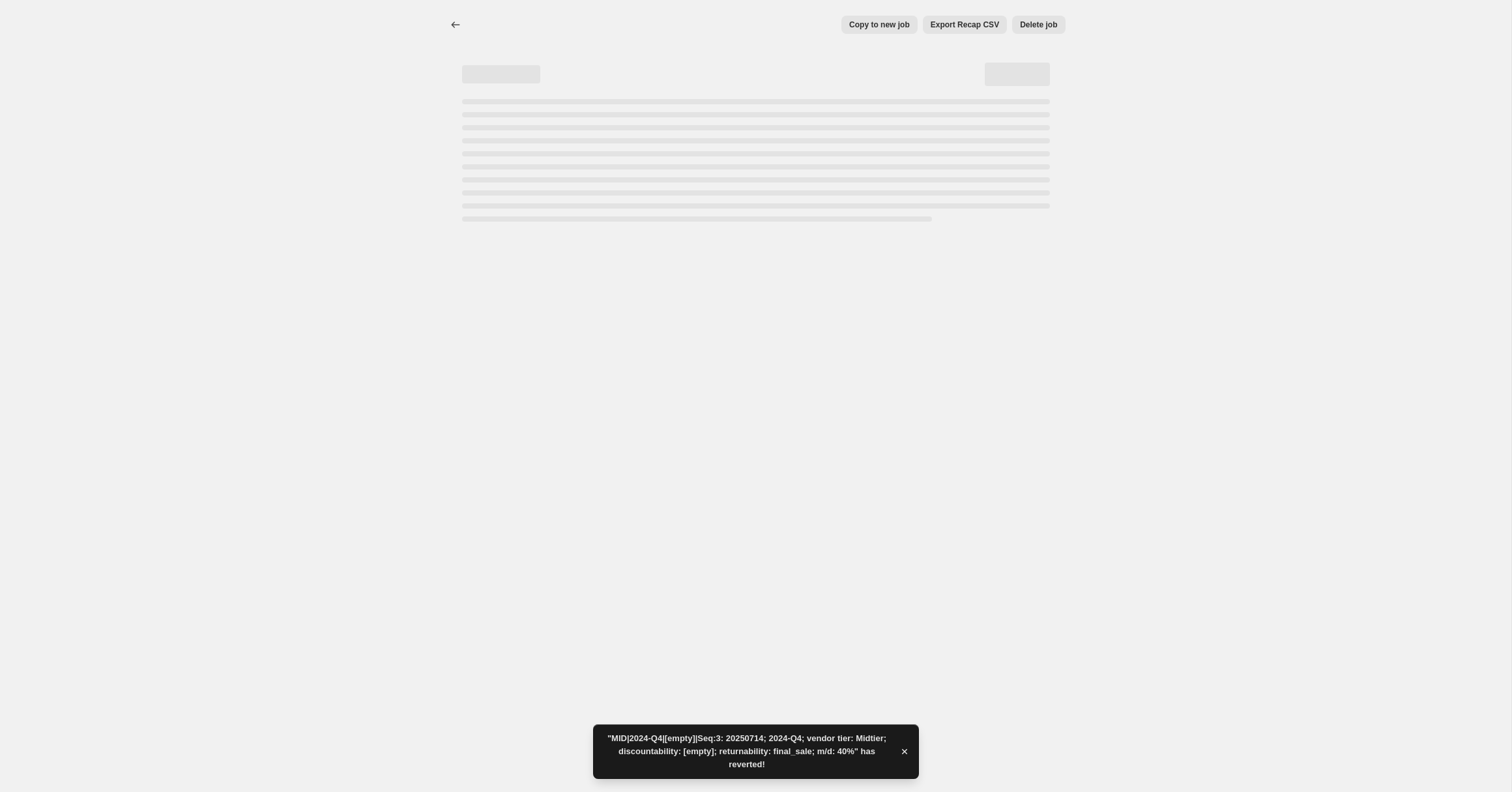
select select "percentage"
select select "no_change"
select select "collection"
select select "tag"
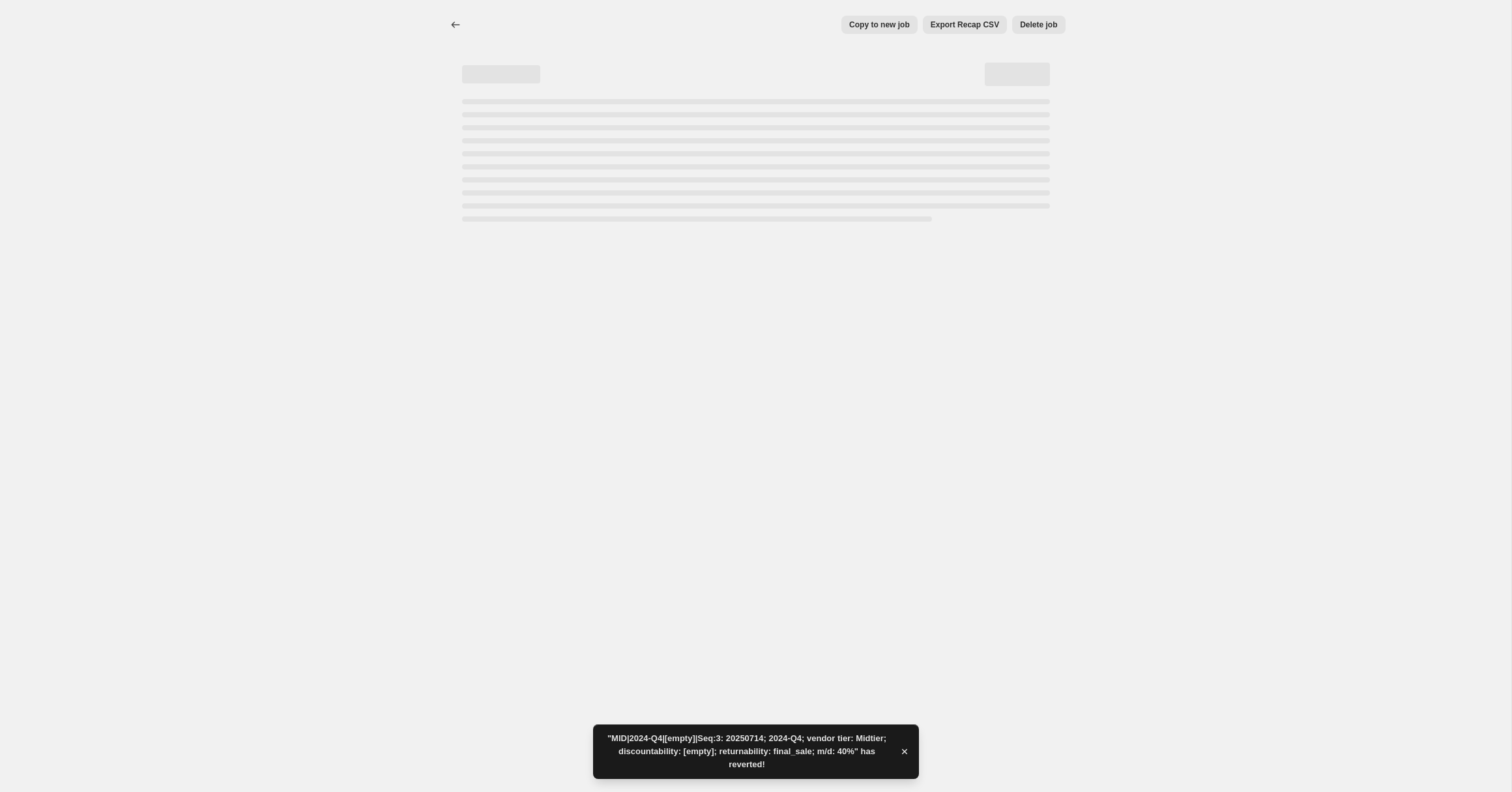
select select "tag"
select select "not_equal"
select select "product_status"
select select "not_equal"
select select "archived"
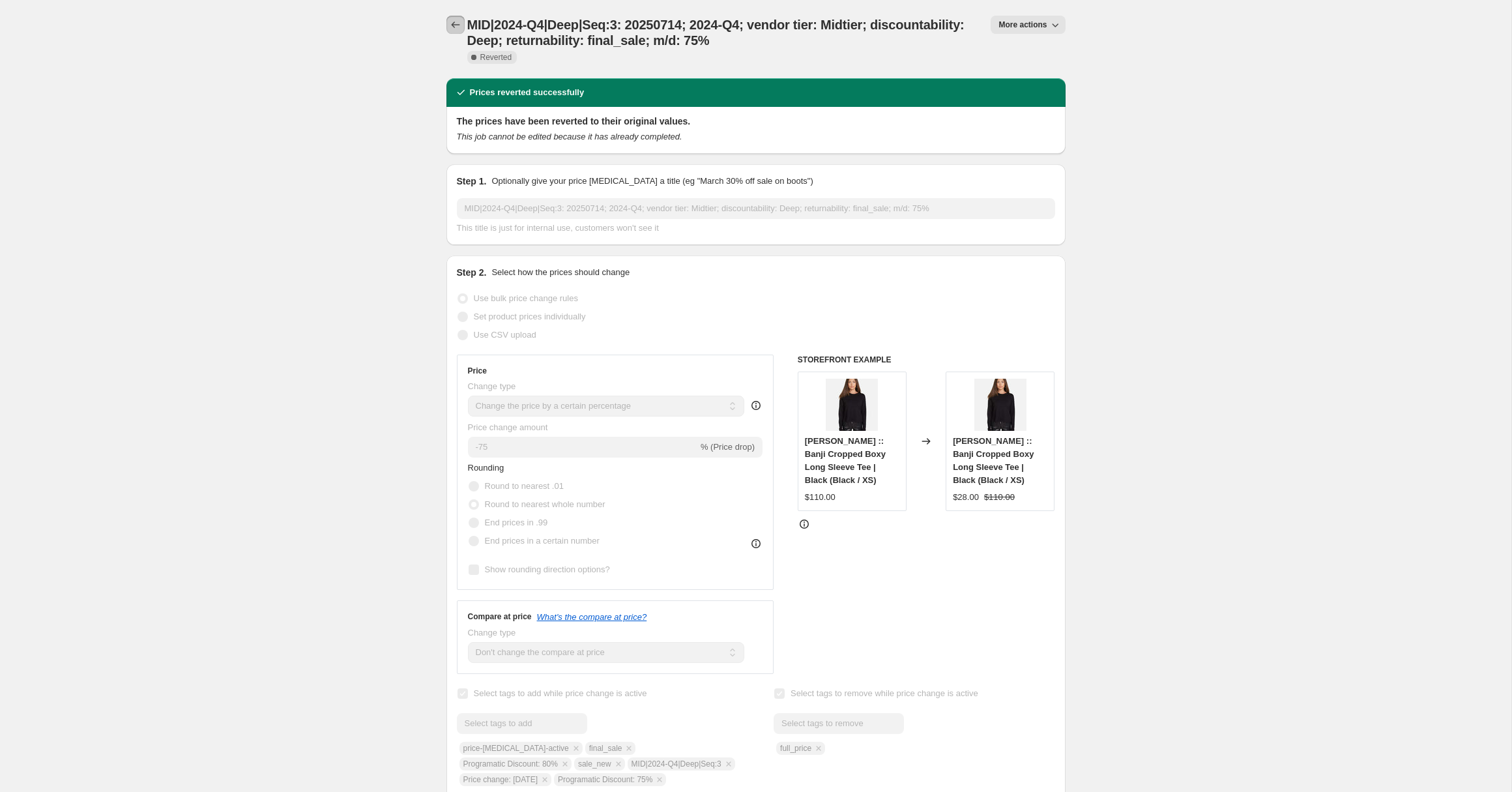
click at [454, 27] on icon "Price change jobs" at bounding box center [456, 25] width 13 height 13
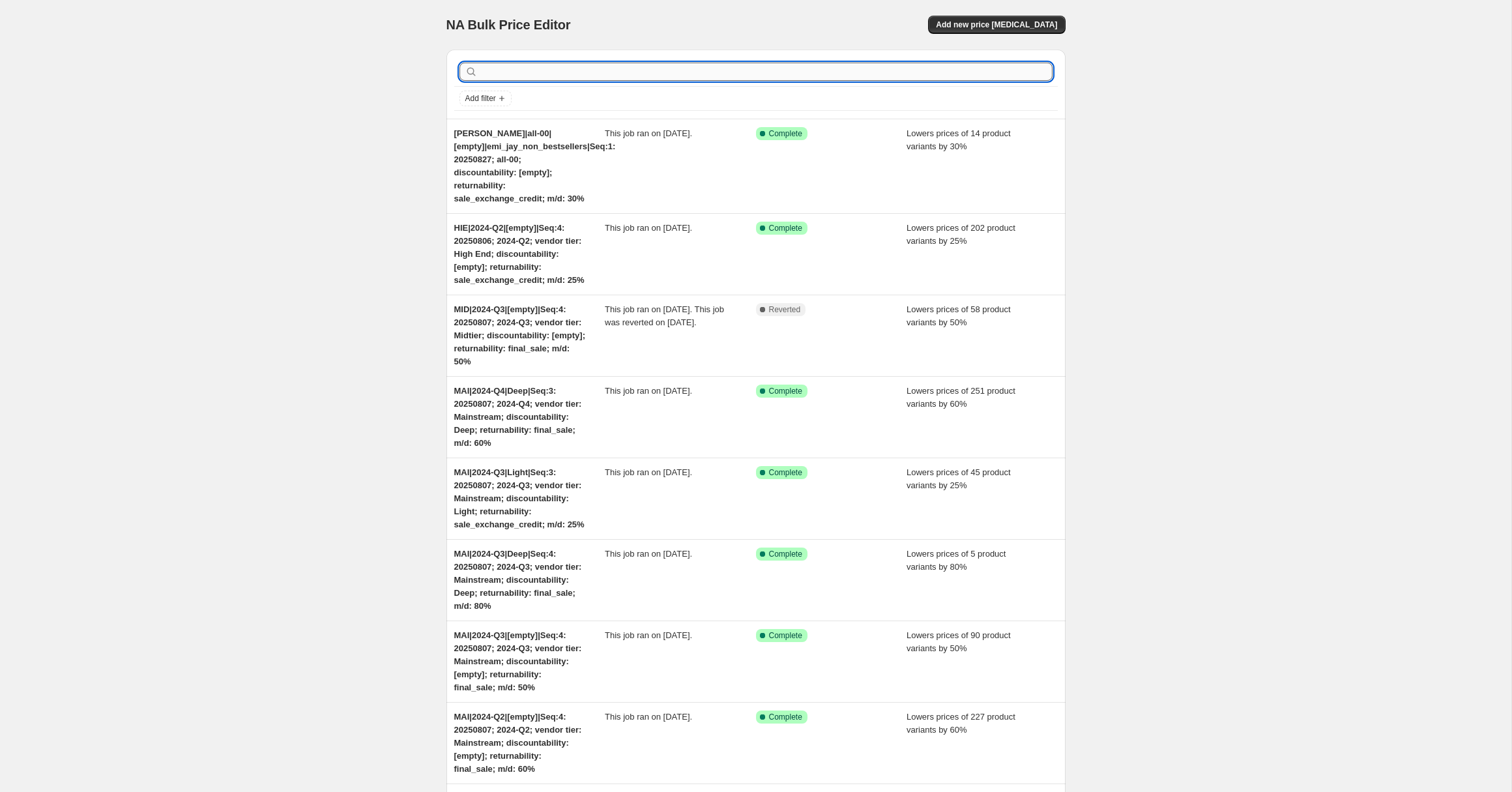
click at [529, 75] on input "text" at bounding box center [766, 72] width 572 height 18
paste input "MID|2025-Q1|Accelerated|Seq:2"
type input "MID|2025-Q1|Accelerated|Seq:2"
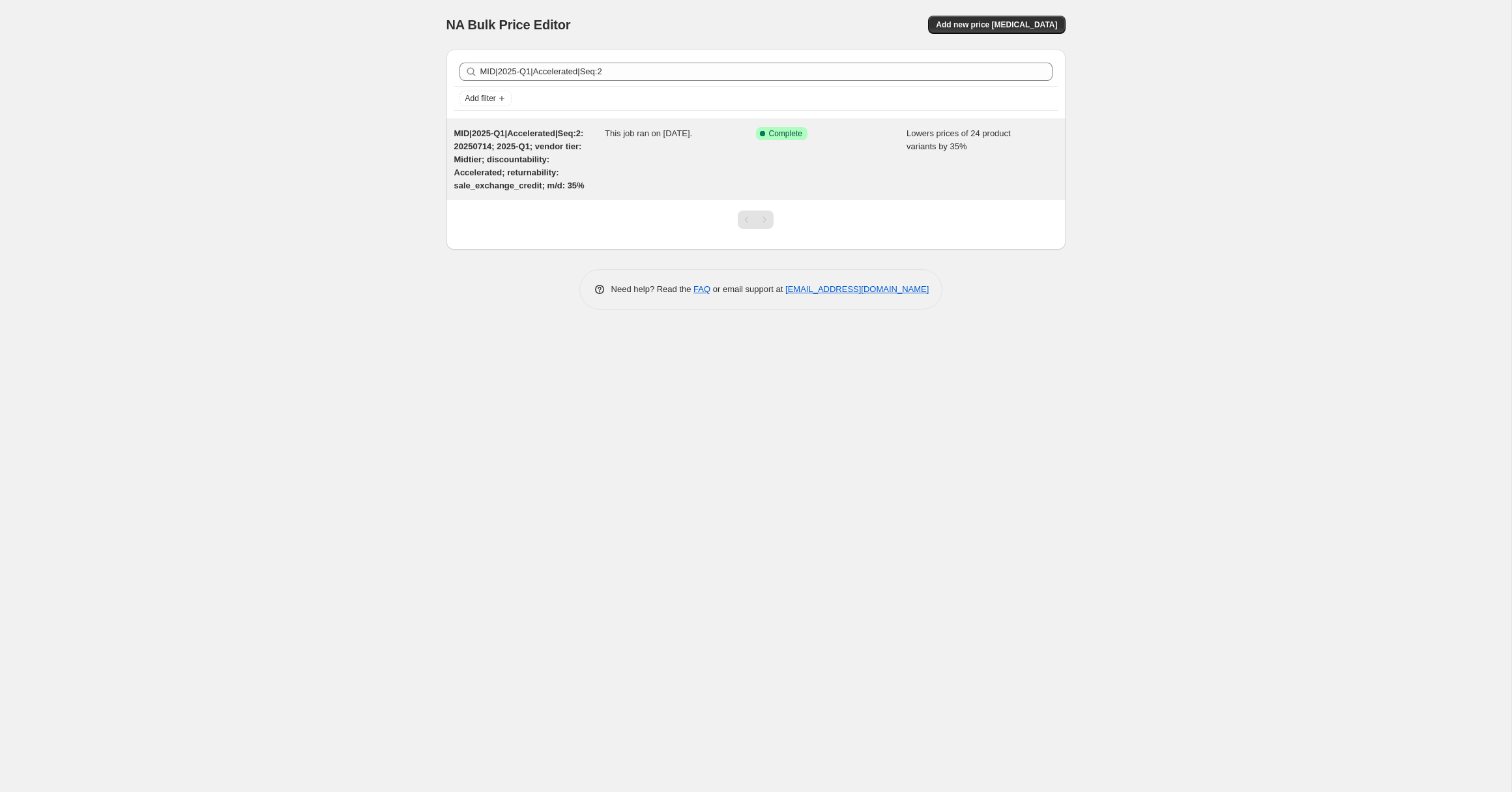
click at [510, 164] on span "MID|2025-Q1|Accelerated|Seq:2: 20250714; 2025-Q1; vendor tier: Midtier; discoun…" at bounding box center [519, 159] width 130 height 62
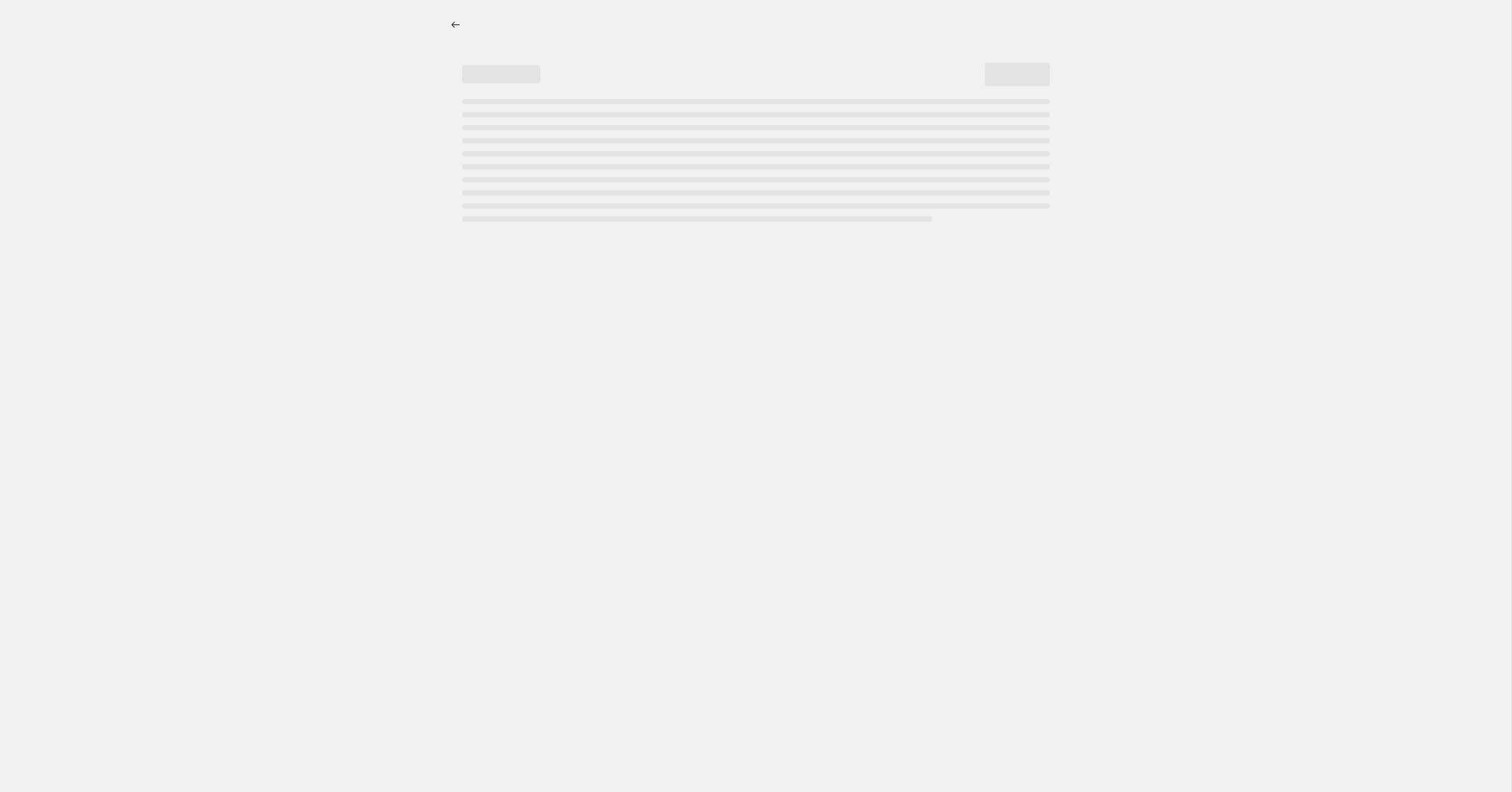
select select "percentage"
select select "no_change"
select select "collection"
select select "tag"
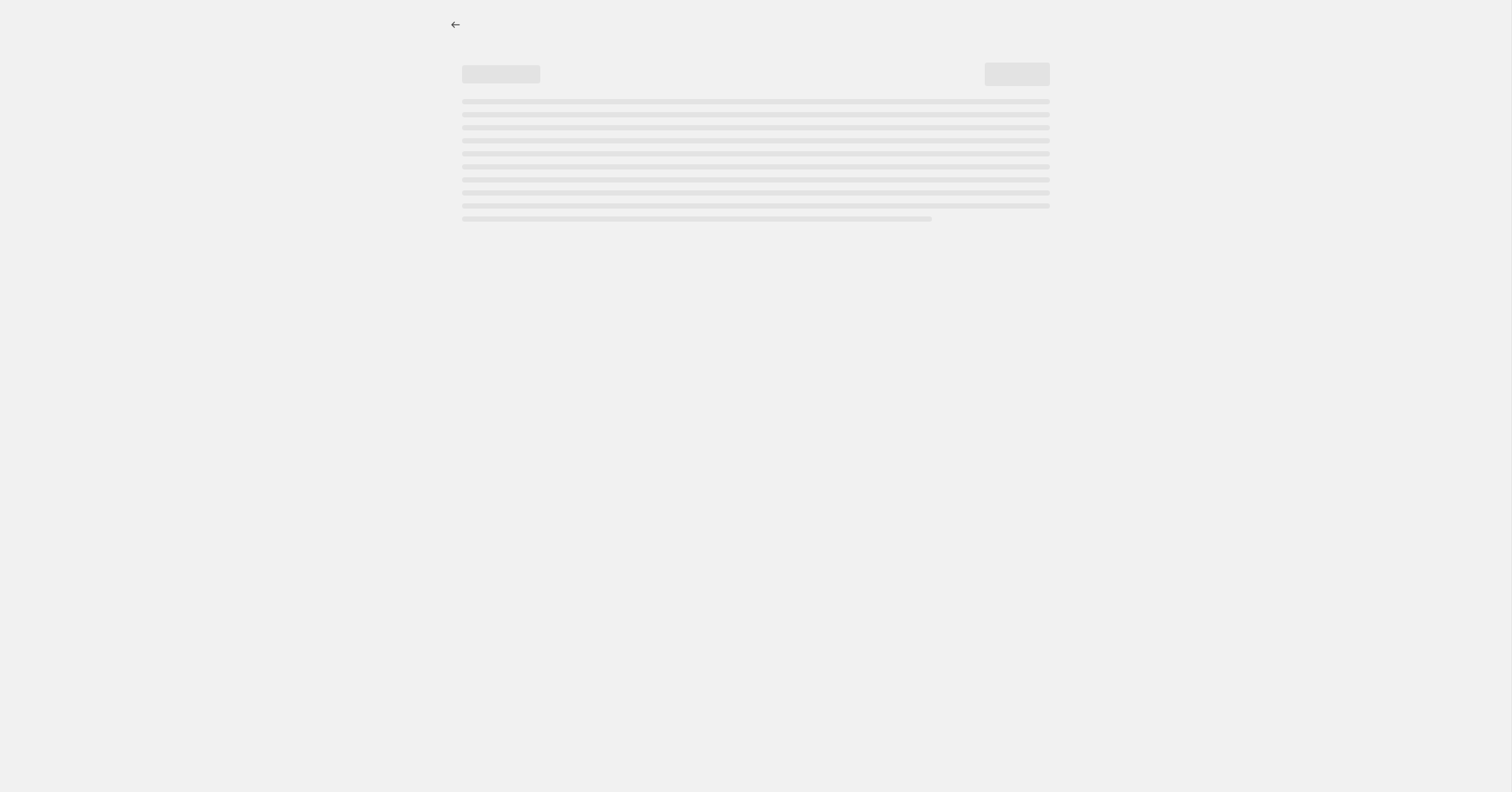
select select "tag"
select select "not_equal"
select select "product_status"
select select "not_equal"
select select "archived"
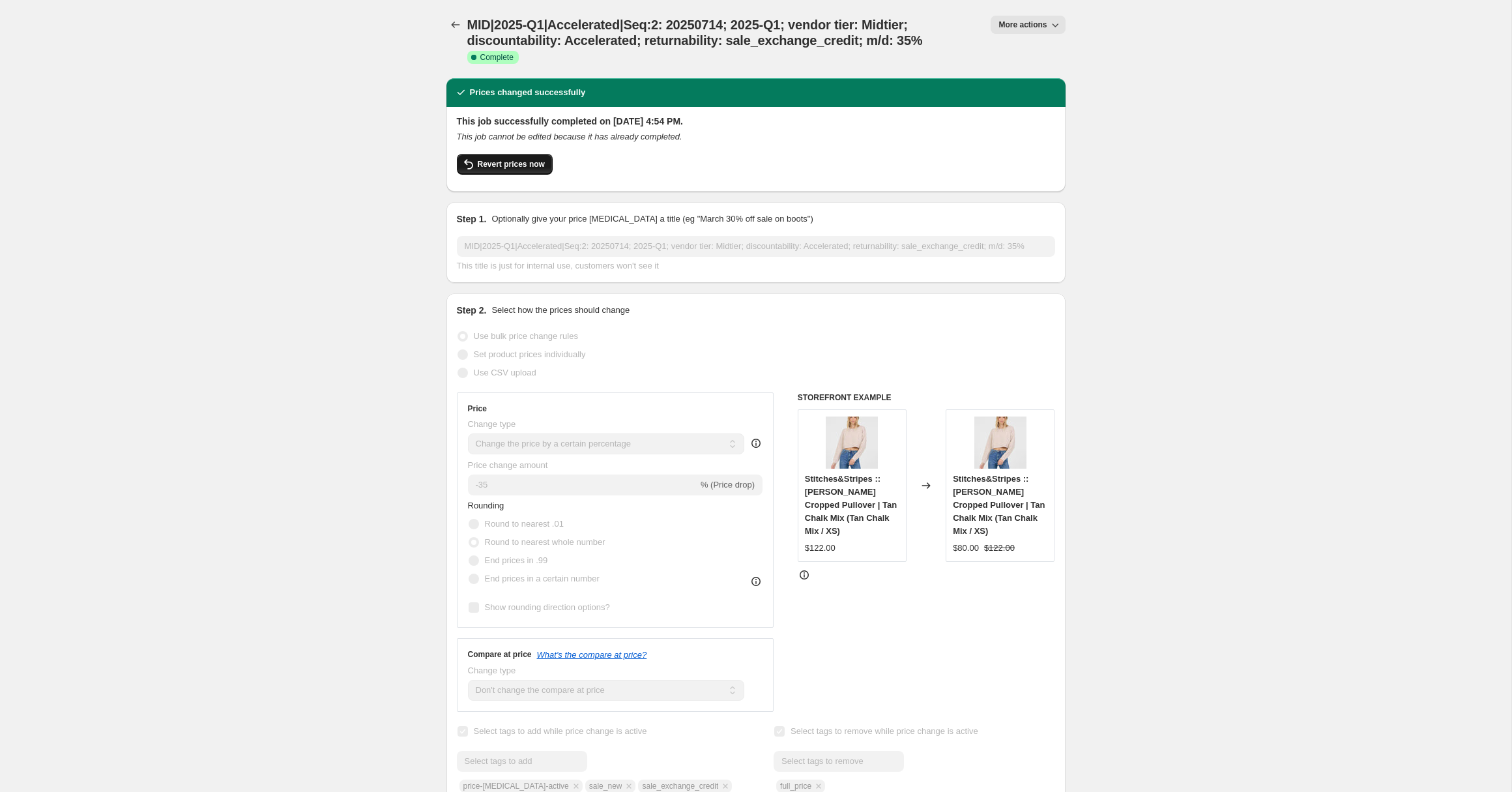
click at [494, 163] on span "Revert prices now" at bounding box center [511, 164] width 67 height 11
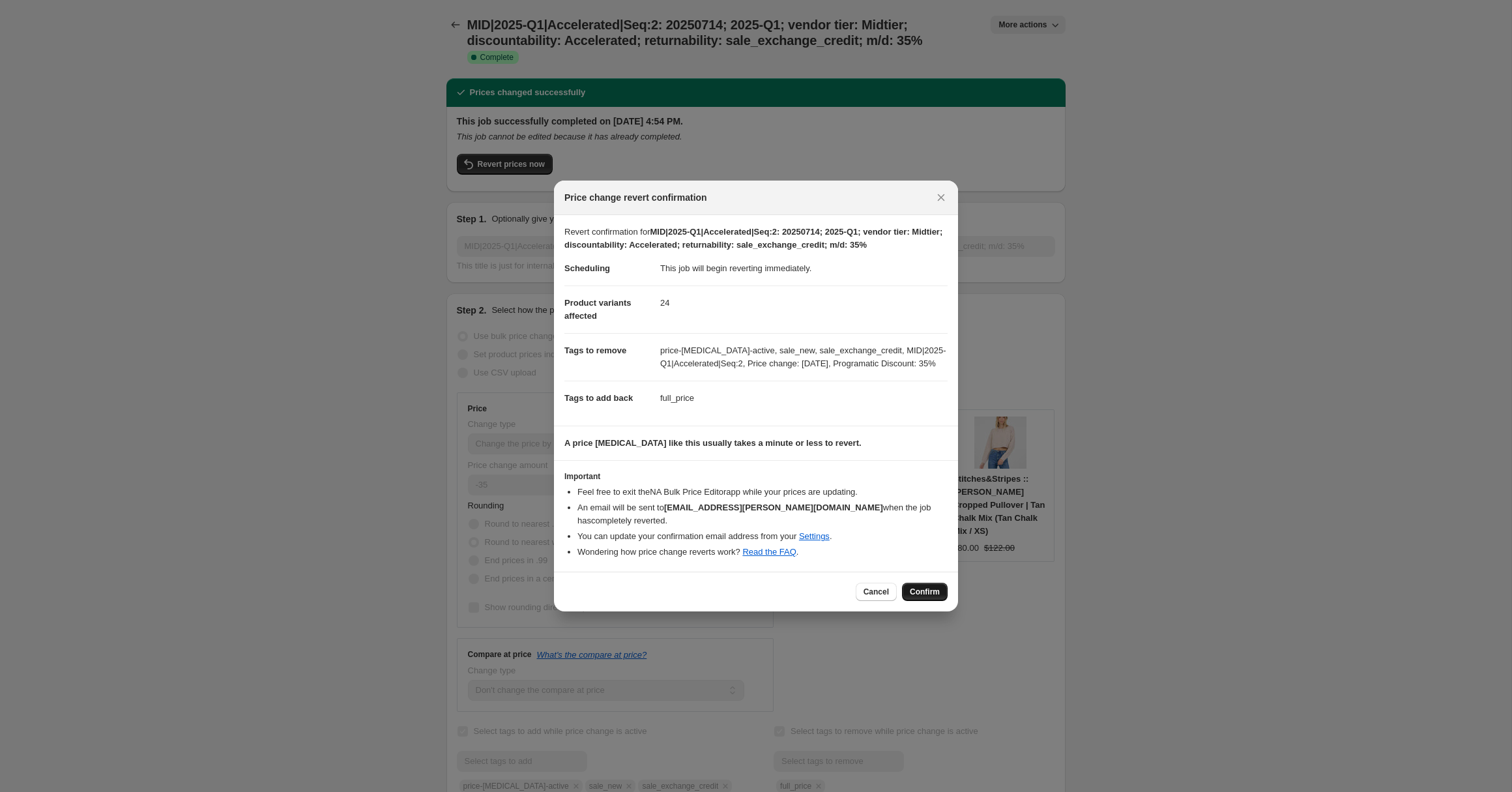
click at [923, 590] on span "Confirm" at bounding box center [925, 592] width 30 height 11
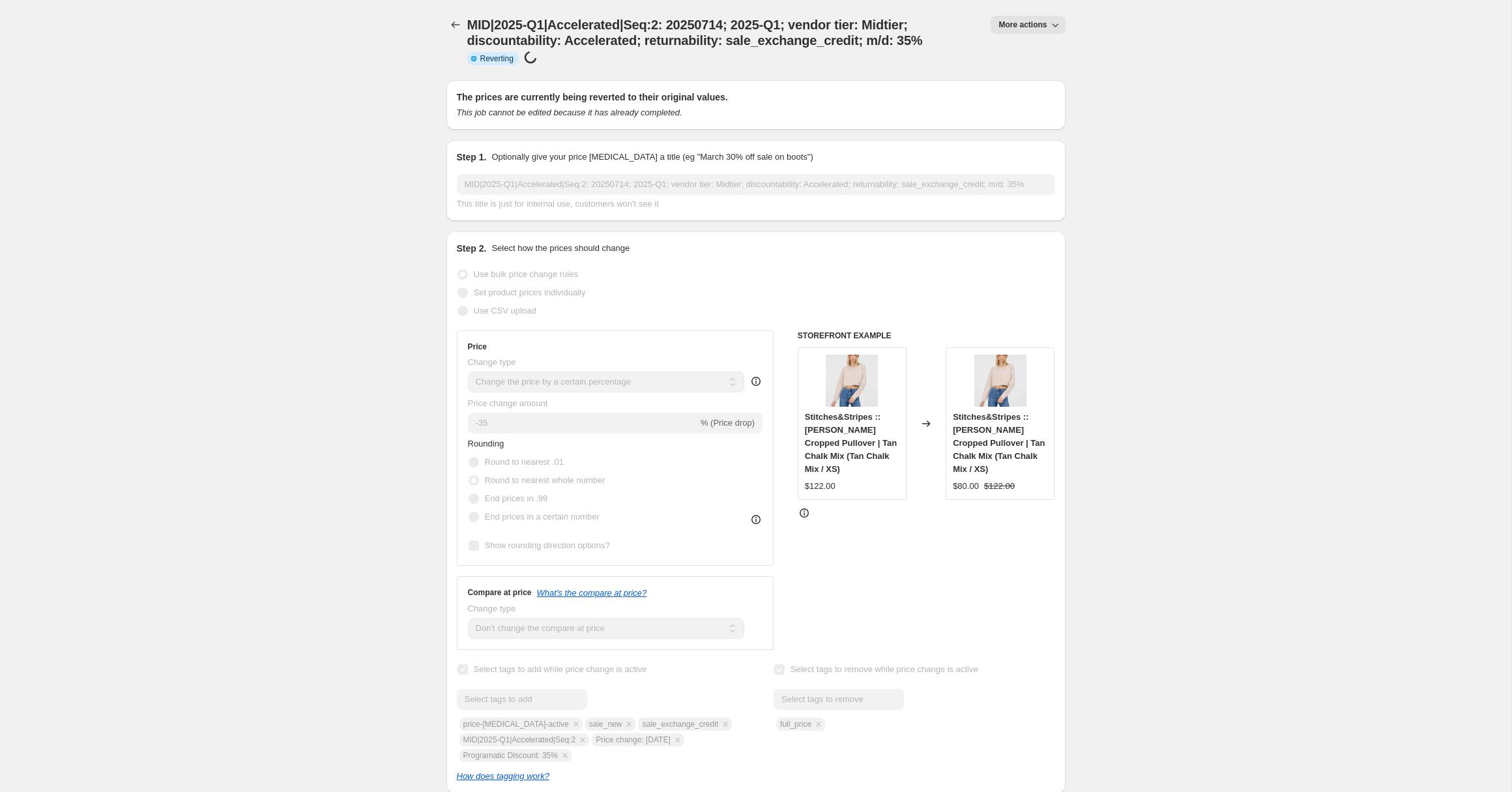
select select "percentage"
select select "no_change"
select select "collection"
select select "tag"
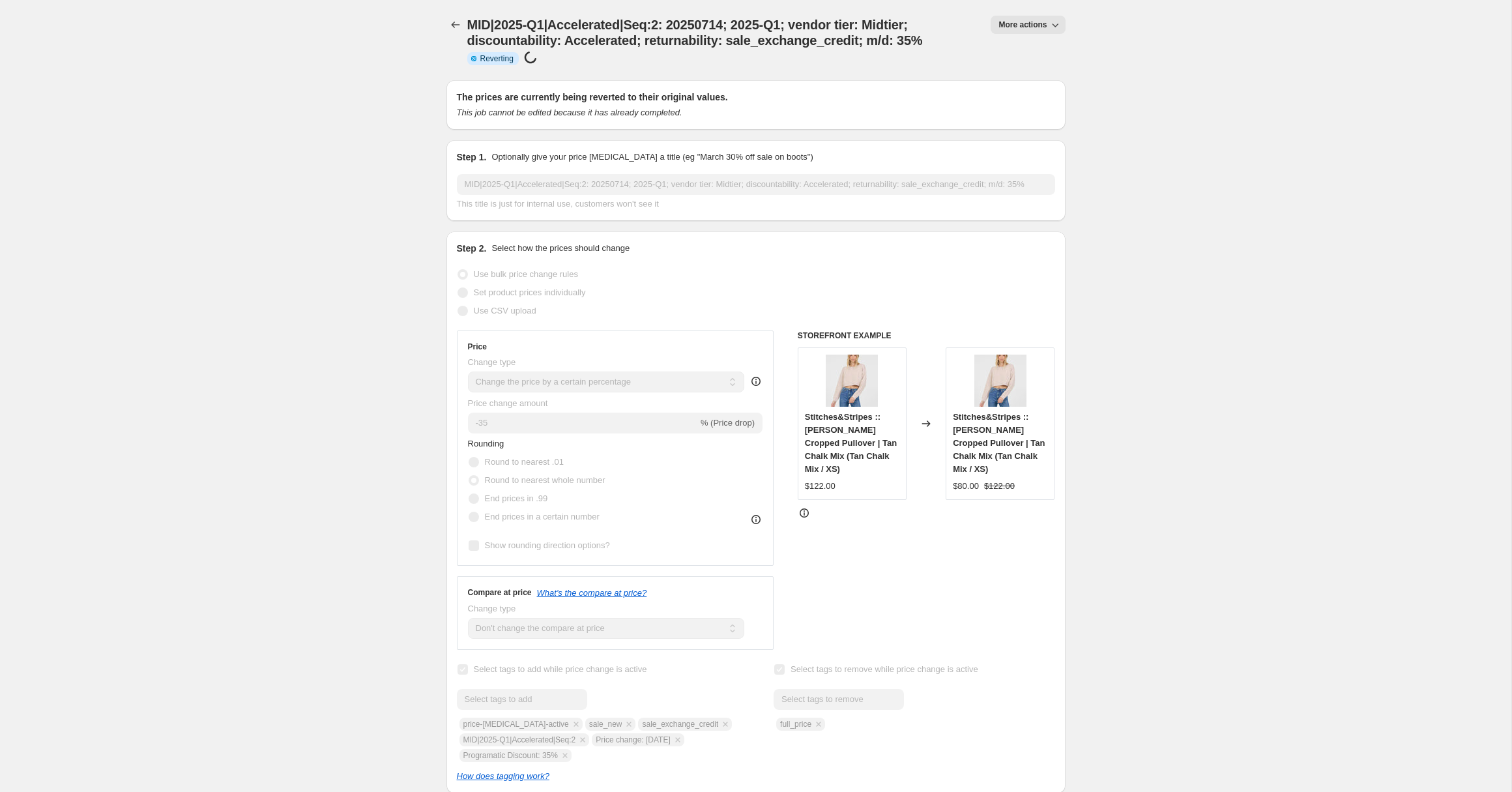
select select "tag"
select select "not_equal"
select select "product_status"
select select "not_equal"
select select "archived"
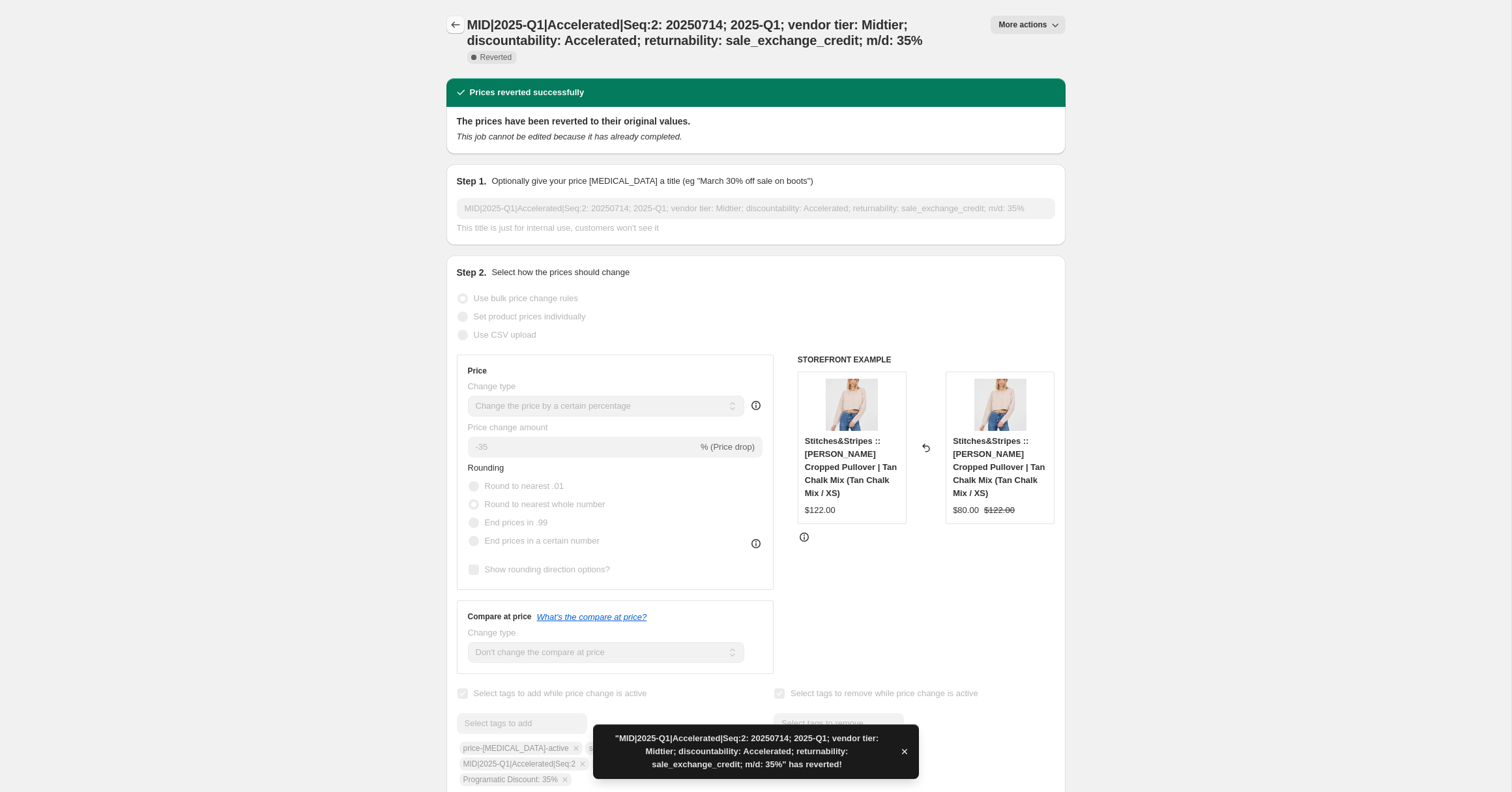
click at [458, 23] on icon "Price change jobs" at bounding box center [456, 25] width 13 height 13
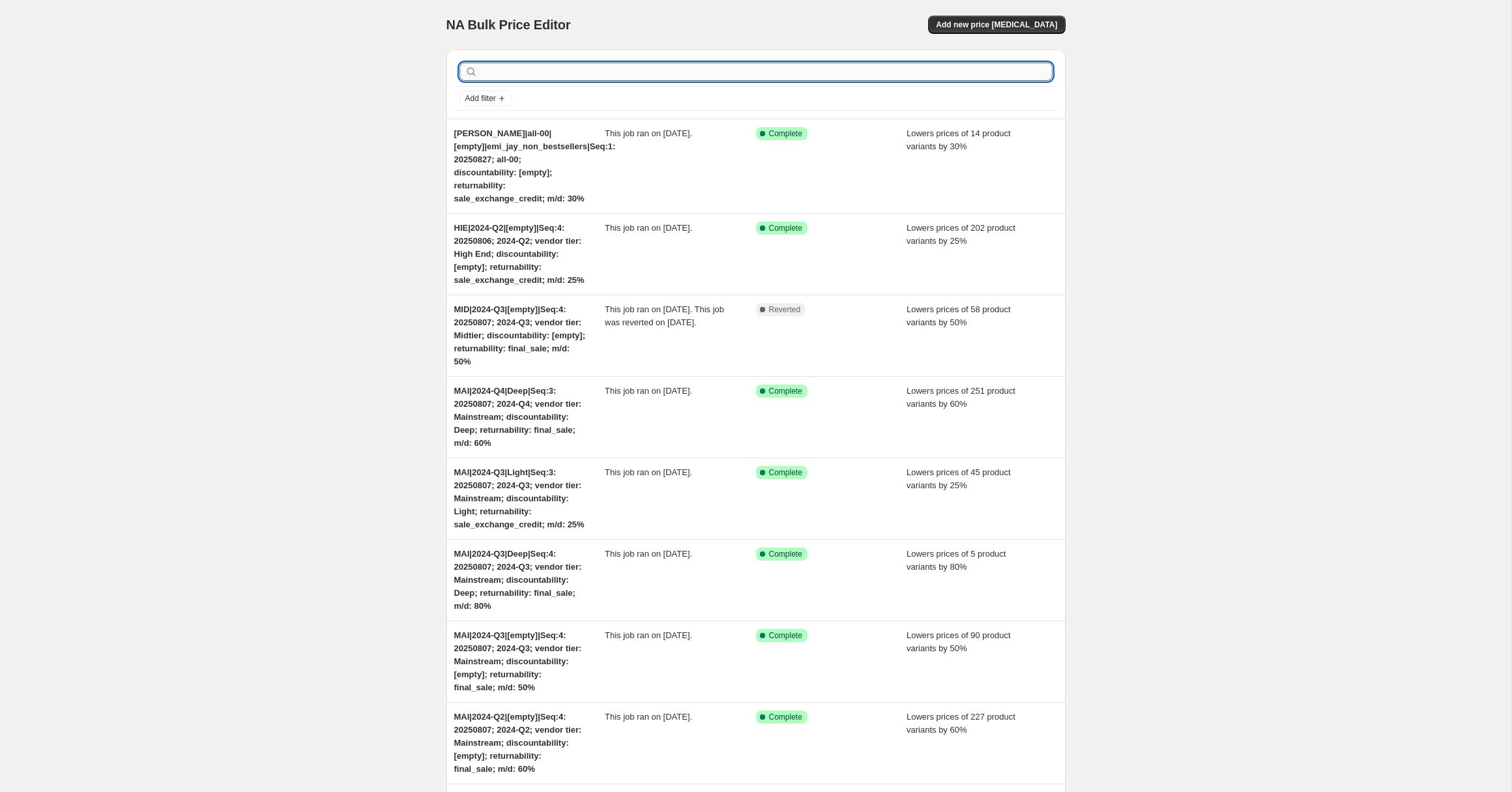
click at [530, 70] on input "text" at bounding box center [766, 72] width 572 height 18
type input "MID"
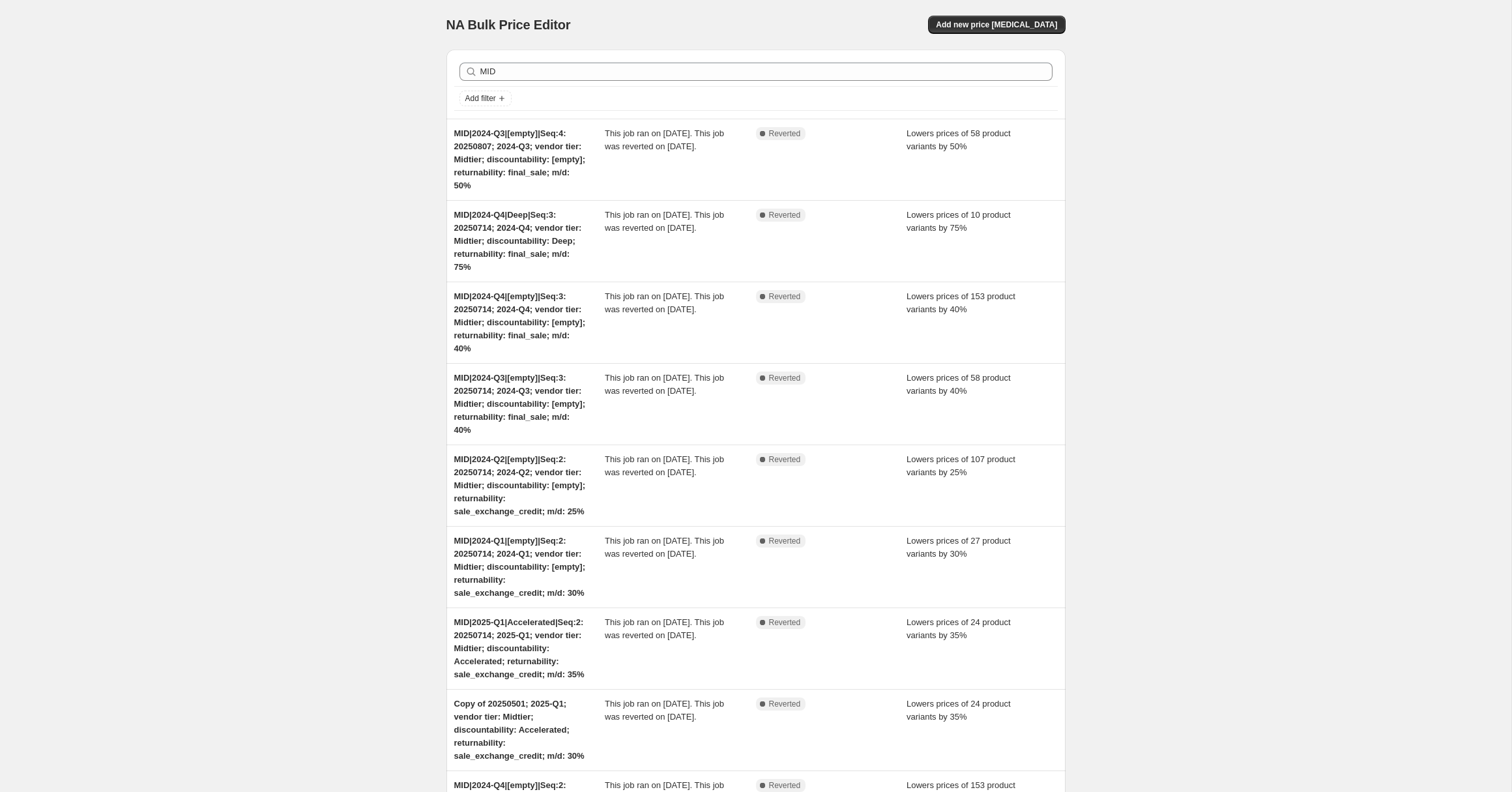
click at [234, 142] on div "NA Bulk Price Editor. This page is ready NA Bulk Price Editor Add new price cha…" at bounding box center [756, 531] width 1512 height 1063
